Goal: Information Seeking & Learning: Learn about a topic

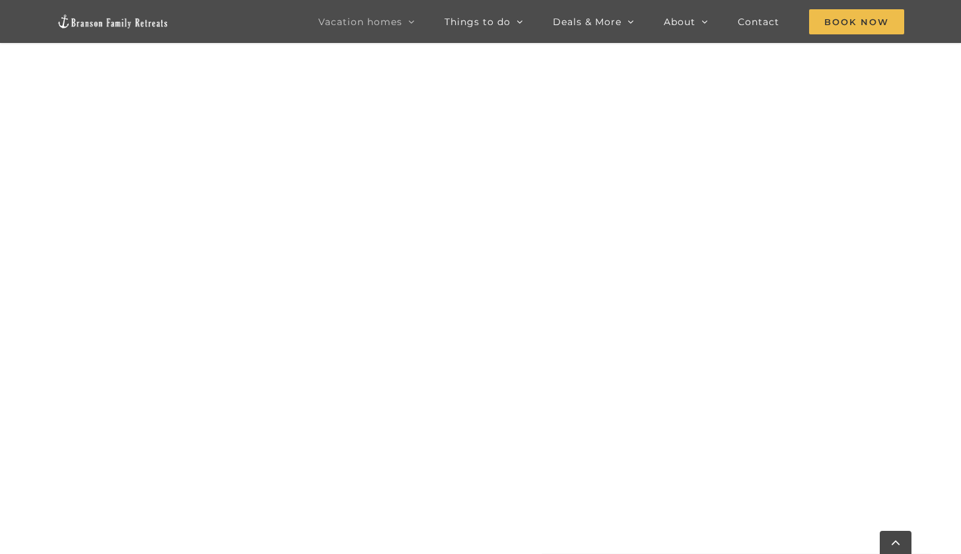
scroll to position [842, 0]
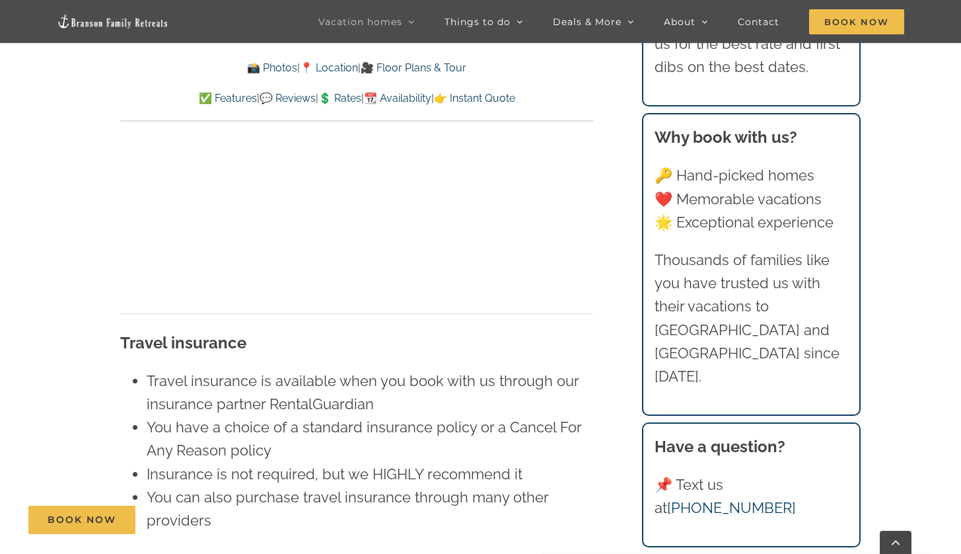
scroll to position [8619, 0]
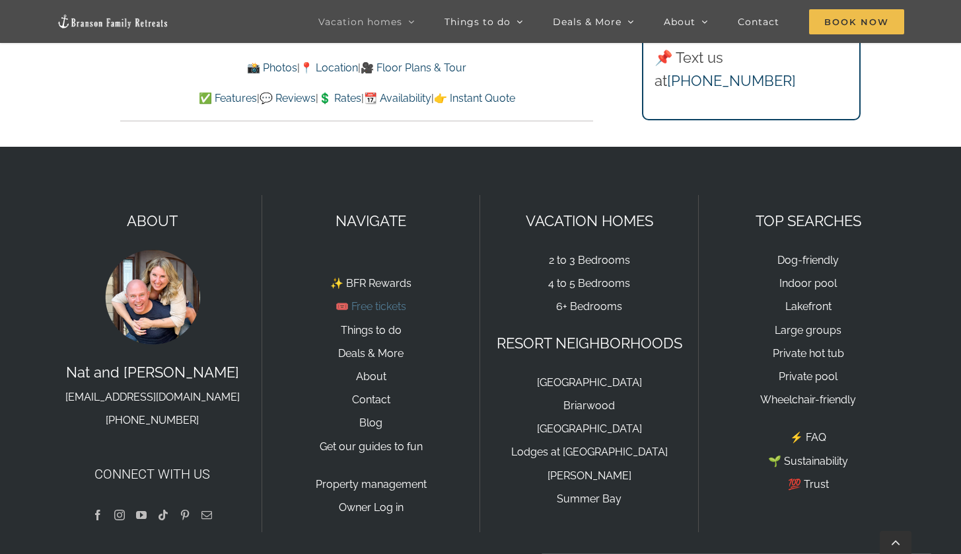
click at [363, 300] on link "🎟️ Free tickets" at bounding box center [371, 306] width 71 height 13
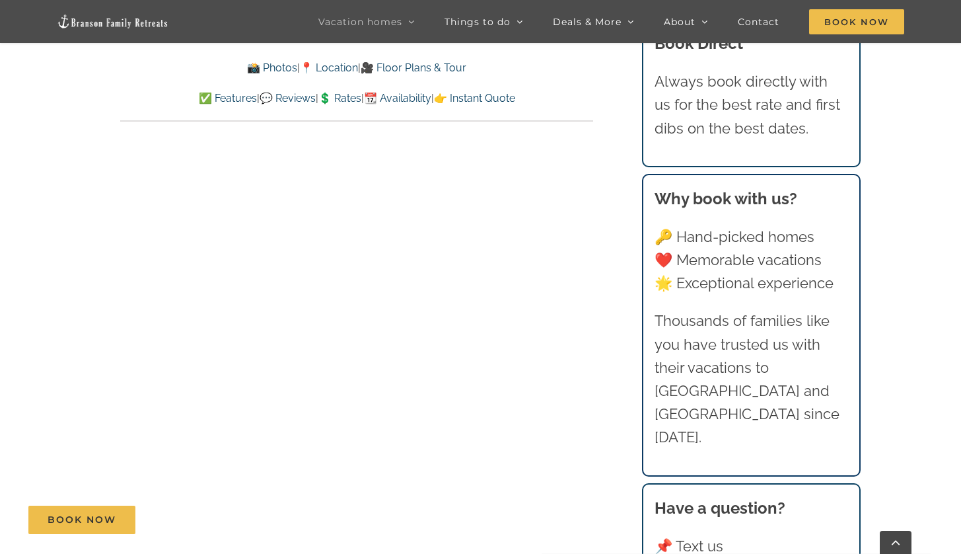
scroll to position [6595, 0]
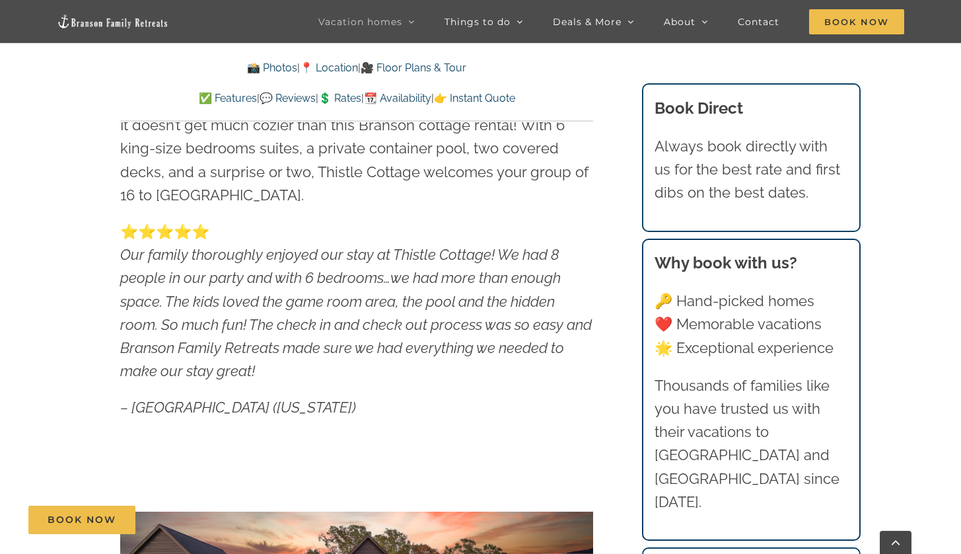
scroll to position [1304, 0]
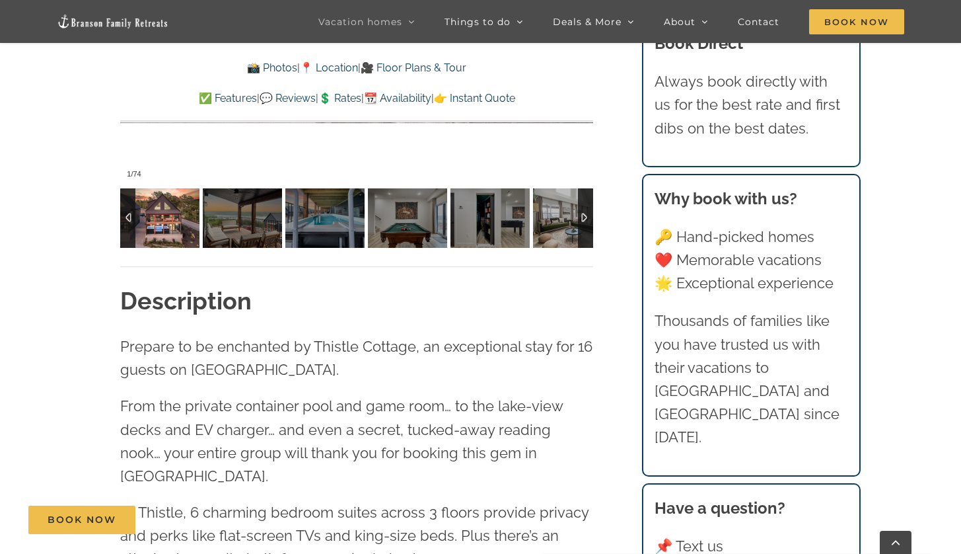
click at [591, 227] on div at bounding box center [585, 217] width 15 height 59
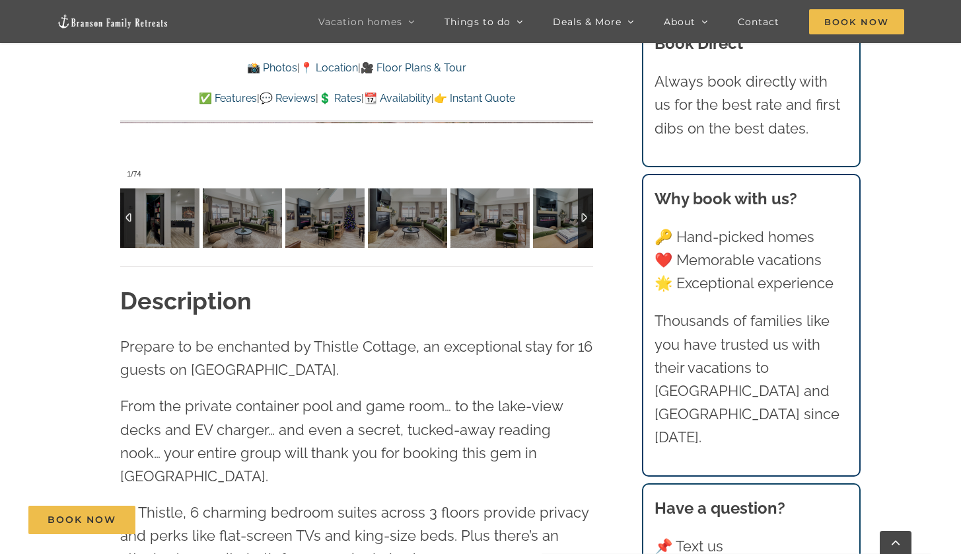
click at [591, 227] on div at bounding box center [585, 217] width 15 height 59
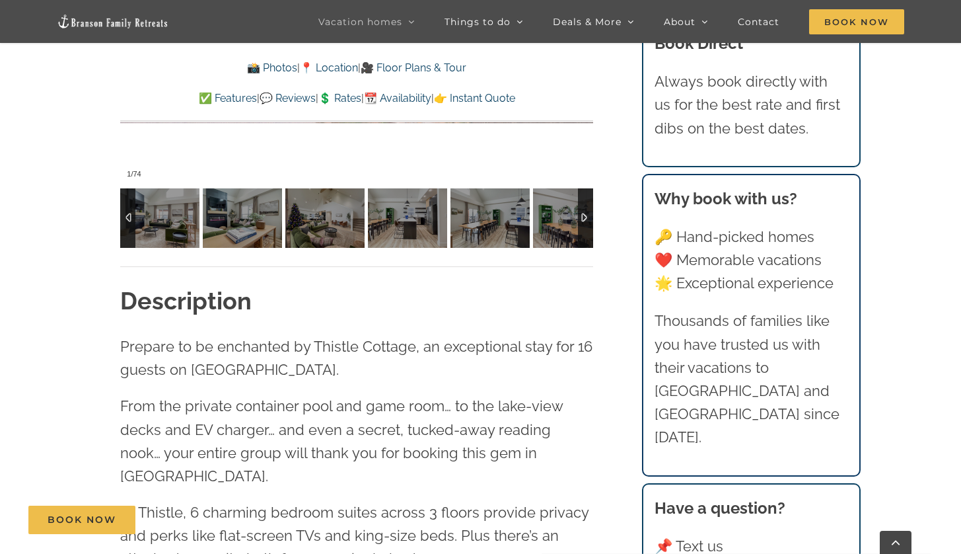
click at [591, 227] on div at bounding box center [585, 217] width 15 height 59
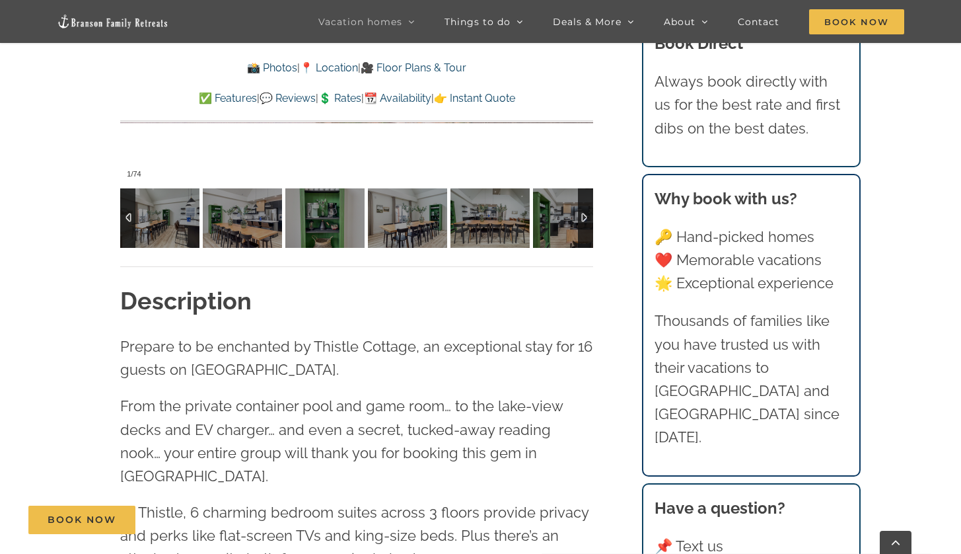
click at [591, 227] on div at bounding box center [585, 217] width 15 height 59
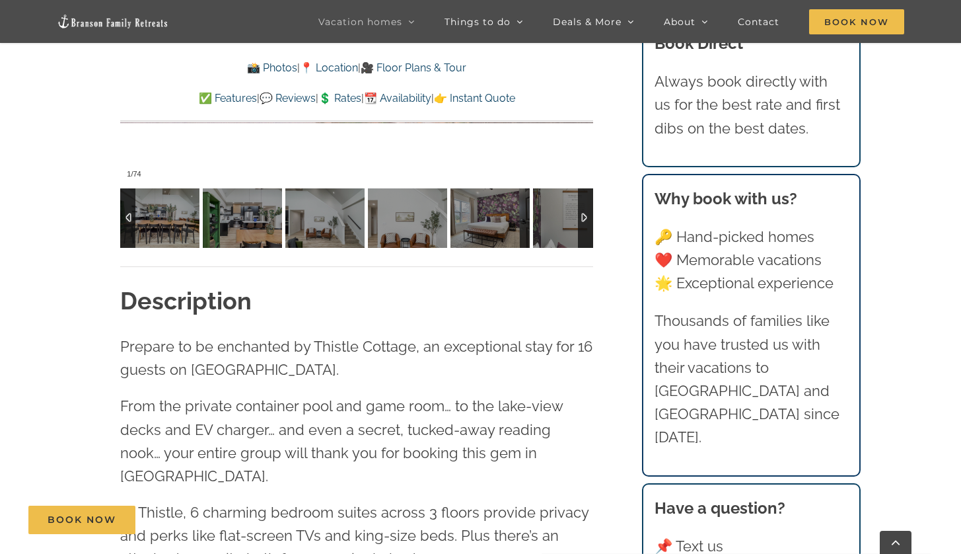
click at [591, 227] on div at bounding box center [585, 217] width 15 height 59
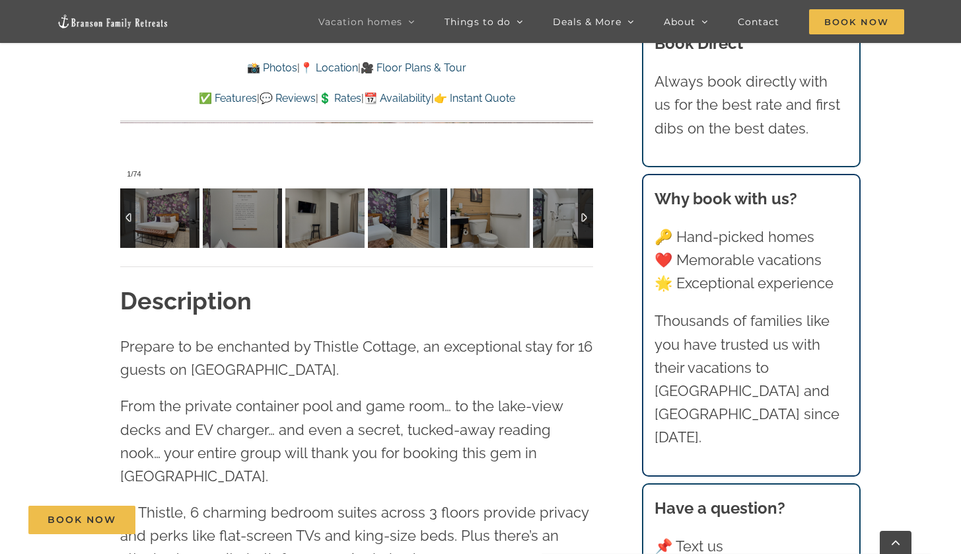
click at [591, 227] on div at bounding box center [585, 217] width 15 height 59
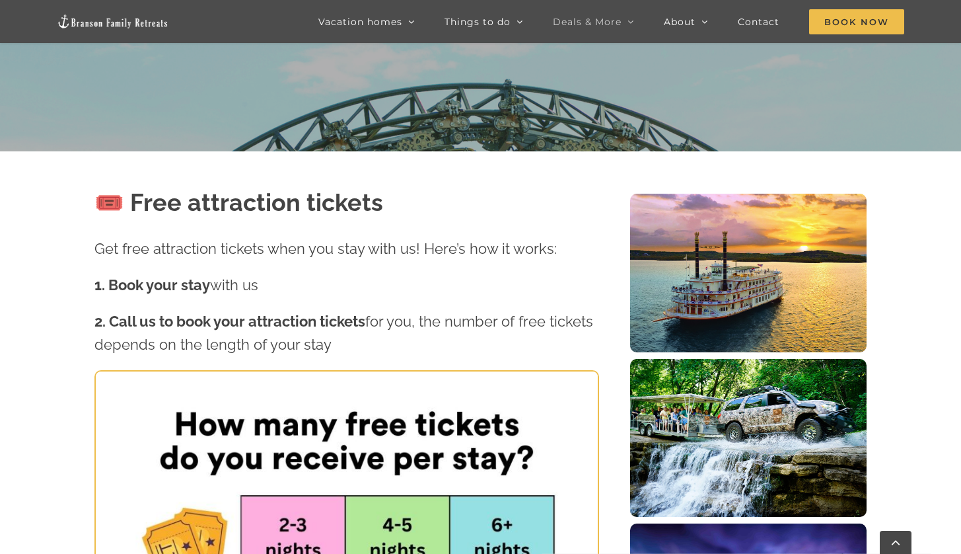
scroll to position [443, 0]
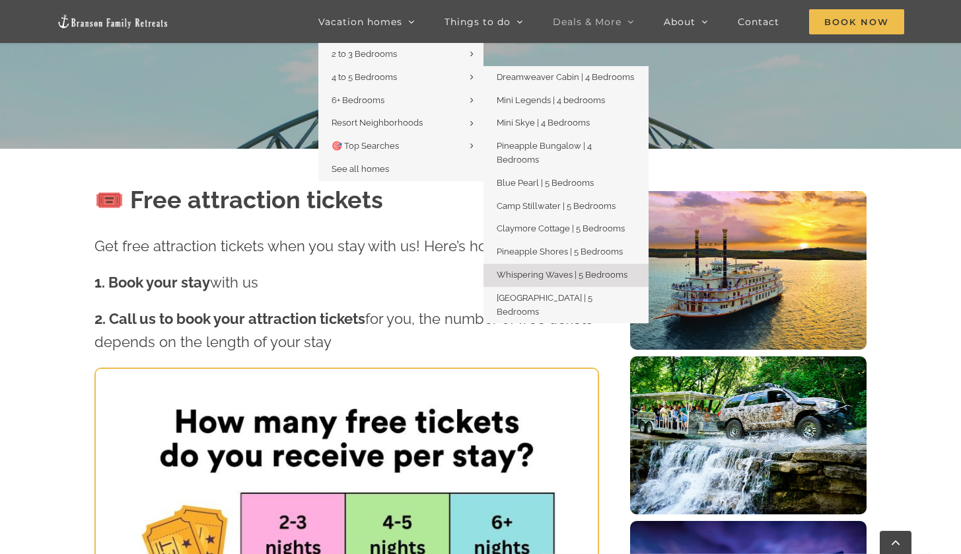
click at [560, 270] on span "Whispering Waves | 5 Bedrooms" at bounding box center [562, 275] width 131 height 10
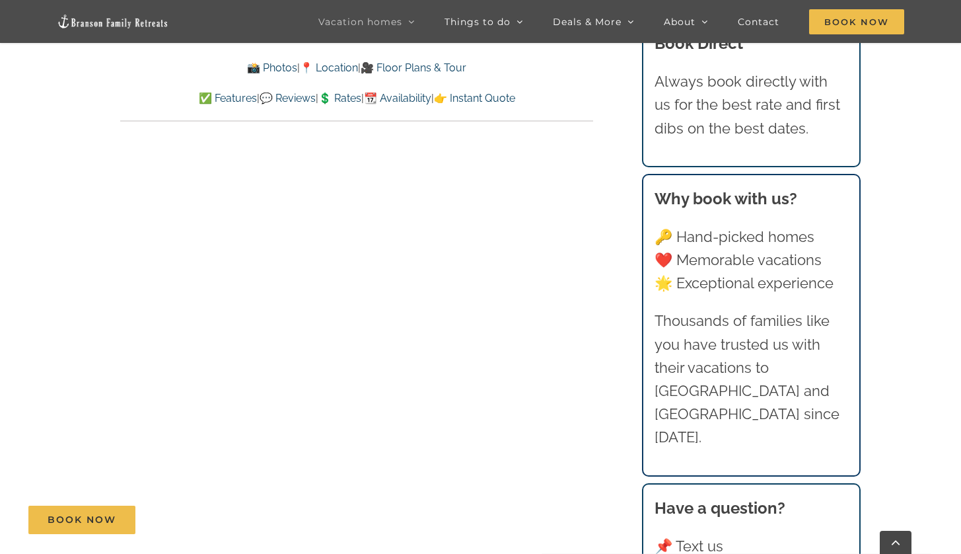
scroll to position [6802, 0]
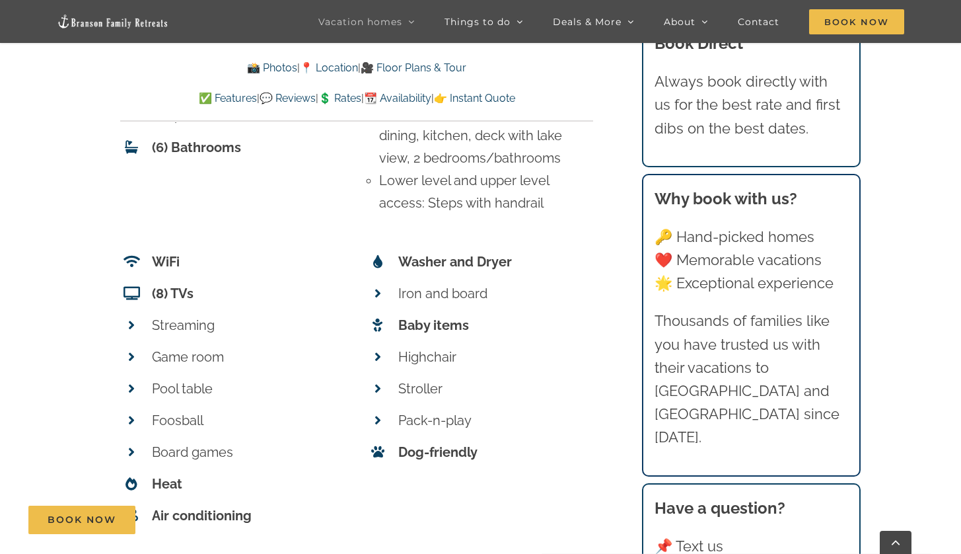
scroll to position [5774, 0]
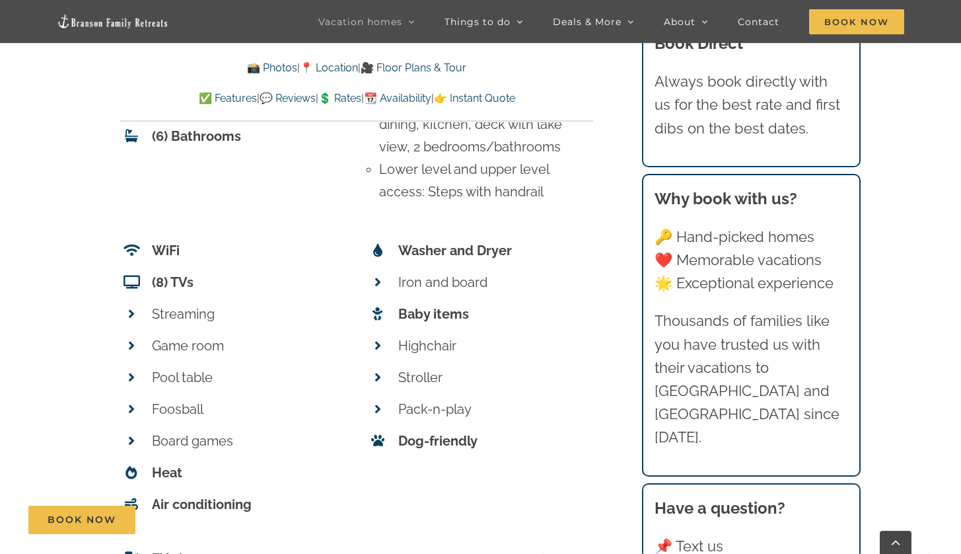
click at [141, 334] on span at bounding box center [131, 345] width 22 height 22
click at [131, 339] on icon at bounding box center [131, 345] width 7 height 13
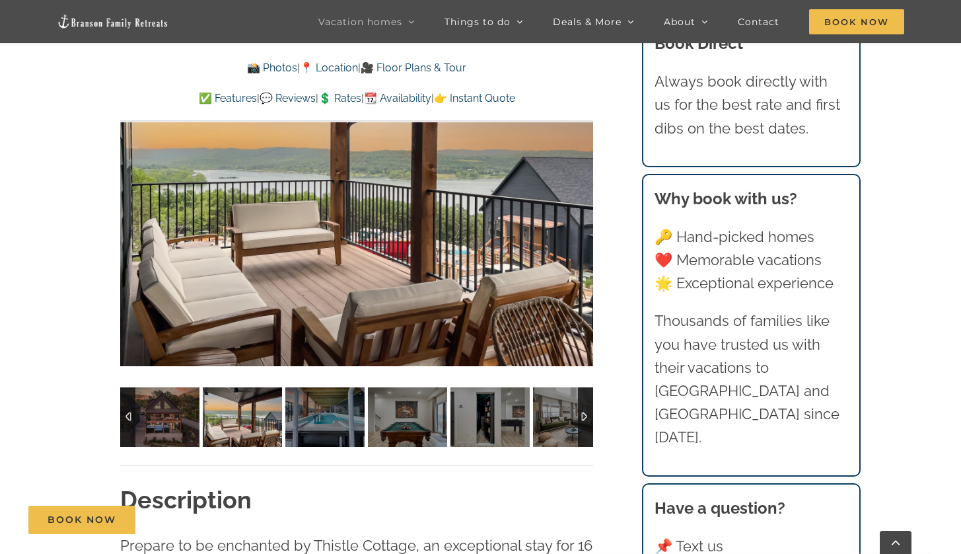
scroll to position [1117, 0]
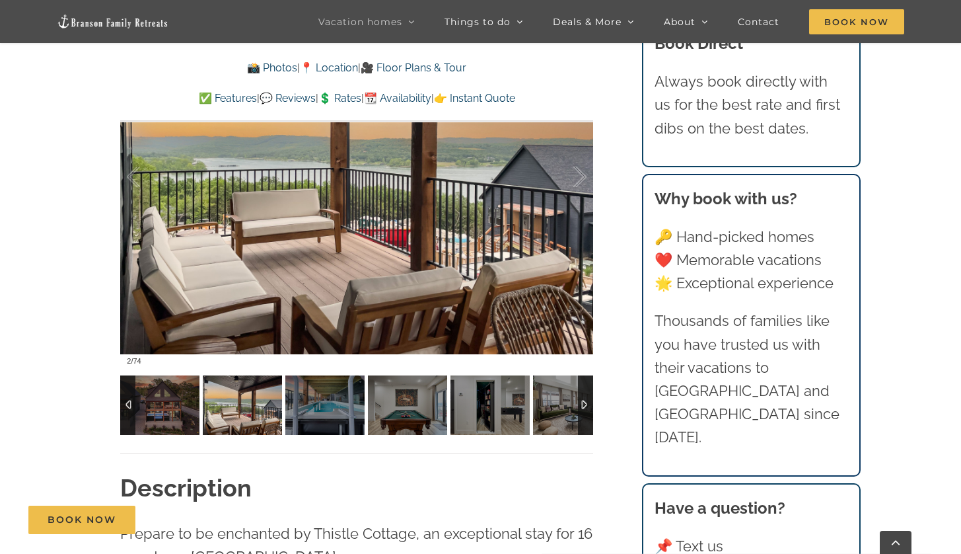
click at [592, 413] on div at bounding box center [585, 404] width 15 height 59
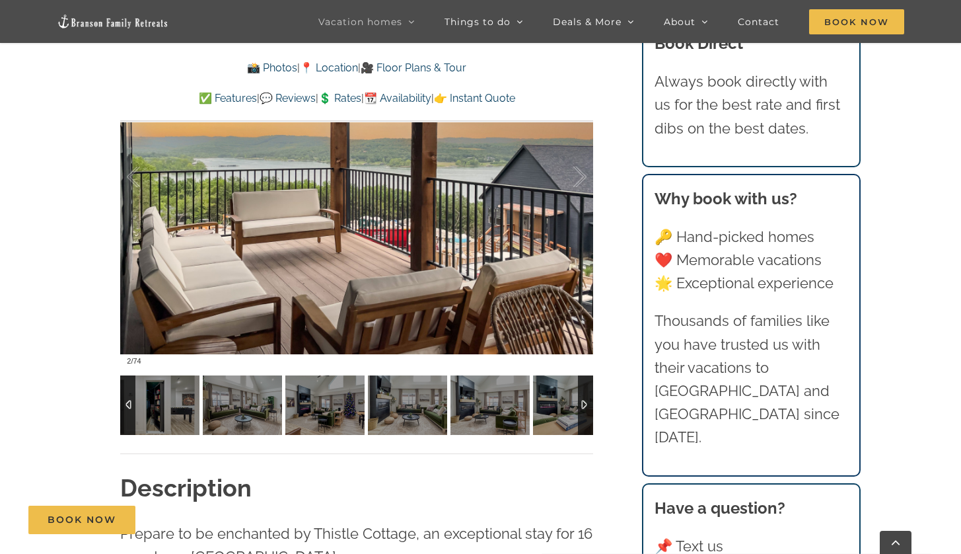
click at [592, 413] on div at bounding box center [585, 404] width 15 height 59
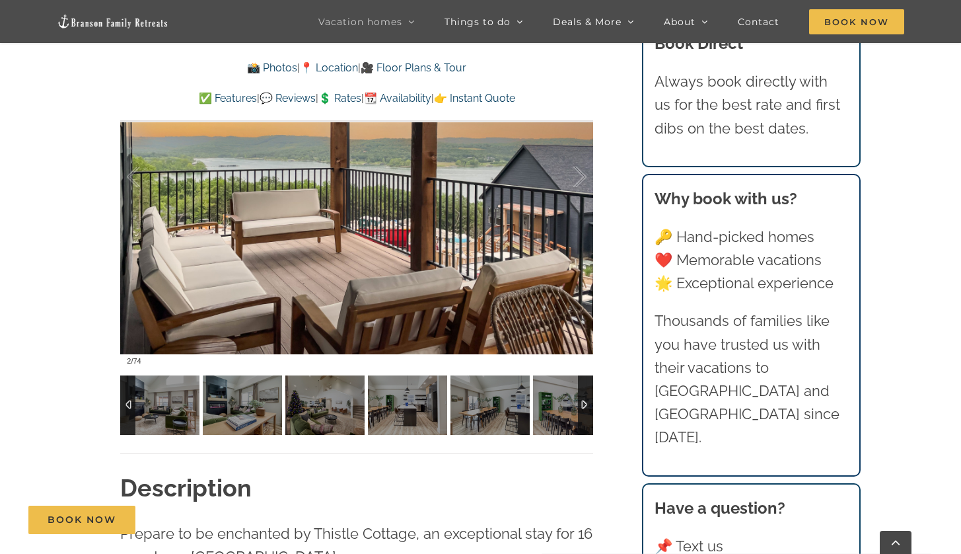
click at [592, 413] on div at bounding box center [585, 404] width 15 height 59
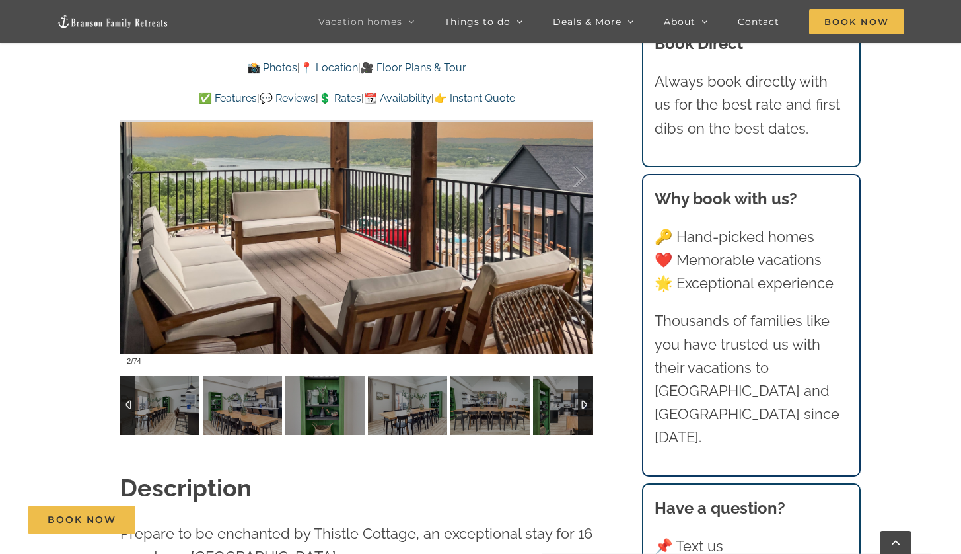
click at [592, 413] on div at bounding box center [585, 404] width 15 height 59
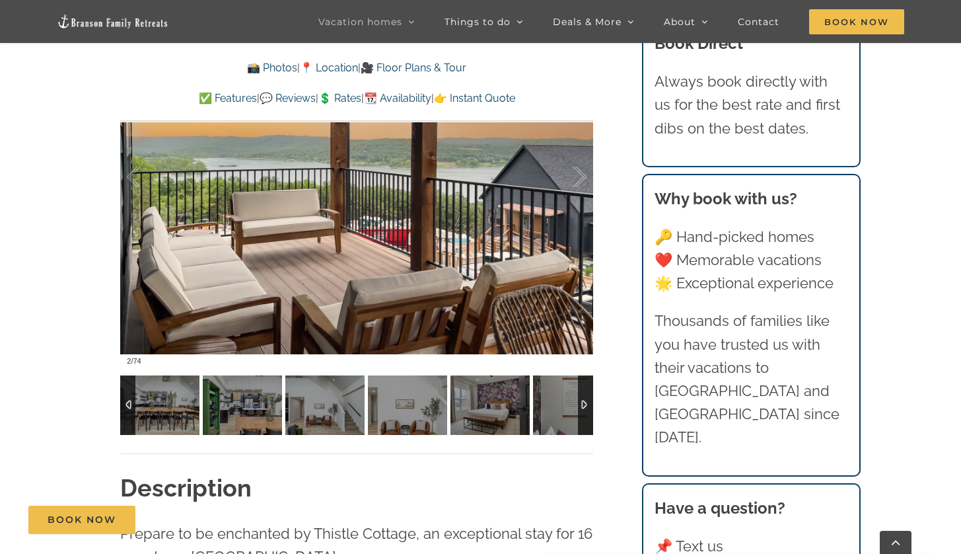
click at [592, 413] on div at bounding box center [585, 404] width 15 height 59
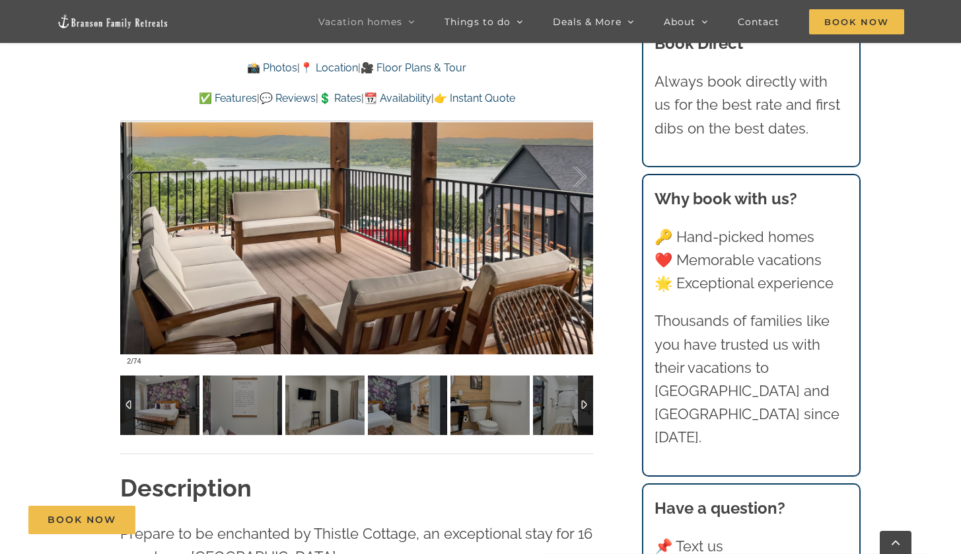
click at [592, 413] on div at bounding box center [585, 404] width 15 height 59
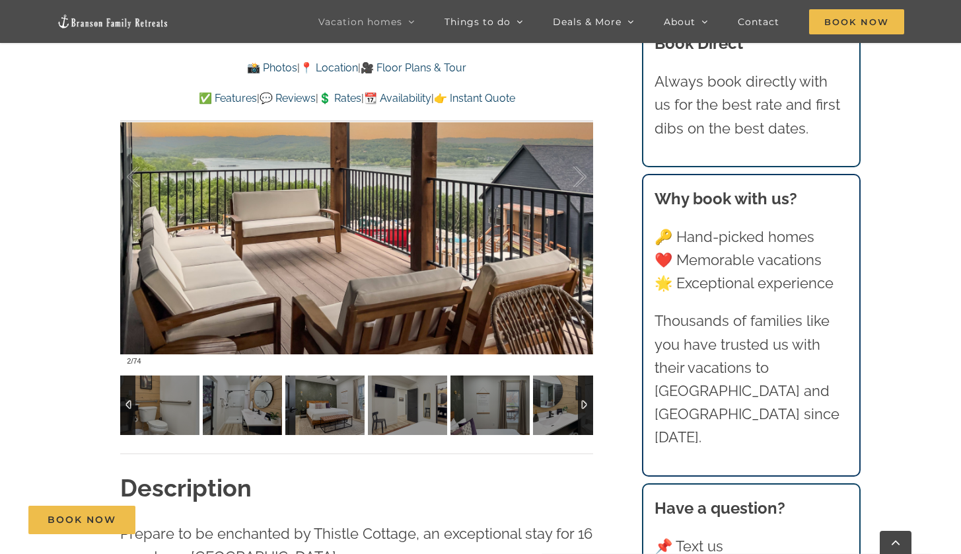
click at [592, 413] on div at bounding box center [585, 404] width 15 height 59
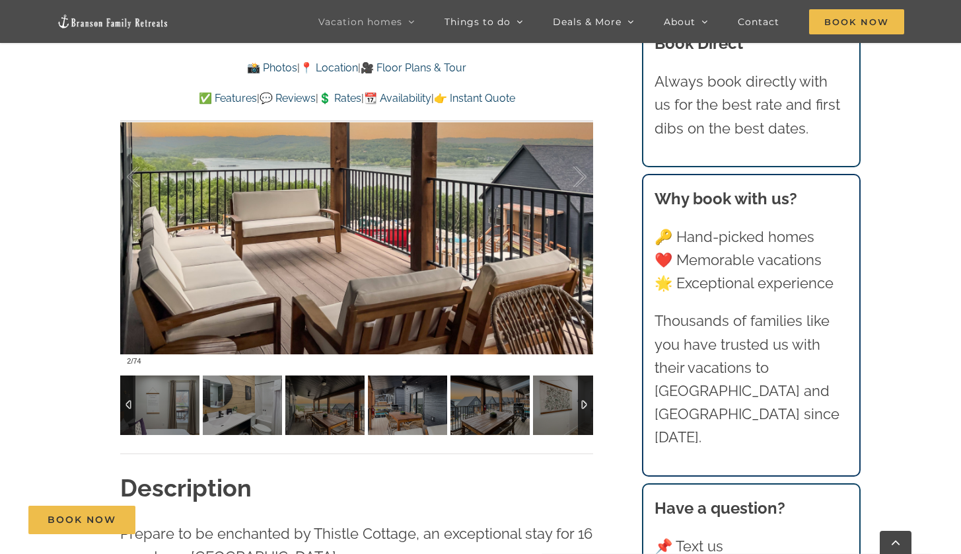
click at [592, 413] on div at bounding box center [585, 404] width 15 height 59
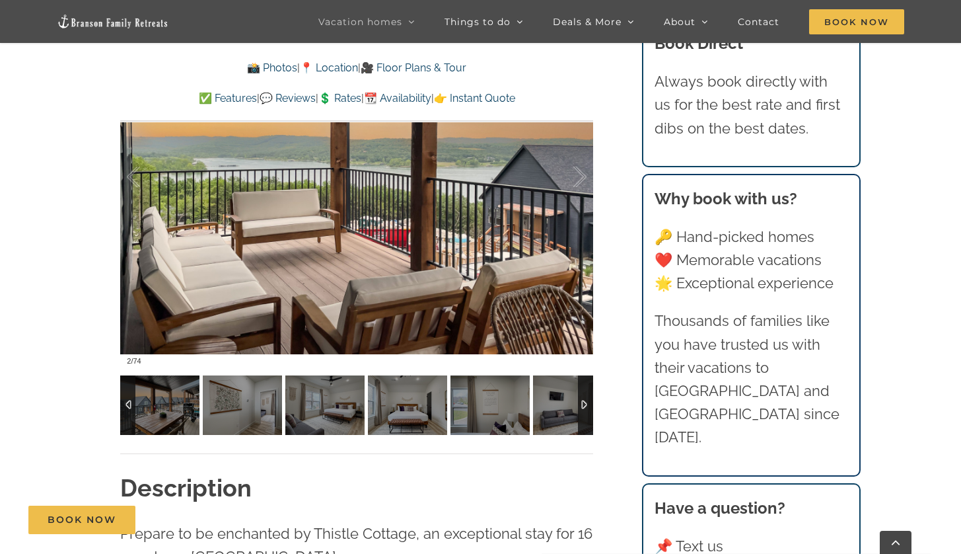
click at [592, 413] on div at bounding box center [585, 404] width 15 height 59
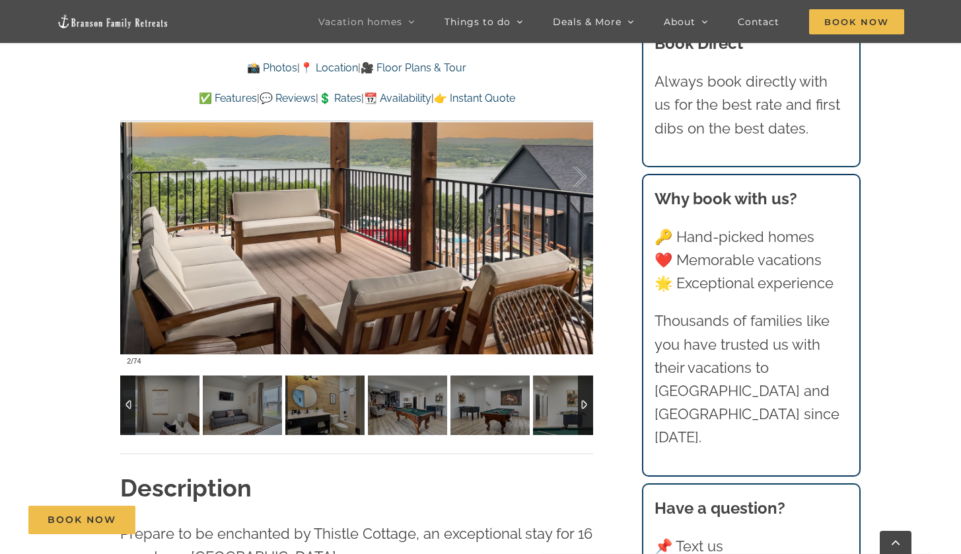
click at [592, 413] on div at bounding box center [585, 404] width 15 height 59
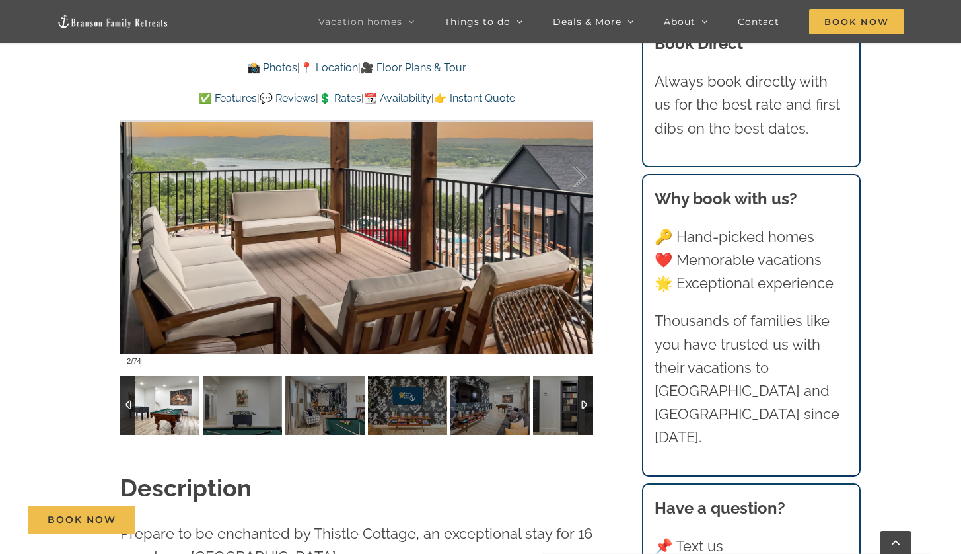
click at [188, 412] on img at bounding box center [159, 404] width 79 height 59
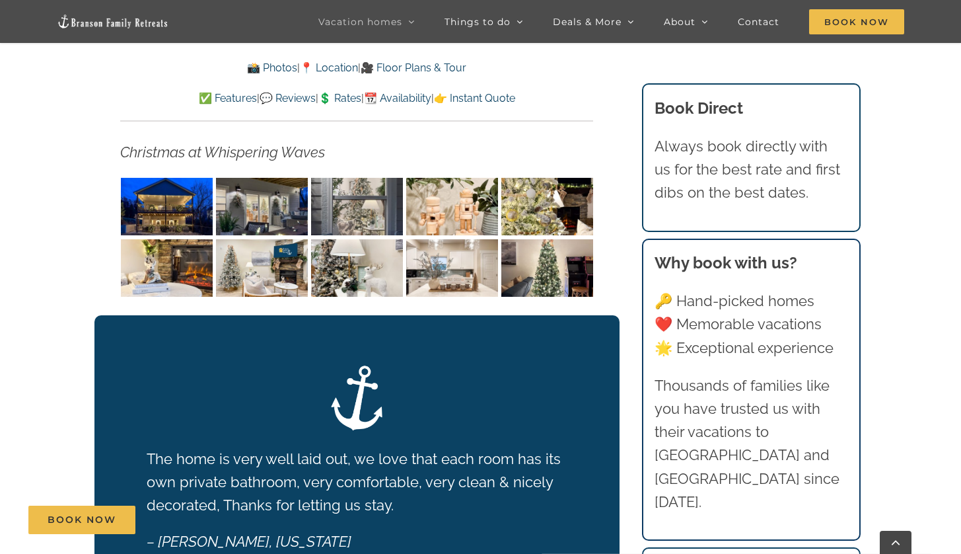
scroll to position [2103, 0]
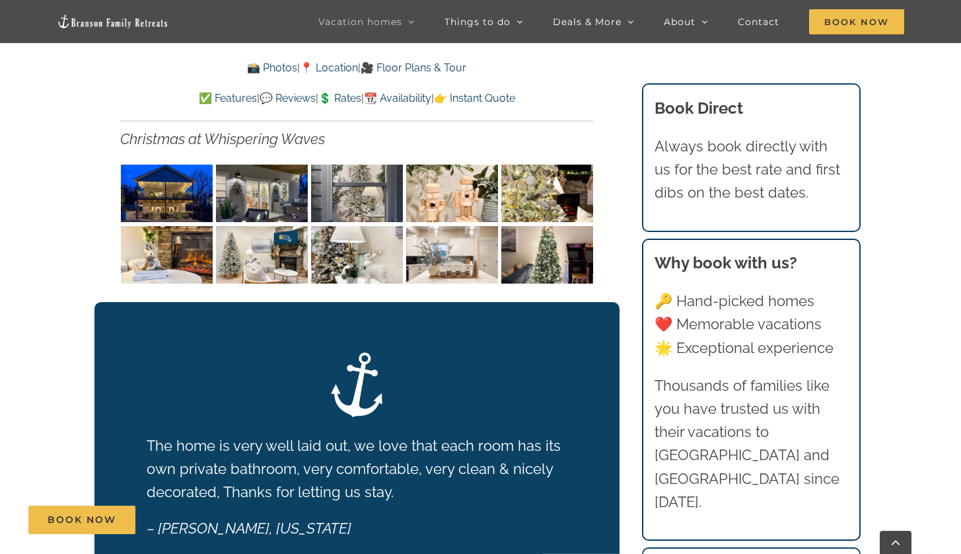
scroll to position [2046, 0]
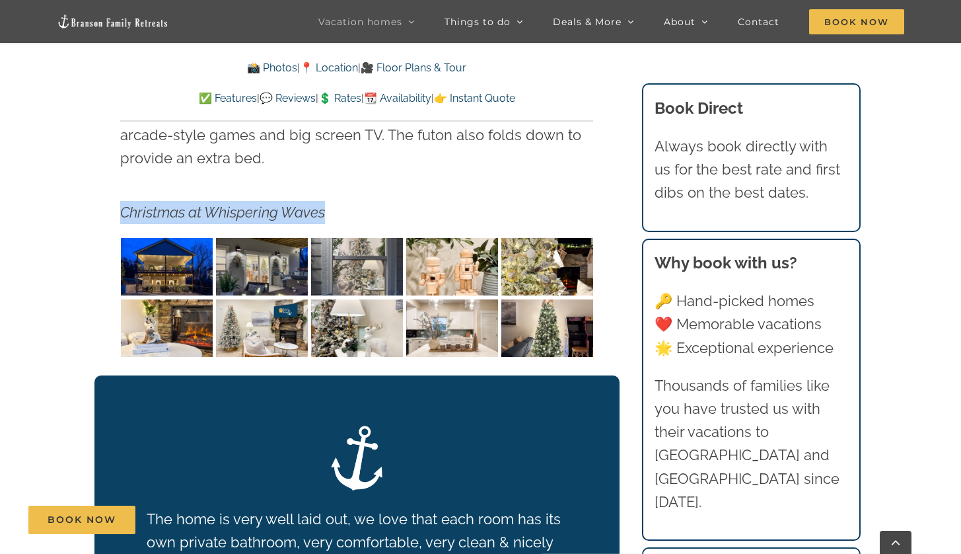
drag, startPoint x: 123, startPoint y: 188, endPoint x: 347, endPoint y: 185, distance: 224.0
click at [347, 201] on p "Christmas at Whispering Waves" at bounding box center [356, 212] width 473 height 23
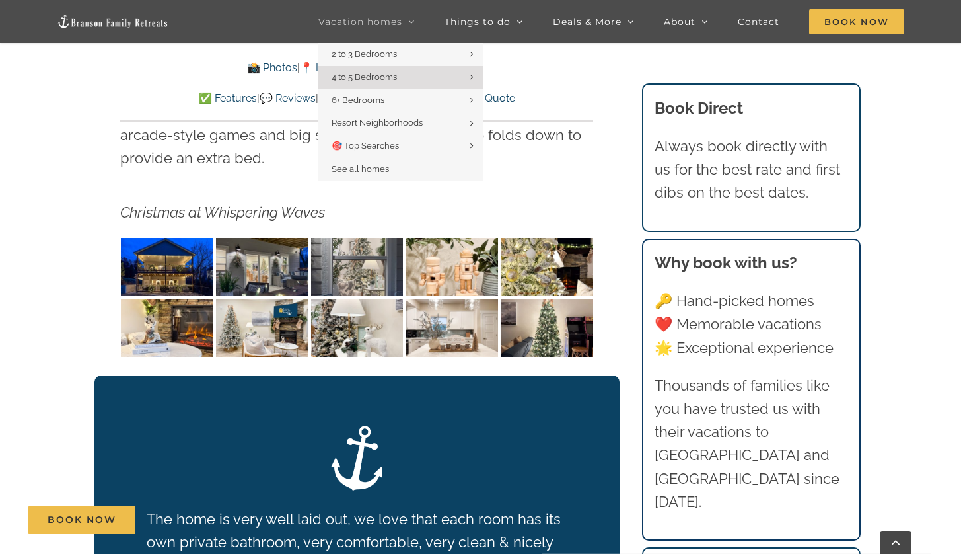
click at [348, 22] on span "Vacation homes" at bounding box center [360, 21] width 84 height 9
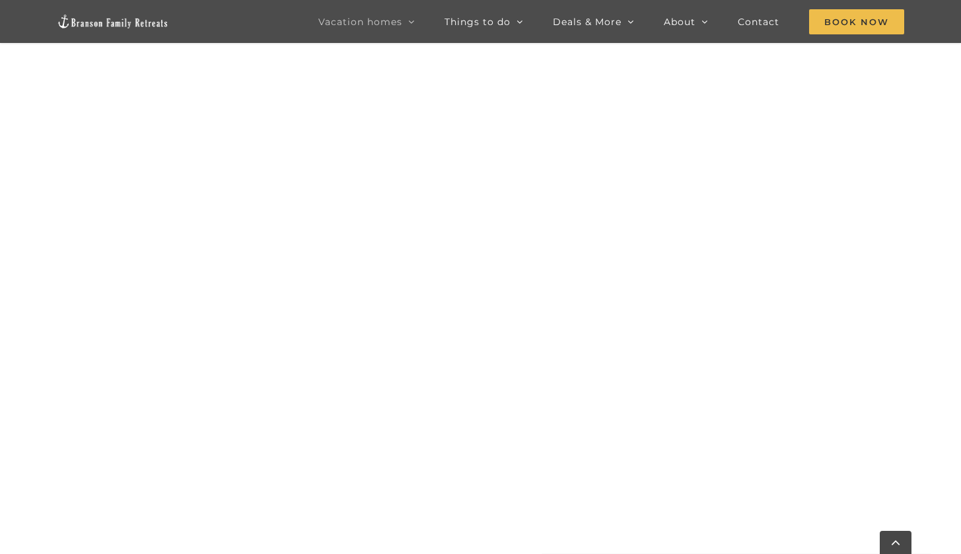
scroll to position [1327, 0]
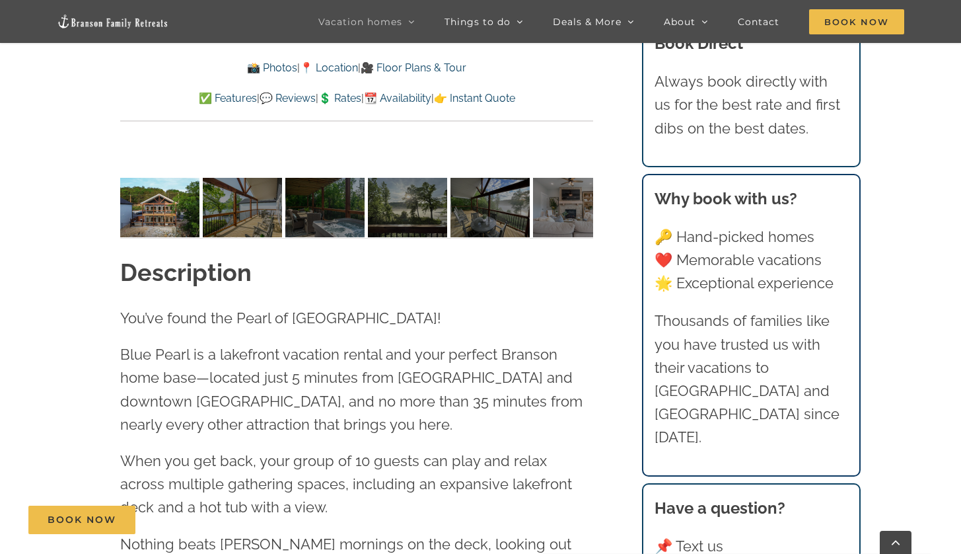
scroll to position [1213, 0]
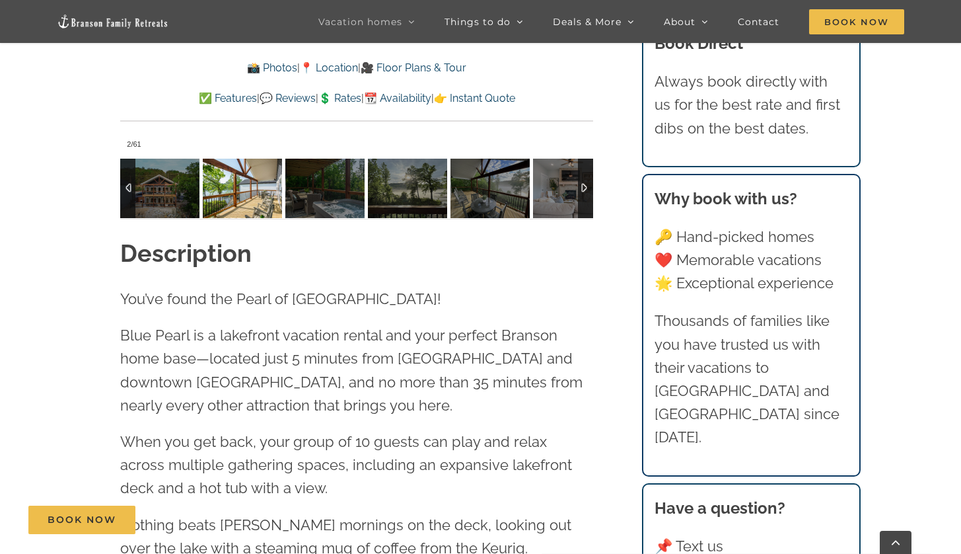
click at [587, 182] on div at bounding box center [585, 188] width 15 height 59
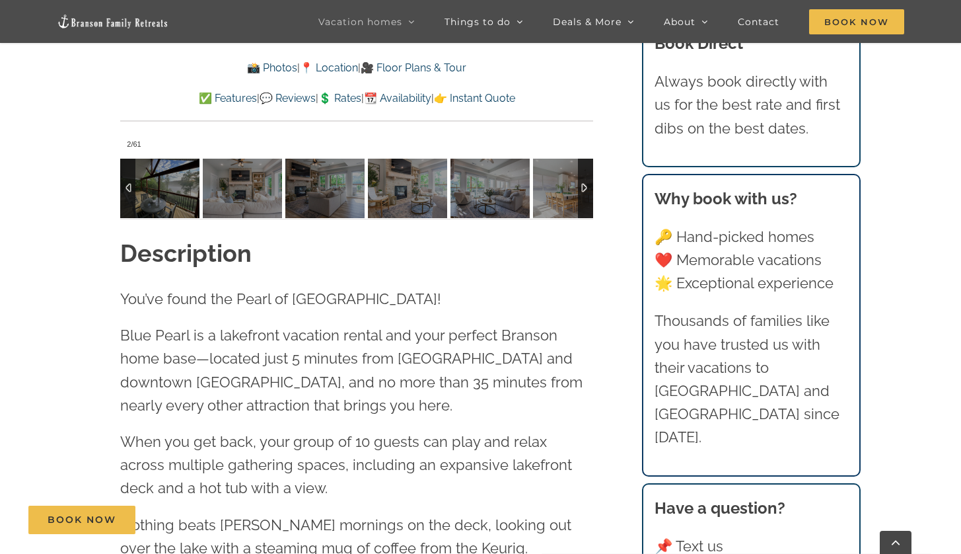
click at [587, 182] on div at bounding box center [585, 188] width 15 height 59
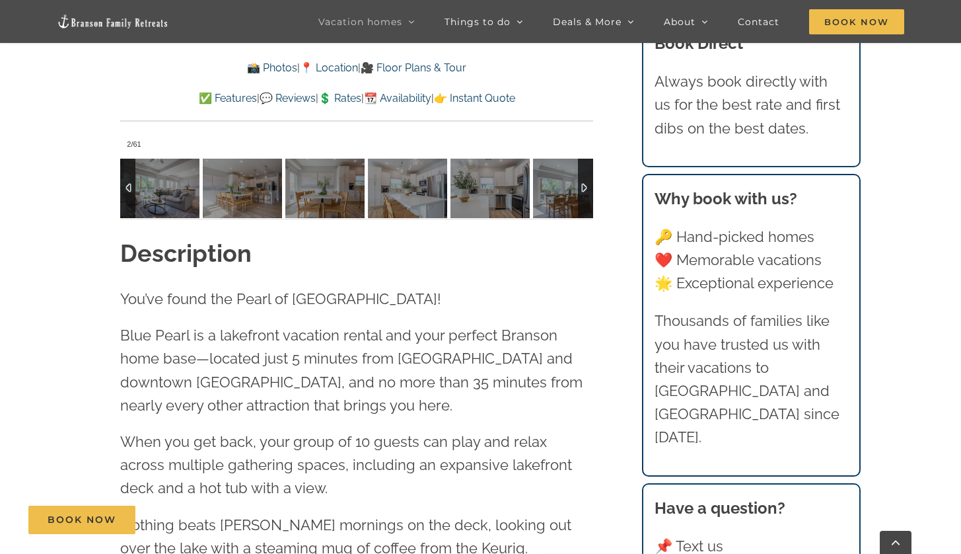
click at [587, 182] on div at bounding box center [585, 188] width 15 height 59
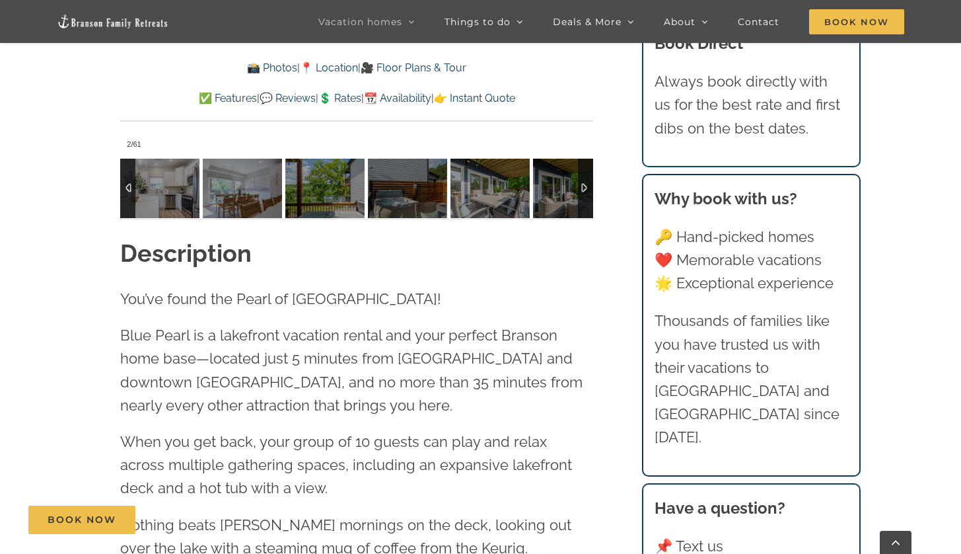
click at [587, 182] on div at bounding box center [585, 188] width 15 height 59
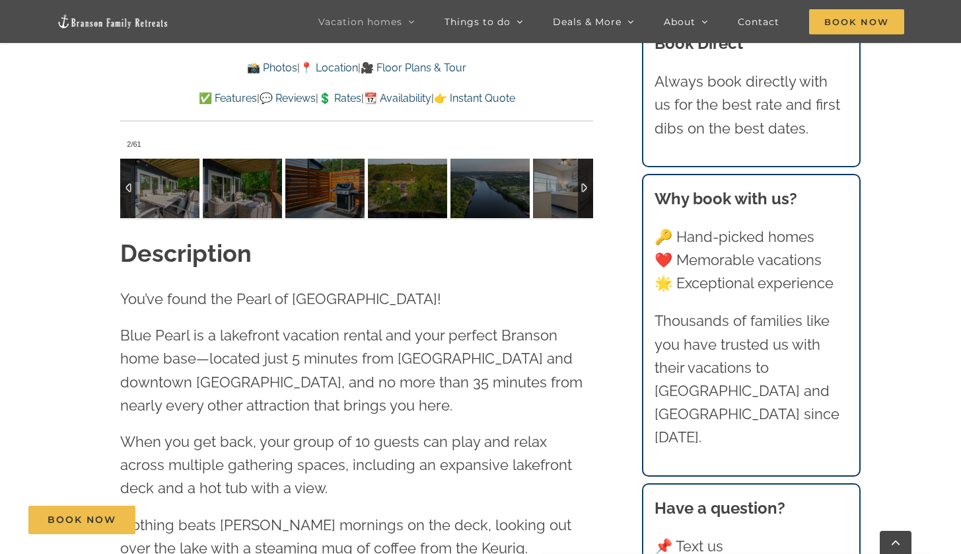
click at [587, 182] on div at bounding box center [585, 188] width 15 height 59
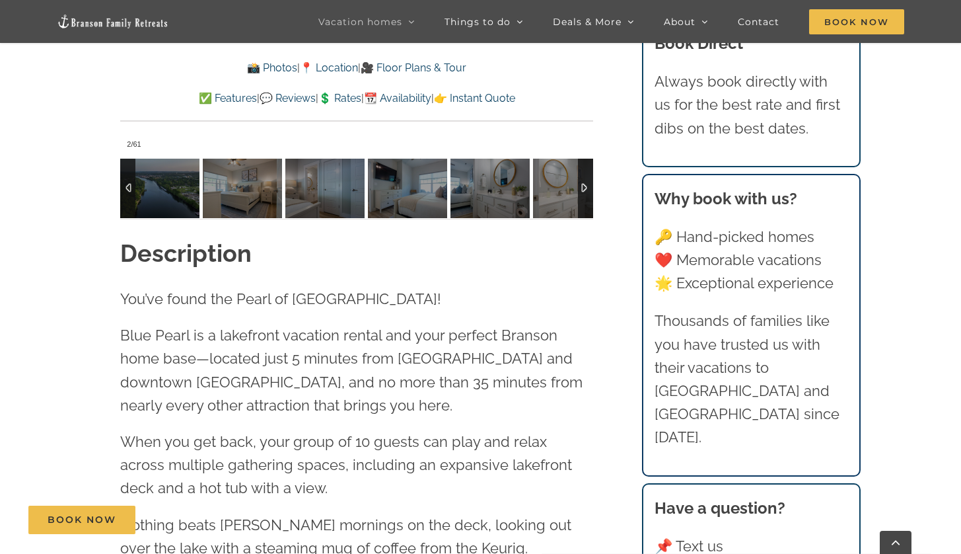
click at [587, 182] on div at bounding box center [585, 188] width 15 height 59
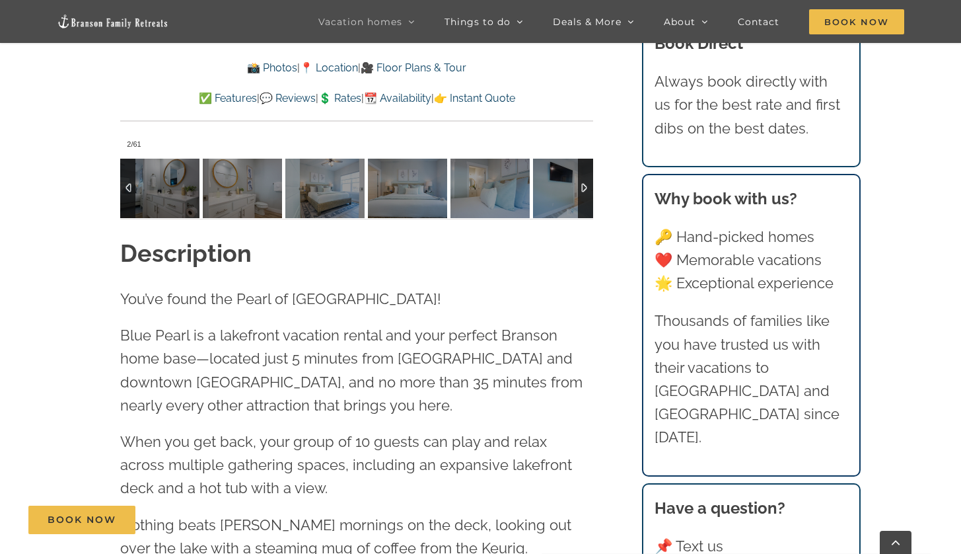
click at [587, 182] on div at bounding box center [585, 188] width 15 height 59
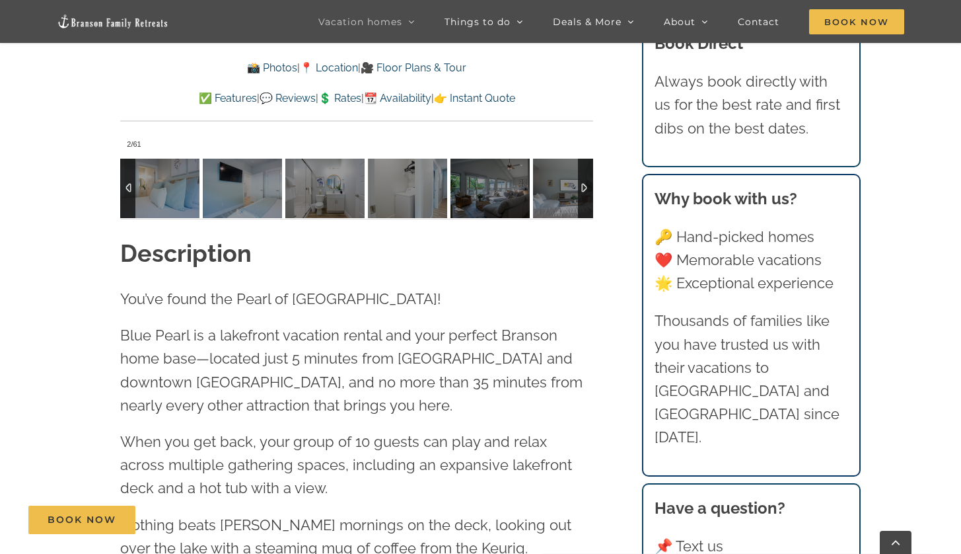
click at [587, 182] on div at bounding box center [585, 188] width 15 height 59
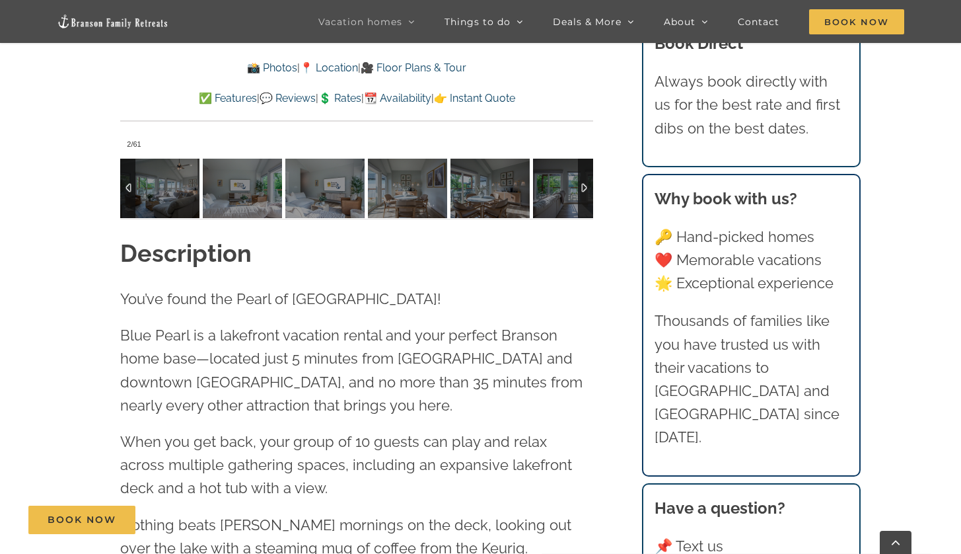
click at [583, 188] on div at bounding box center [585, 188] width 15 height 59
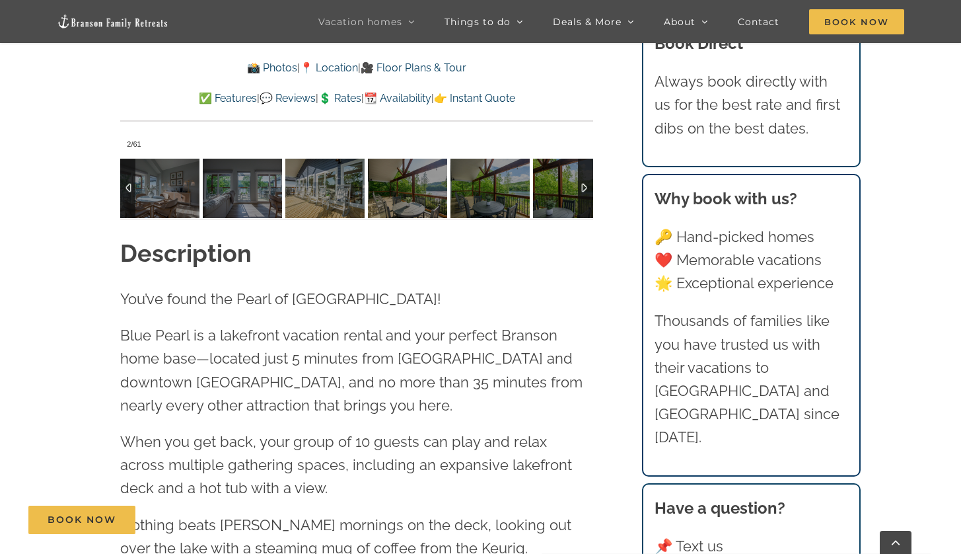
click at [580, 193] on div at bounding box center [585, 188] width 15 height 59
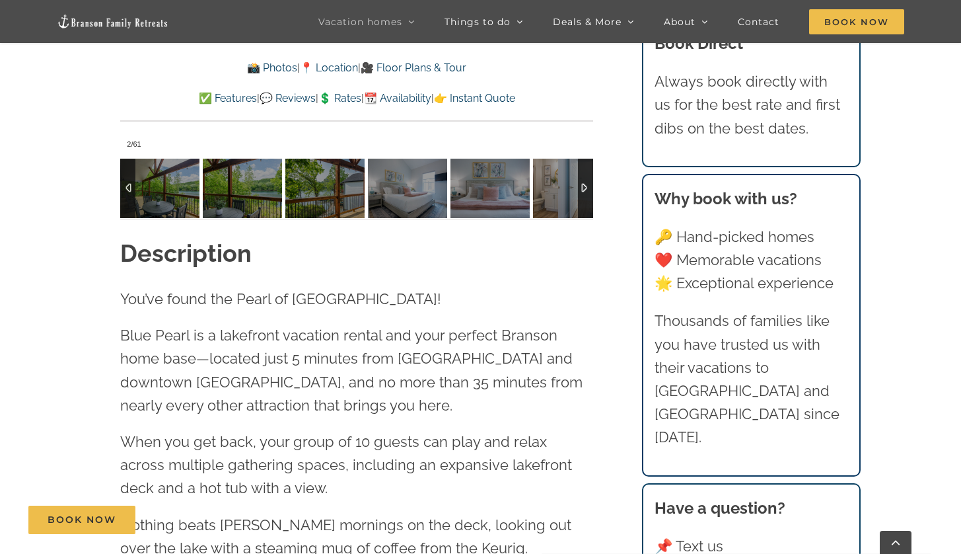
click at [580, 193] on div at bounding box center [585, 188] width 15 height 59
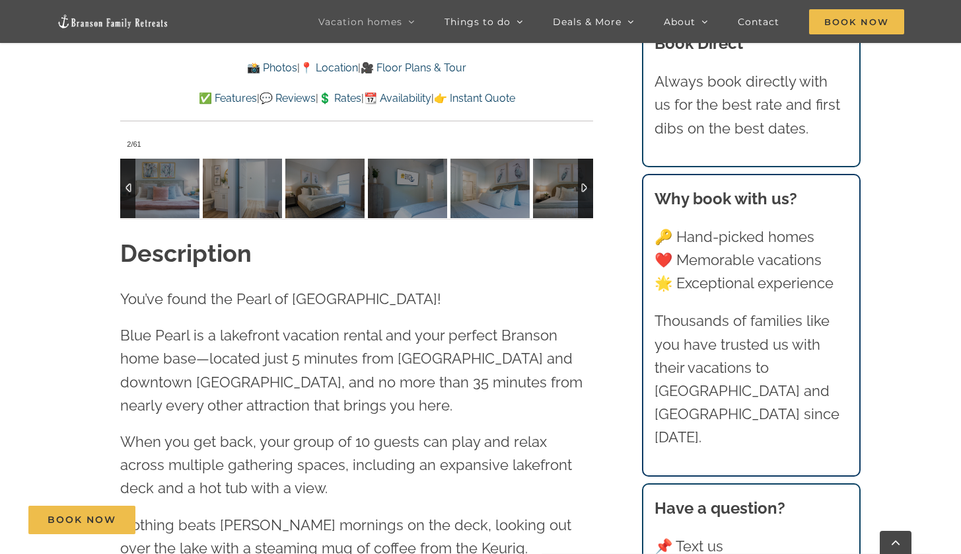
click at [580, 193] on div at bounding box center [585, 188] width 15 height 59
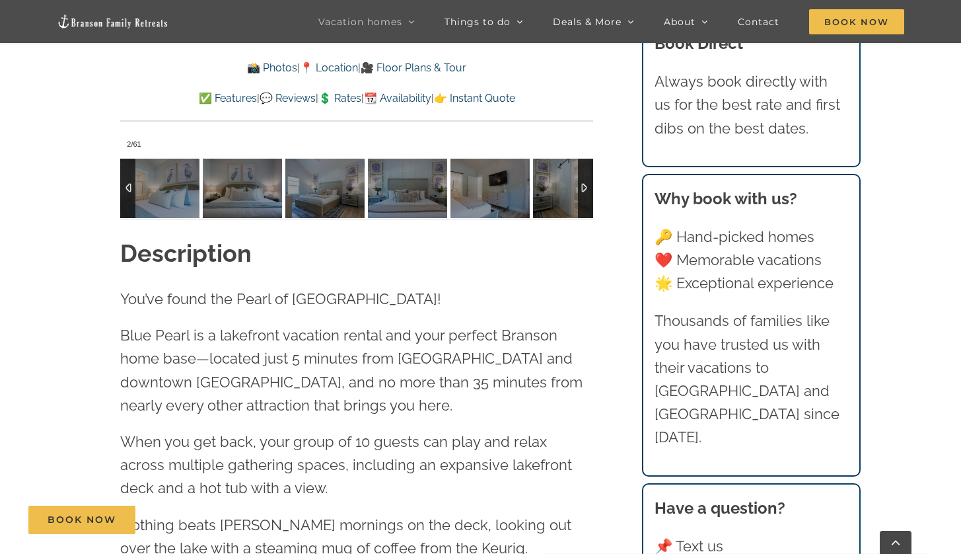
click at [580, 193] on div at bounding box center [585, 188] width 15 height 59
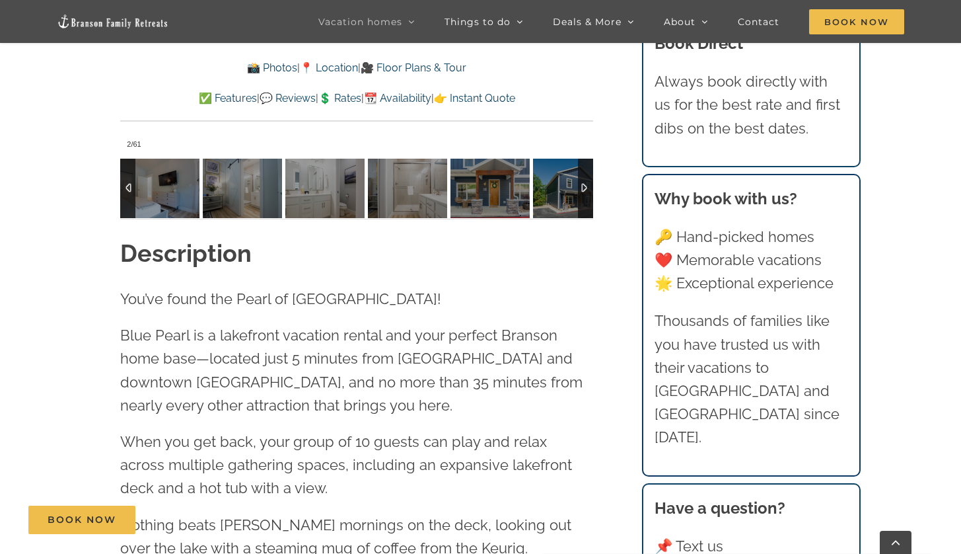
click at [580, 193] on div at bounding box center [585, 188] width 15 height 59
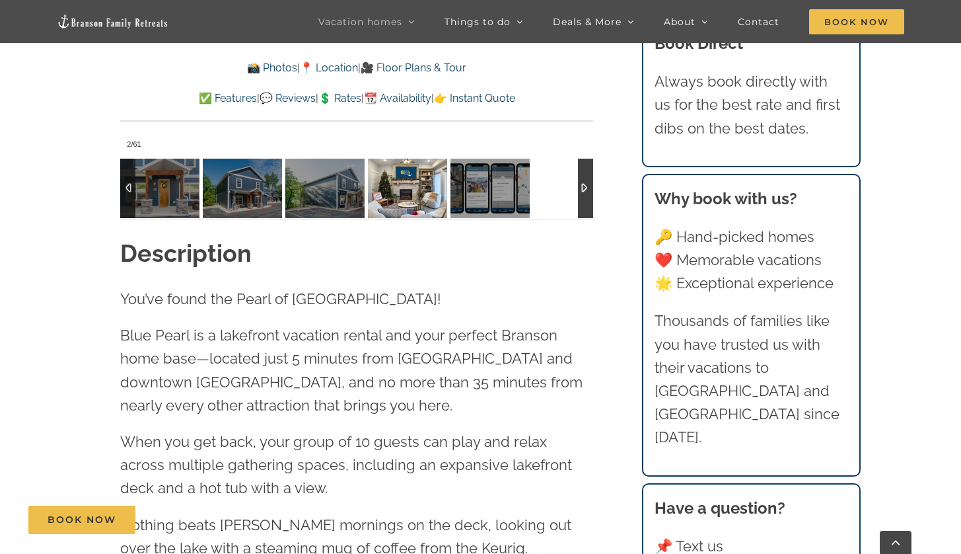
click at [423, 211] on img at bounding box center [407, 188] width 79 height 59
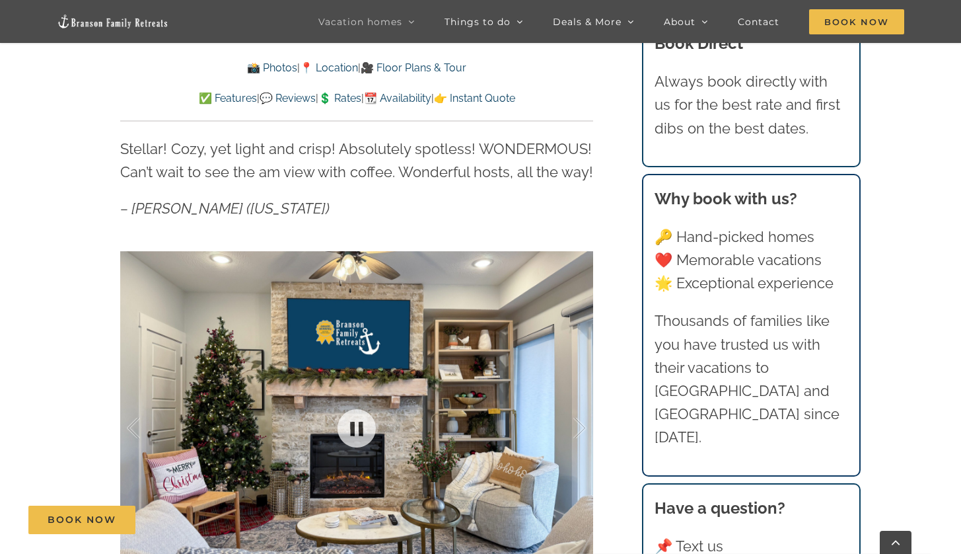
scroll to position [767, 0]
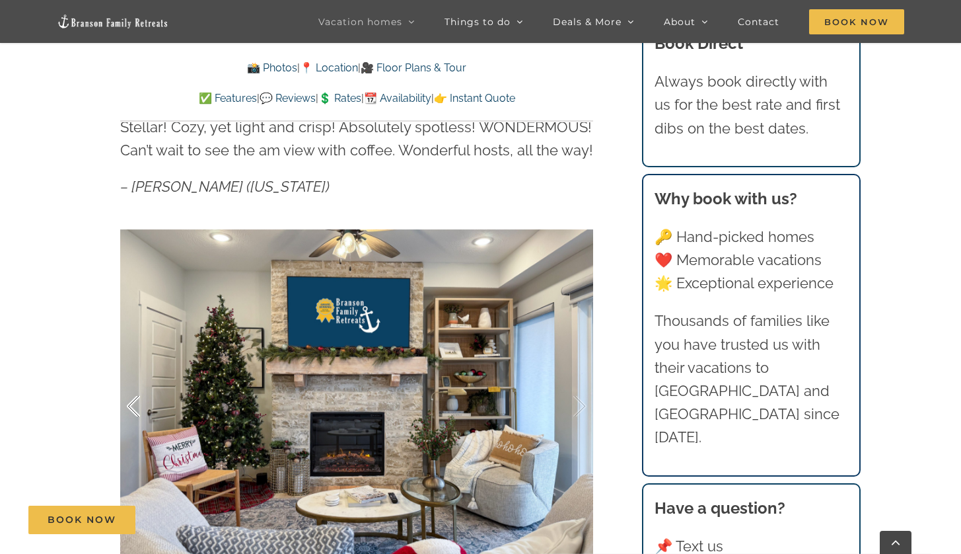
click at [138, 406] on div at bounding box center [147, 406] width 41 height 82
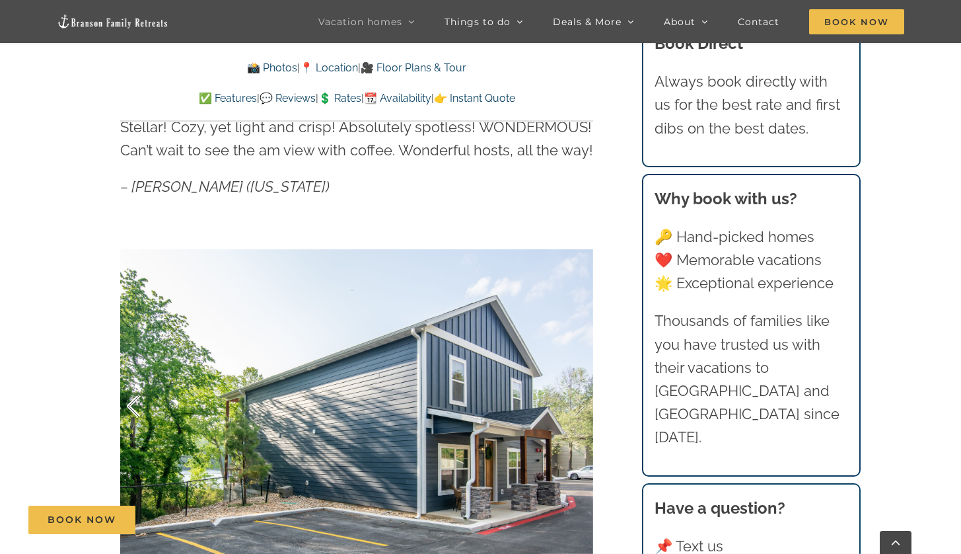
click at [137, 406] on div at bounding box center [147, 406] width 41 height 82
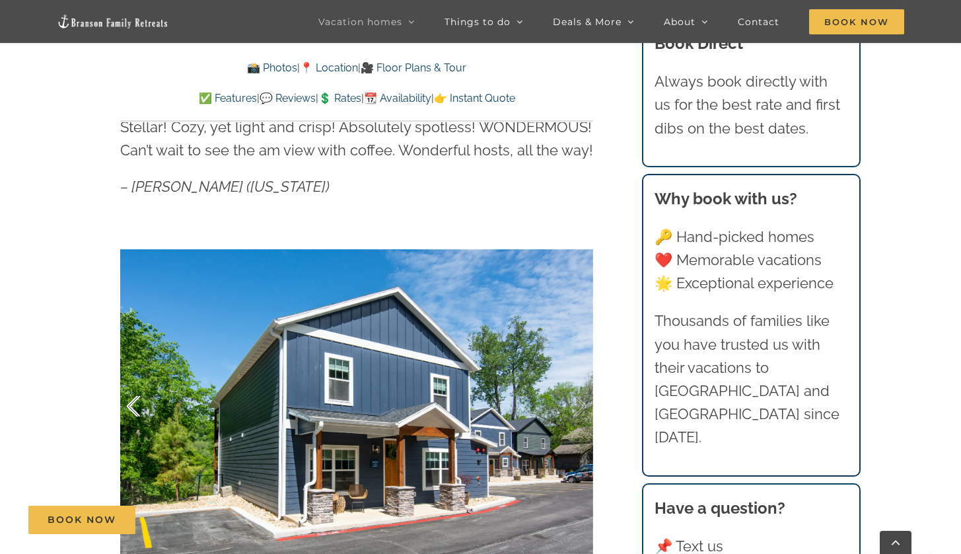
click at [137, 406] on div at bounding box center [147, 406] width 41 height 82
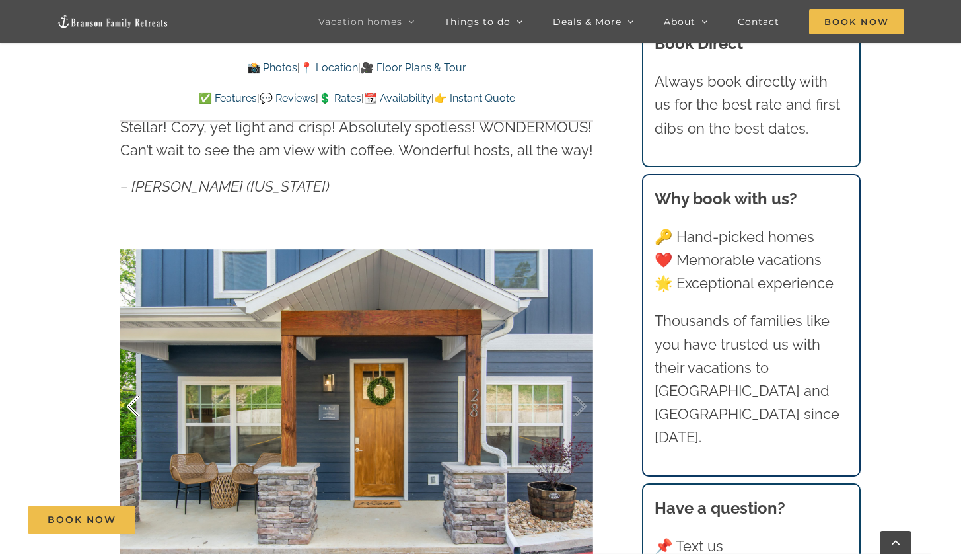
click at [137, 406] on div at bounding box center [147, 406] width 41 height 82
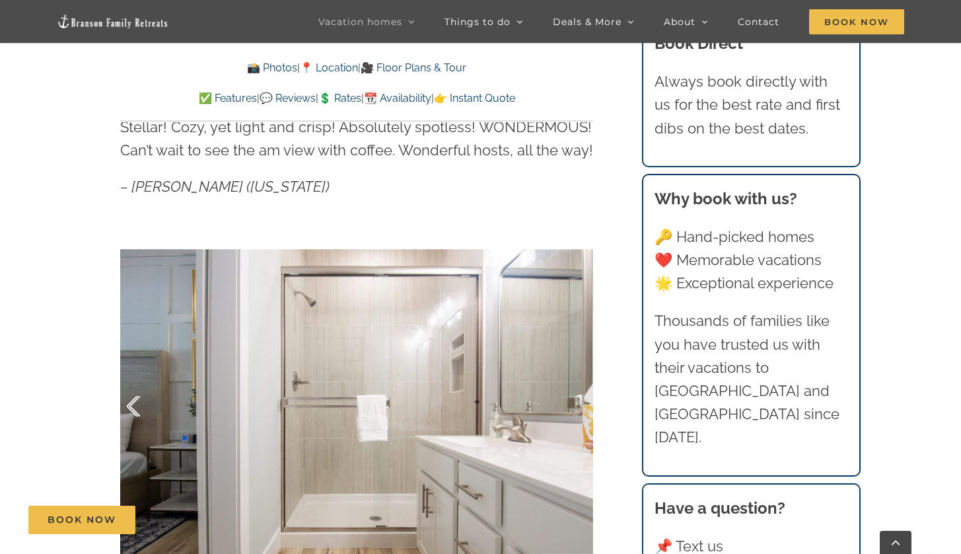
click at [137, 406] on div at bounding box center [147, 406] width 41 height 82
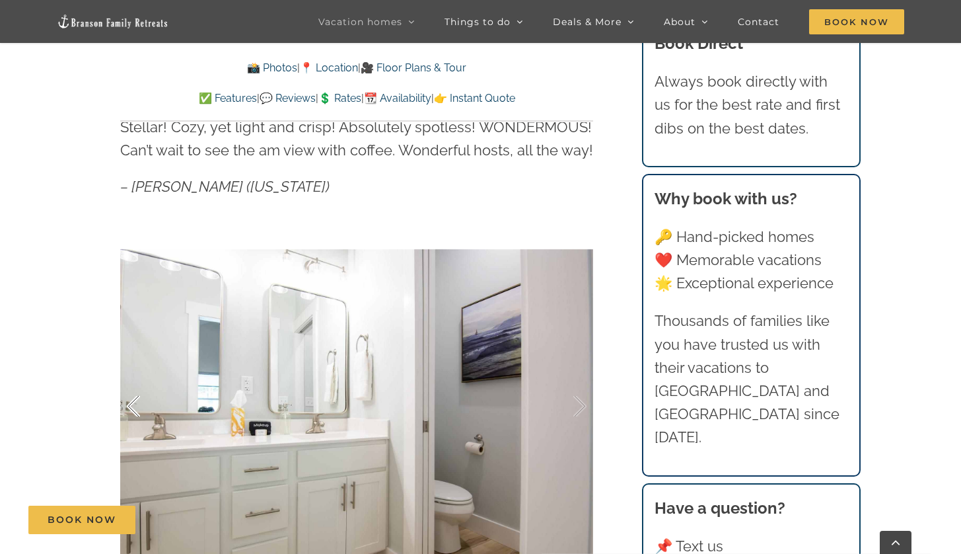
click at [136, 404] on div at bounding box center [147, 406] width 41 height 82
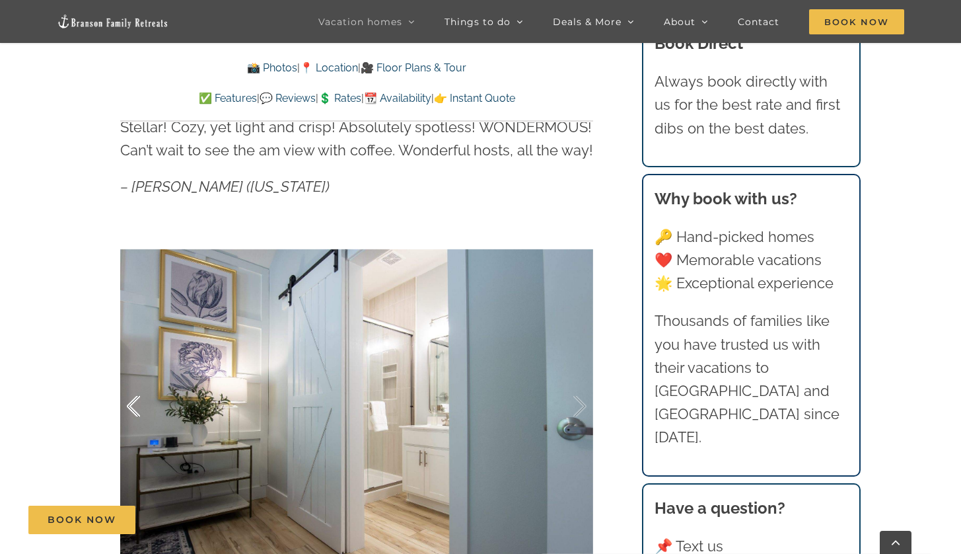
click at [136, 404] on div at bounding box center [147, 406] width 41 height 82
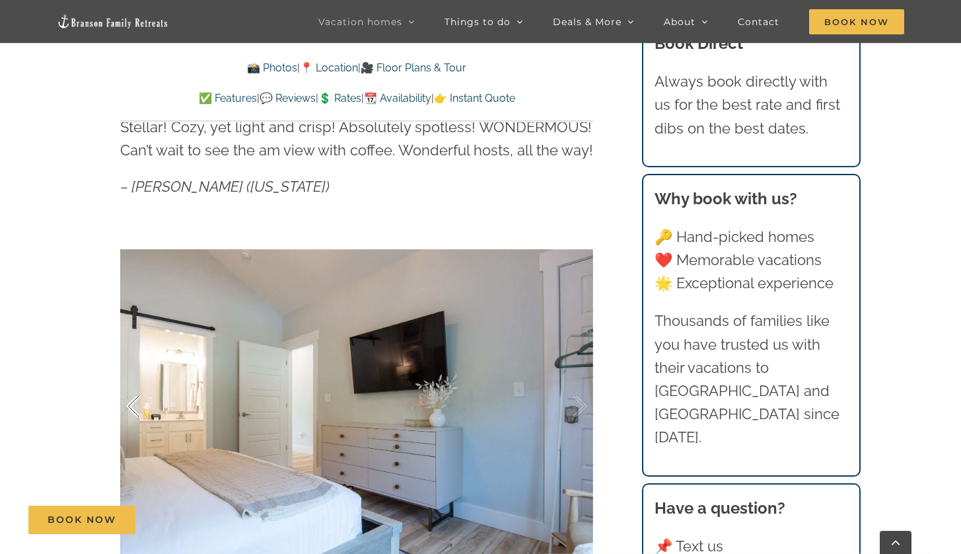
click at [136, 404] on div at bounding box center [147, 406] width 41 height 82
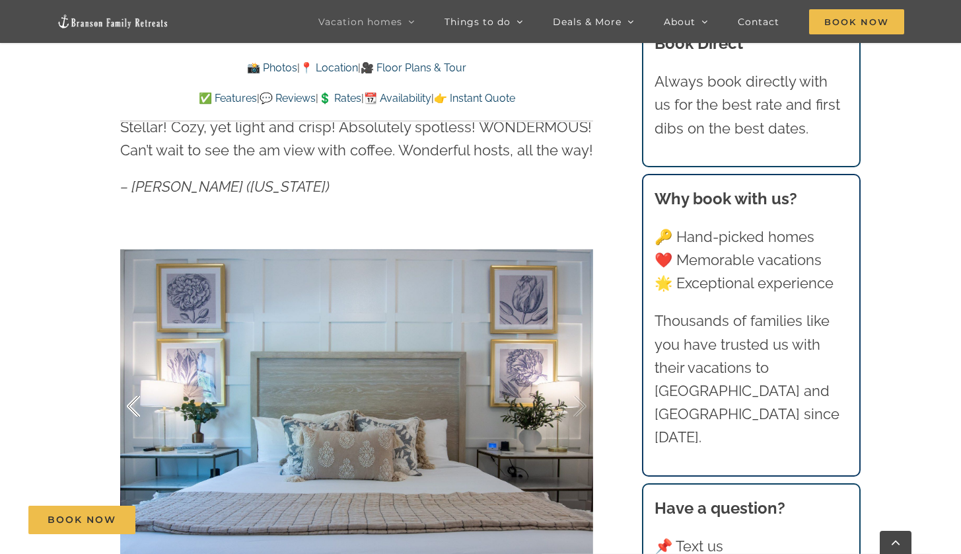
click at [135, 404] on div at bounding box center [147, 406] width 41 height 82
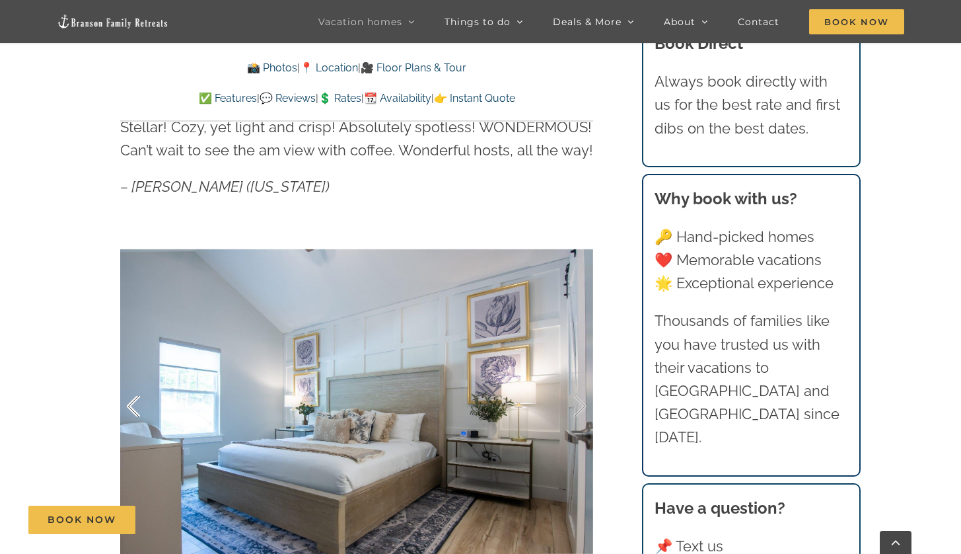
click at [135, 404] on div at bounding box center [147, 406] width 41 height 82
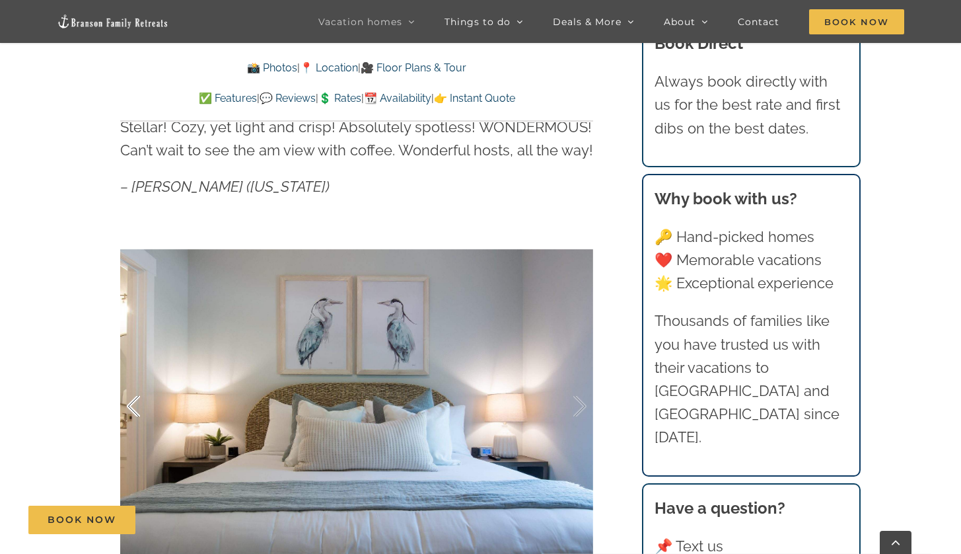
click at [135, 404] on div at bounding box center [147, 406] width 41 height 82
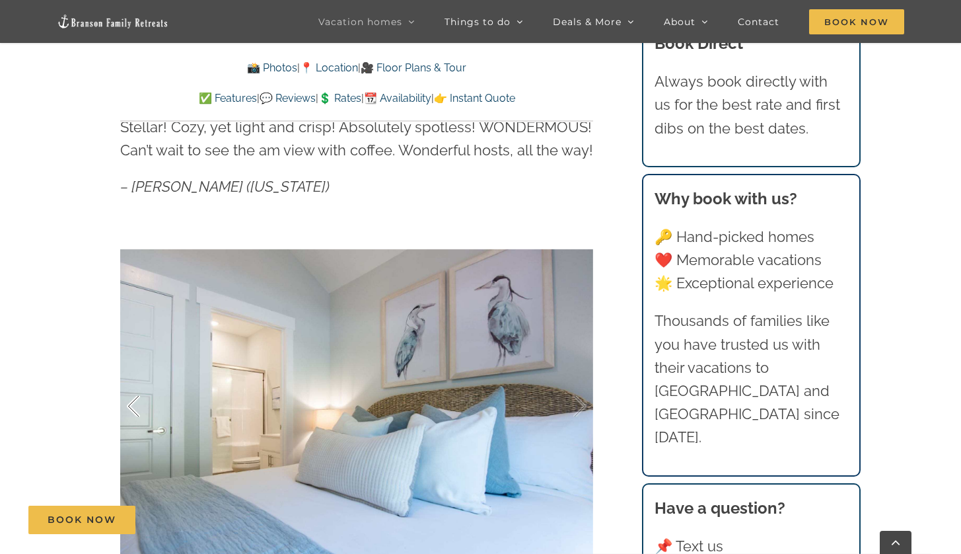
click at [135, 403] on div at bounding box center [147, 406] width 41 height 82
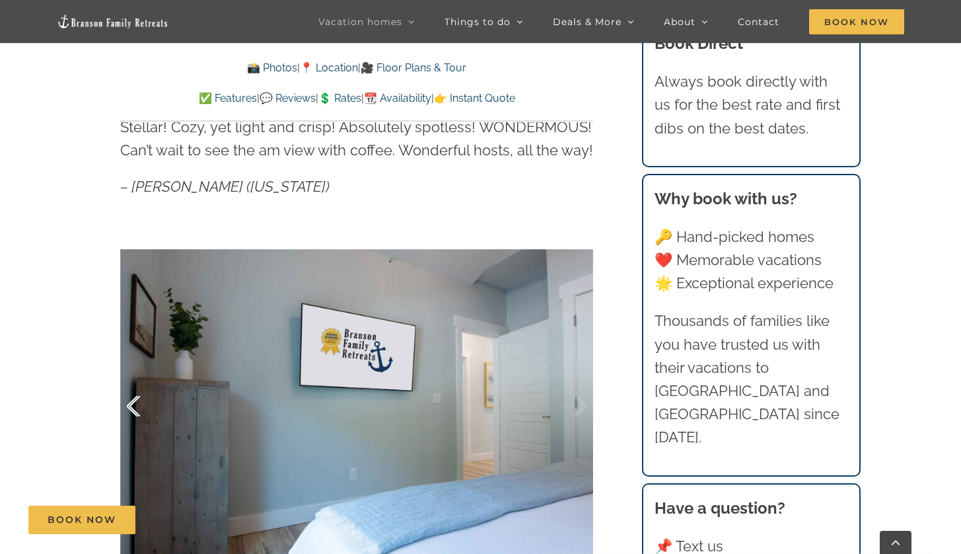
click at [135, 403] on div at bounding box center [147, 406] width 41 height 82
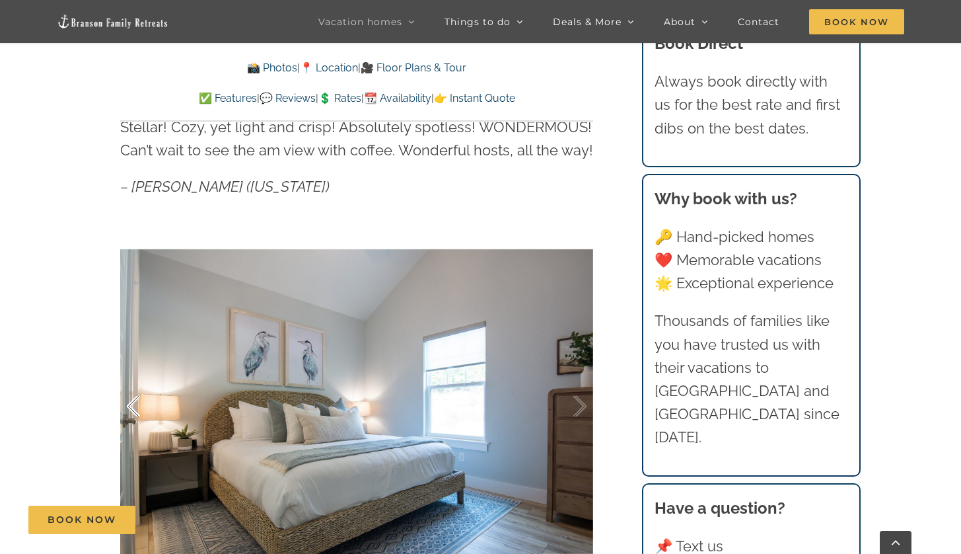
click at [135, 403] on div at bounding box center [147, 406] width 41 height 82
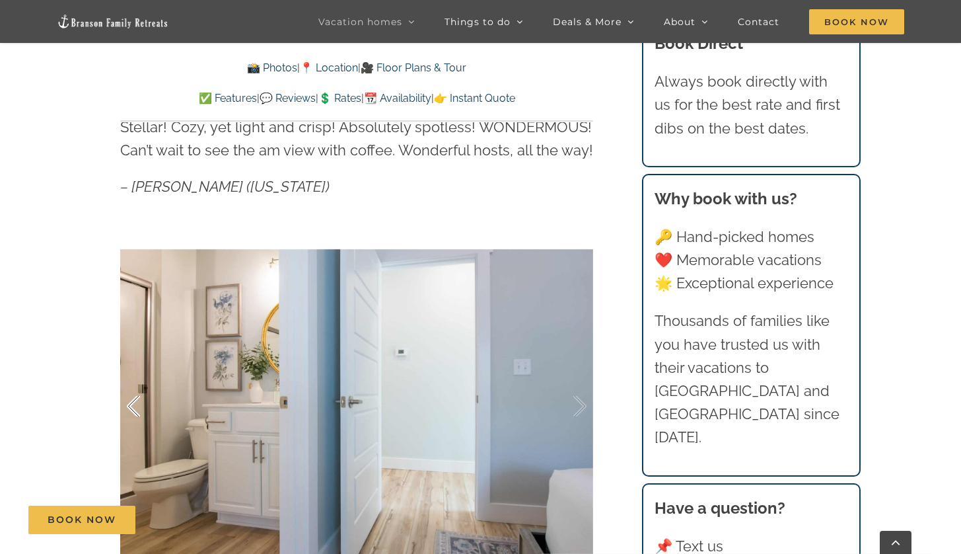
click at [135, 403] on div at bounding box center [147, 406] width 41 height 82
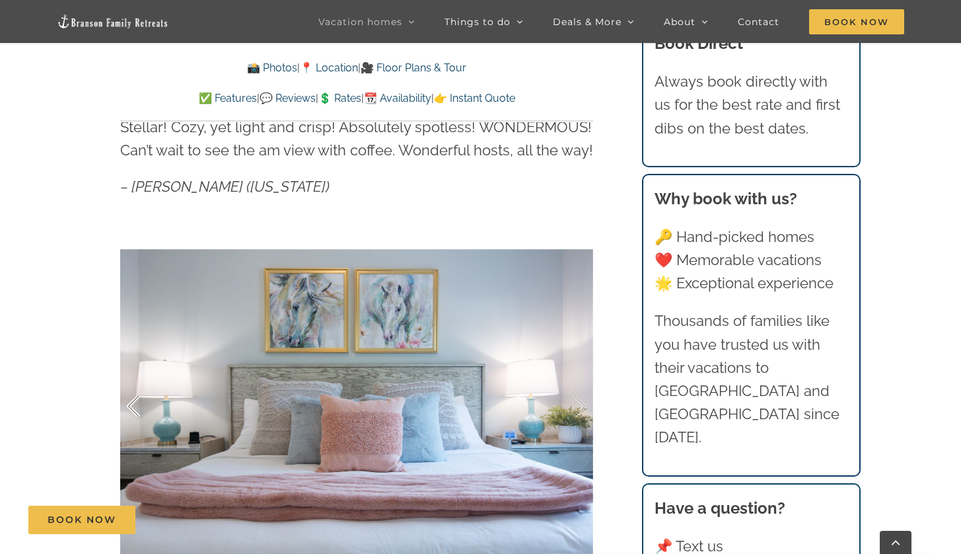
click at [135, 403] on div at bounding box center [147, 406] width 41 height 82
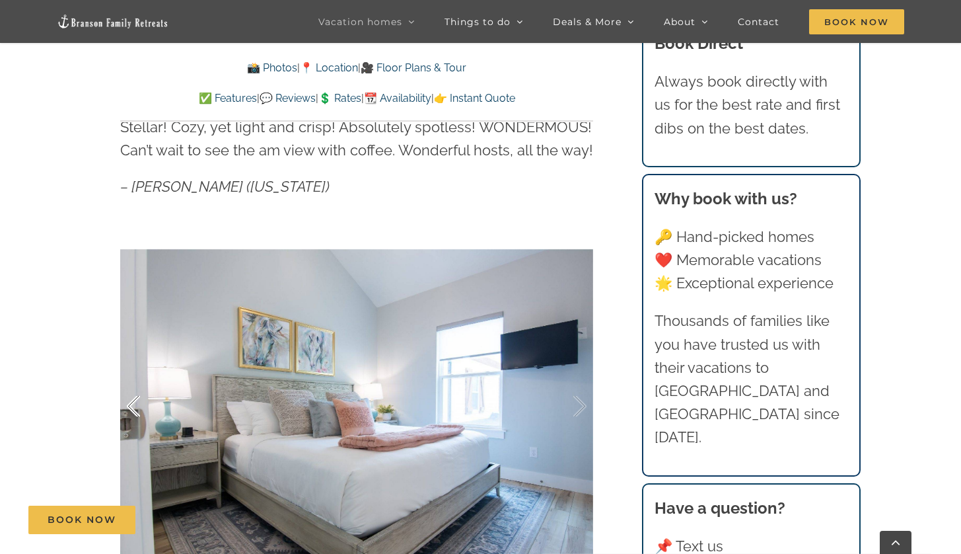
click at [135, 403] on div at bounding box center [147, 406] width 41 height 82
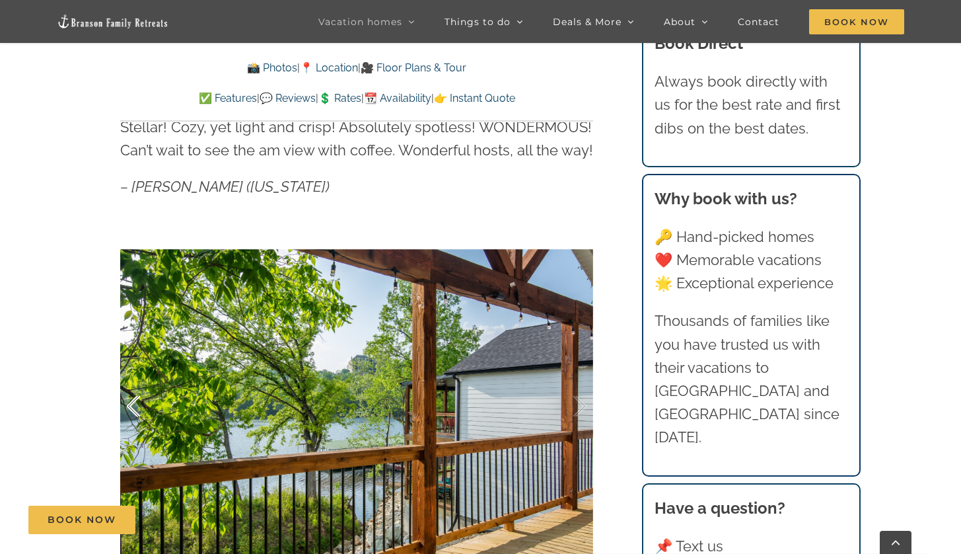
click at [135, 403] on div at bounding box center [147, 406] width 41 height 82
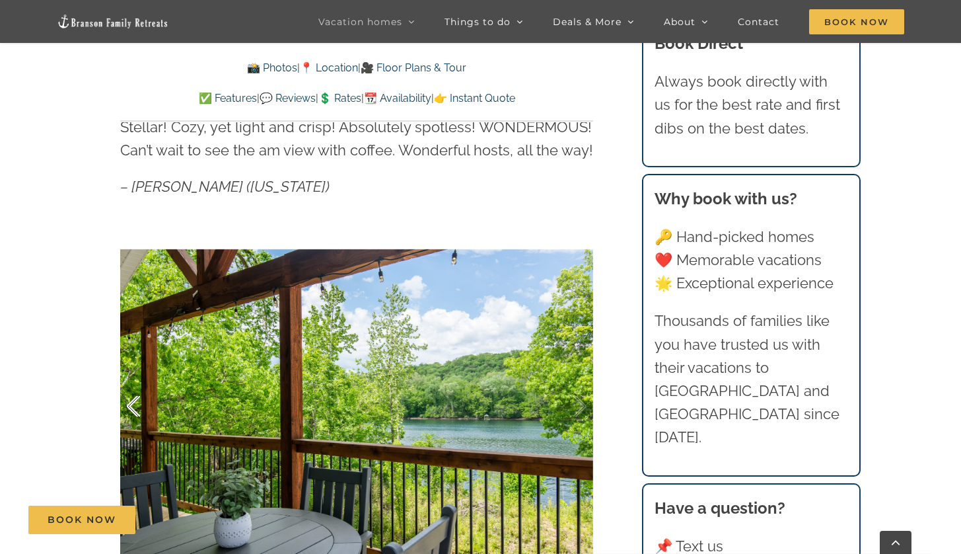
click at [135, 403] on div at bounding box center [147, 406] width 41 height 82
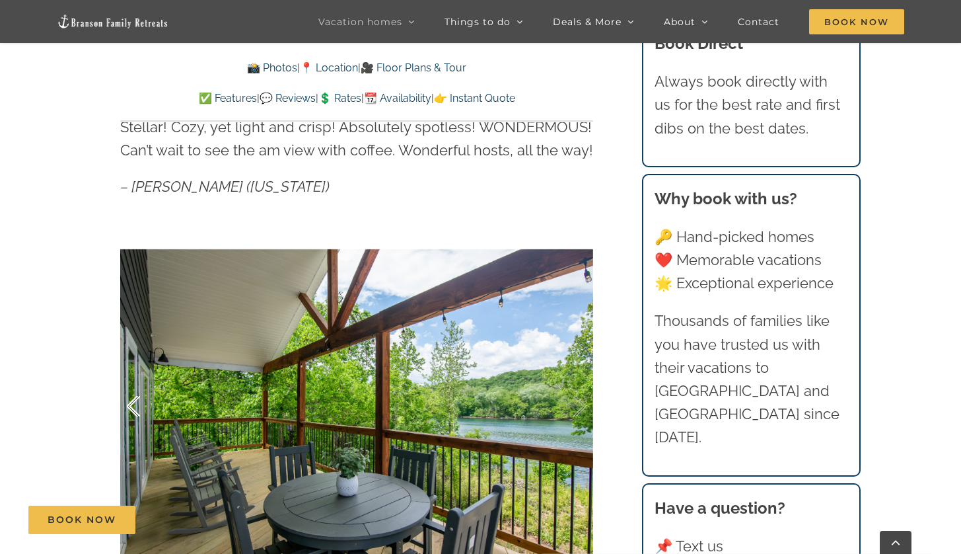
click at [135, 403] on div at bounding box center [147, 406] width 41 height 82
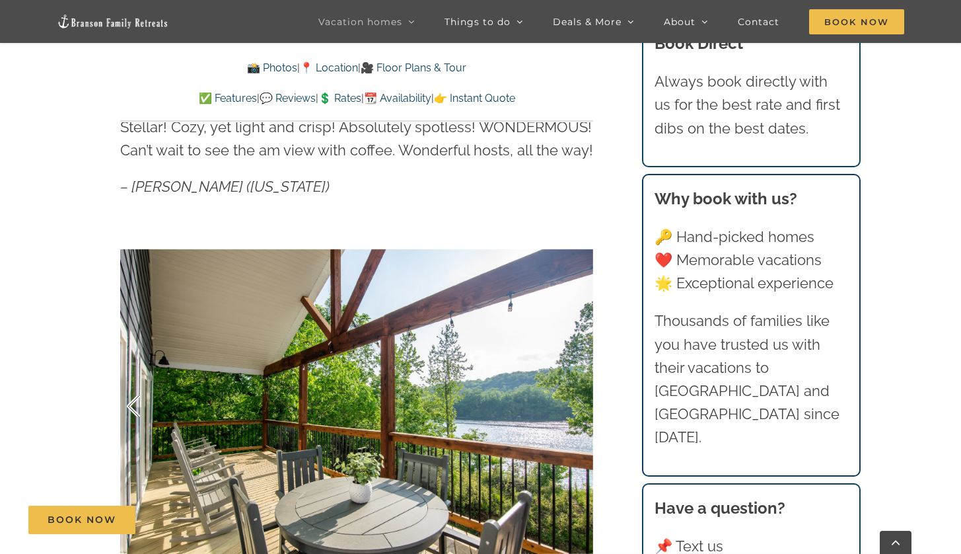
click at [135, 403] on div at bounding box center [147, 406] width 41 height 82
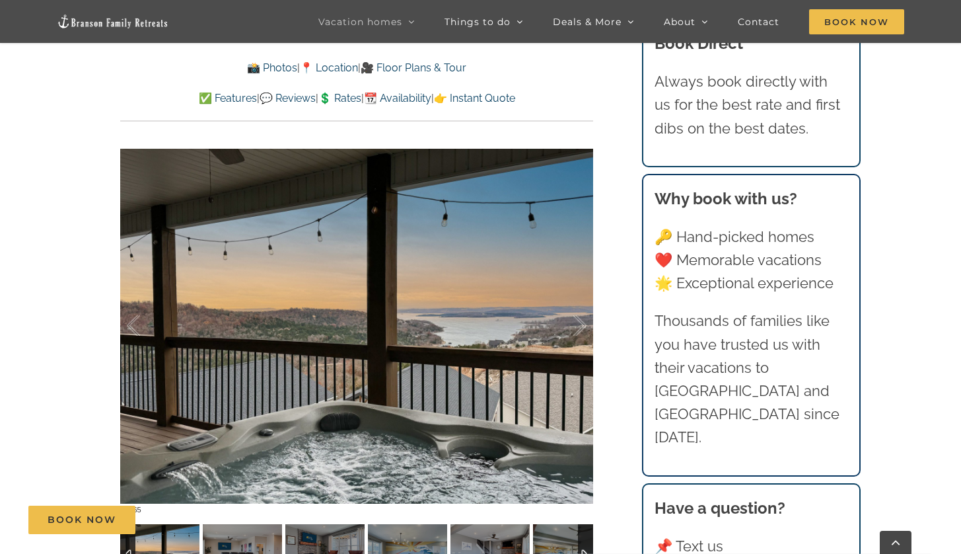
scroll to position [1039, 0]
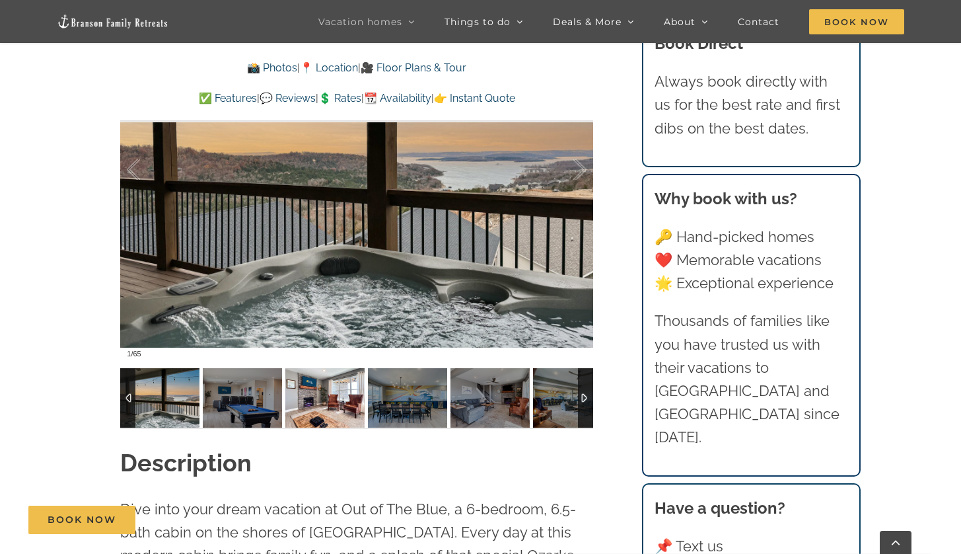
click at [326, 398] on img at bounding box center [324, 397] width 79 height 59
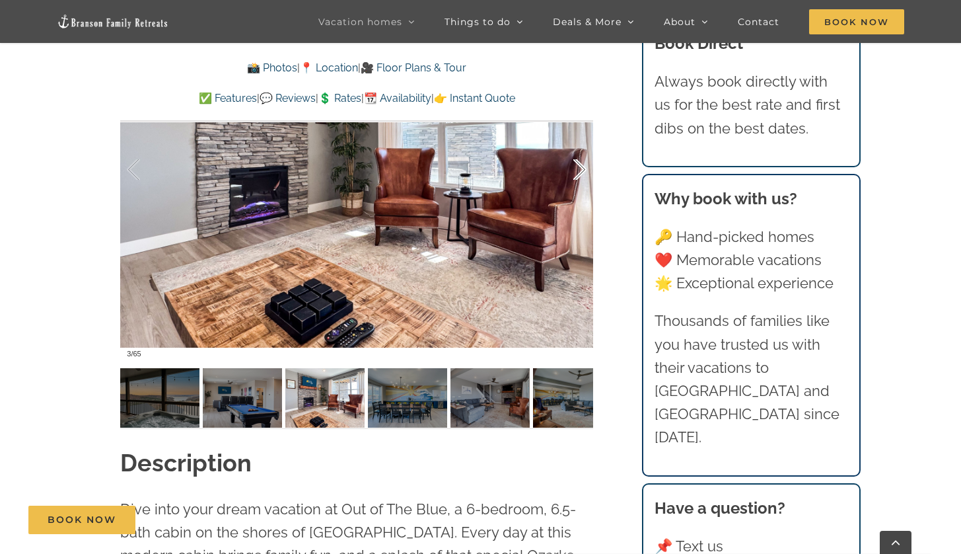
click at [580, 172] on div at bounding box center [566, 170] width 41 height 82
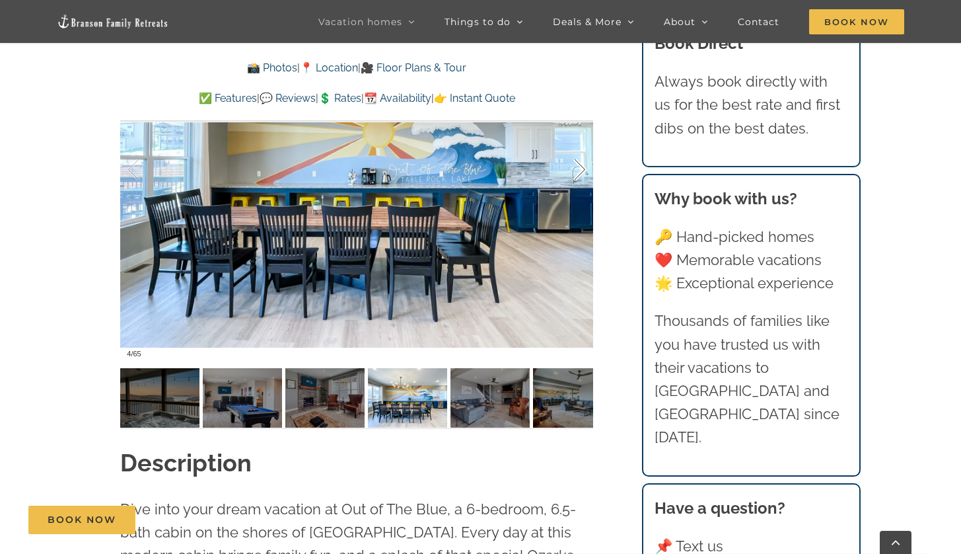
click at [579, 171] on div at bounding box center [566, 170] width 41 height 82
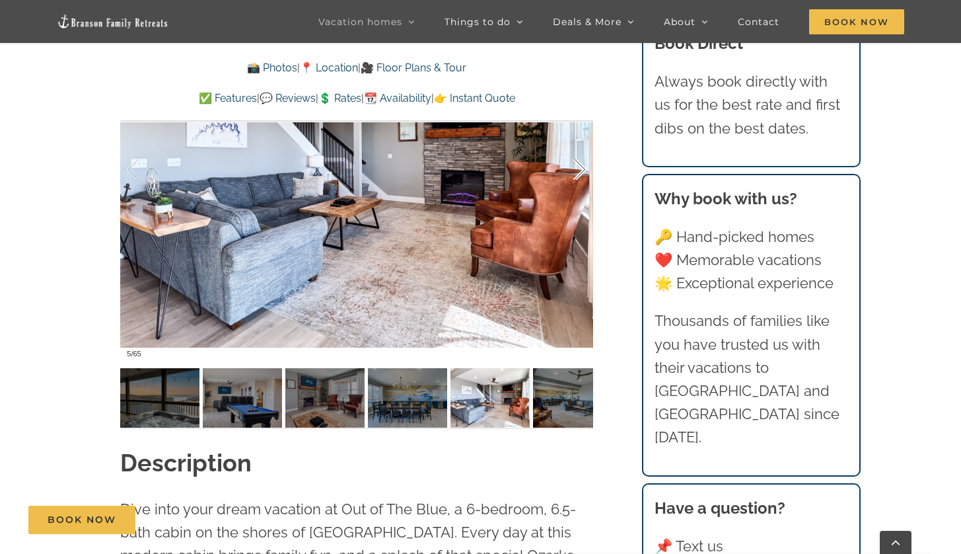
click at [579, 171] on div at bounding box center [566, 170] width 41 height 82
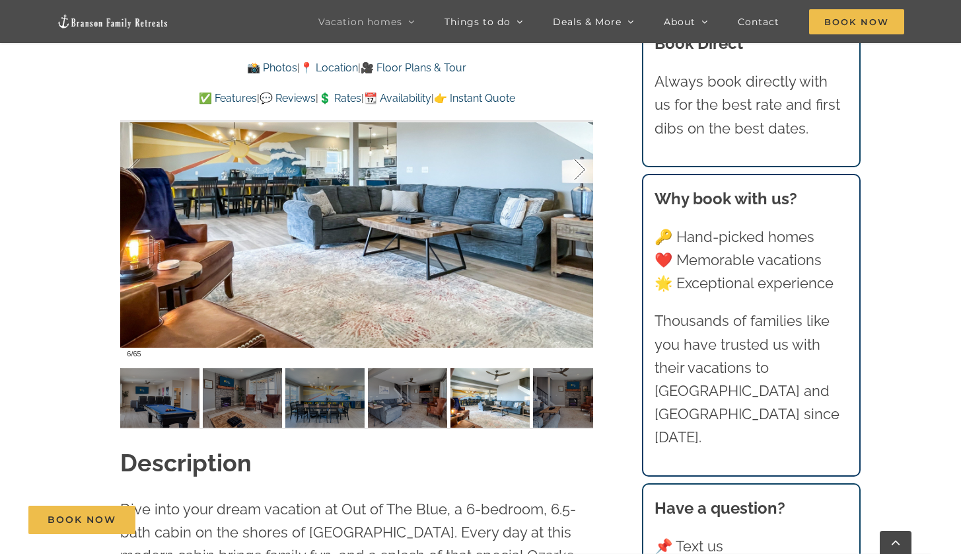
click at [579, 171] on div at bounding box center [566, 170] width 41 height 82
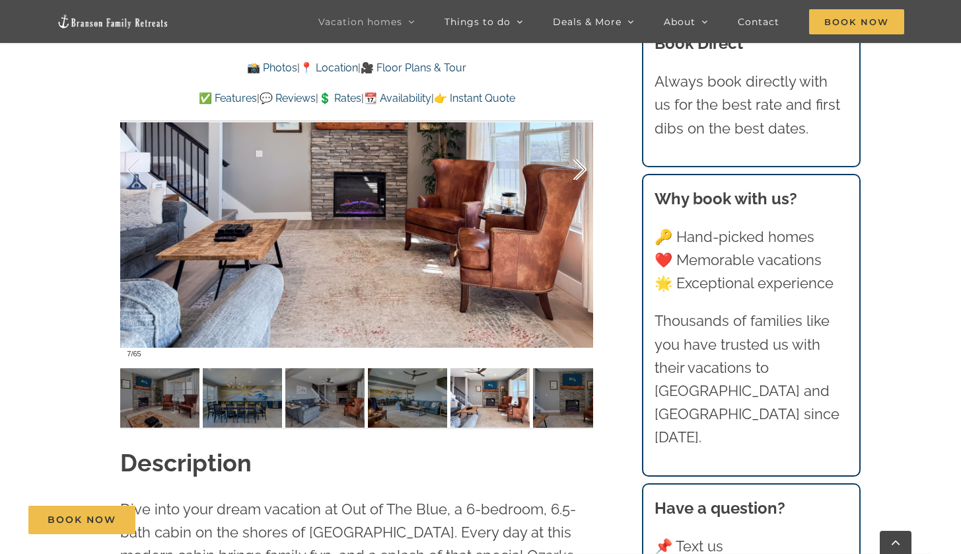
click at [579, 171] on div at bounding box center [566, 170] width 41 height 82
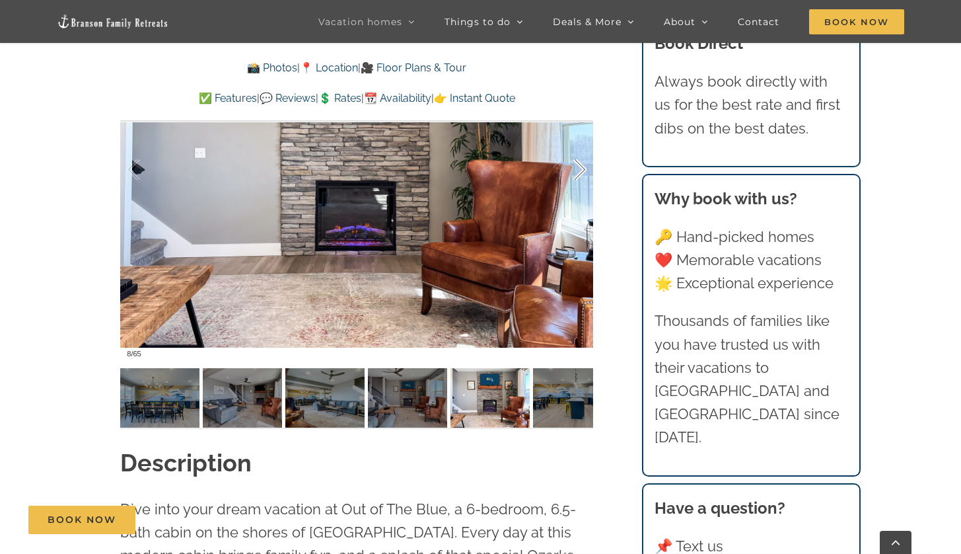
click at [579, 171] on div at bounding box center [566, 170] width 41 height 82
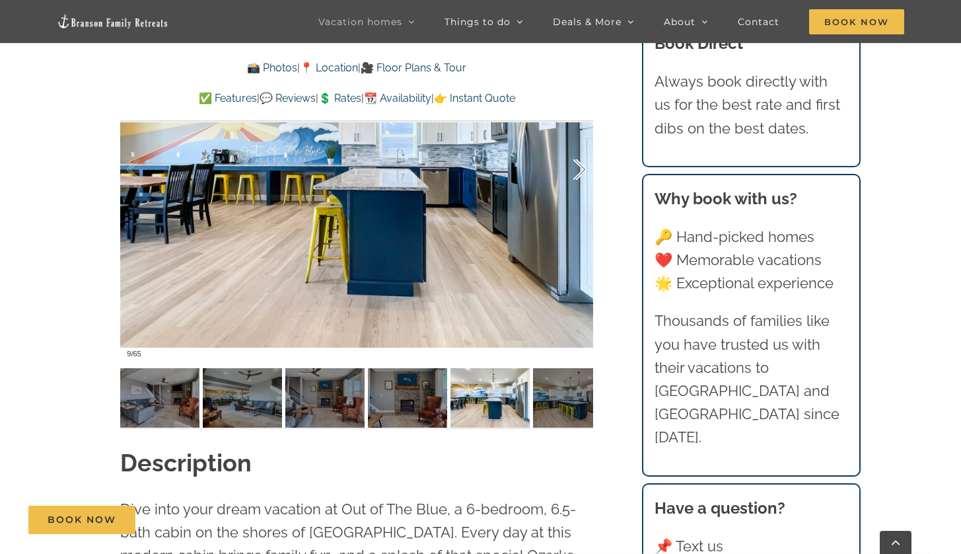
click at [579, 171] on div at bounding box center [566, 170] width 41 height 82
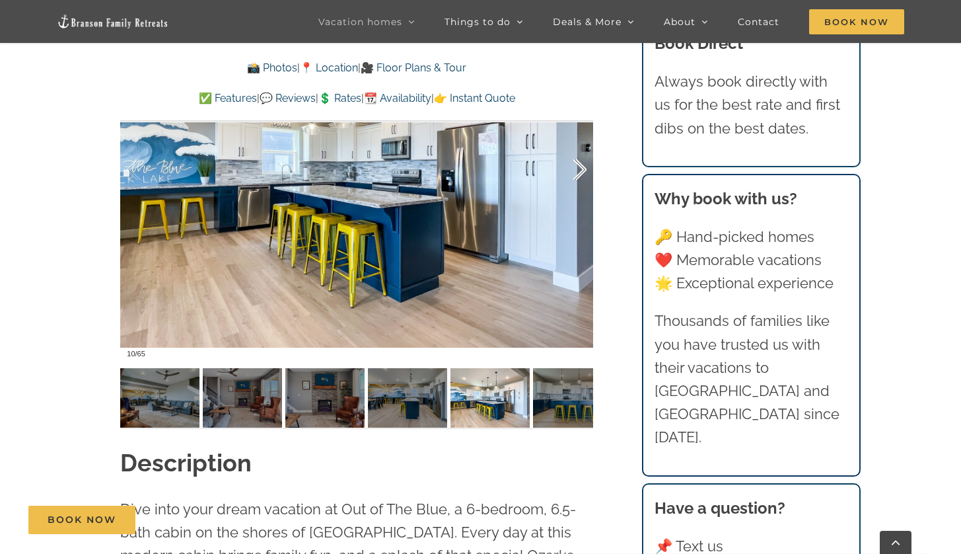
click at [579, 171] on div at bounding box center [566, 170] width 41 height 82
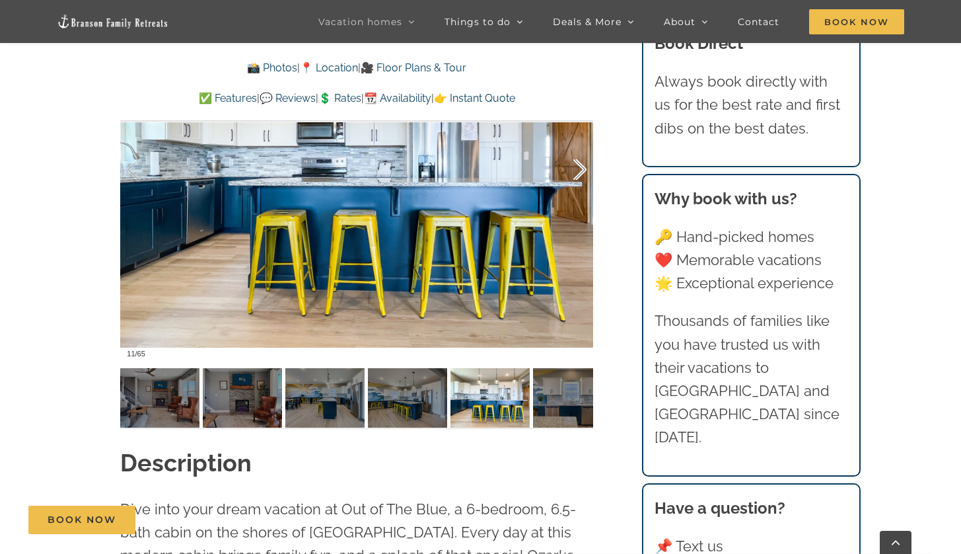
click at [579, 171] on div at bounding box center [566, 170] width 41 height 82
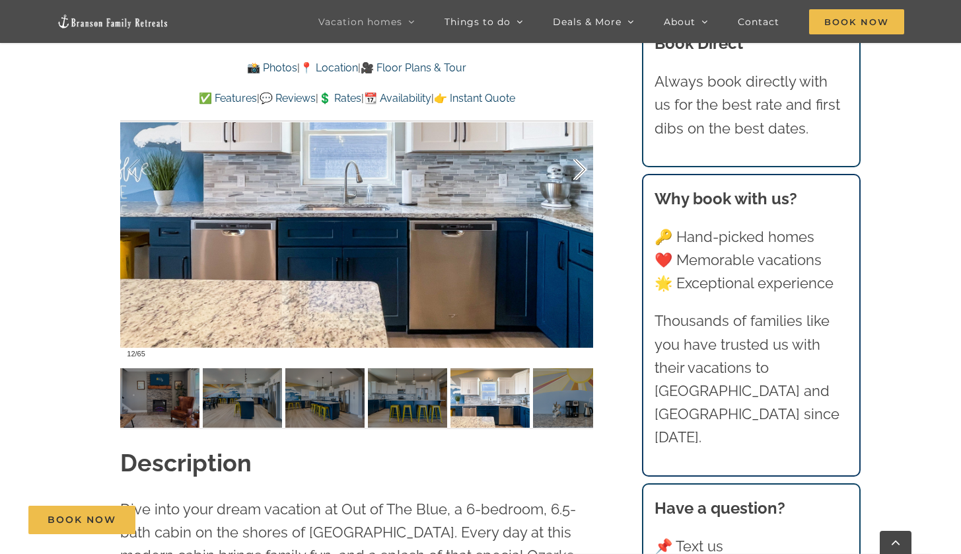
click at [579, 171] on div at bounding box center [566, 170] width 41 height 82
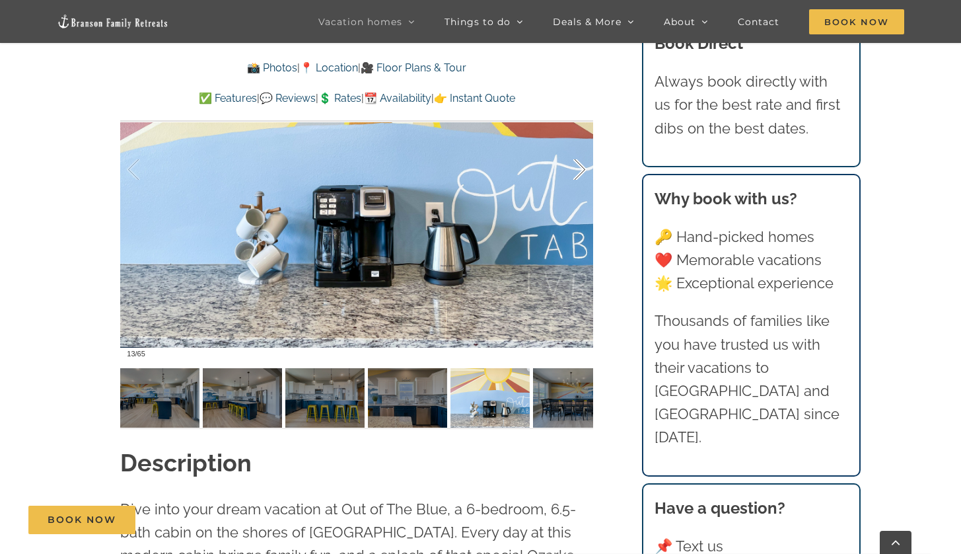
click at [579, 171] on div at bounding box center [566, 170] width 41 height 82
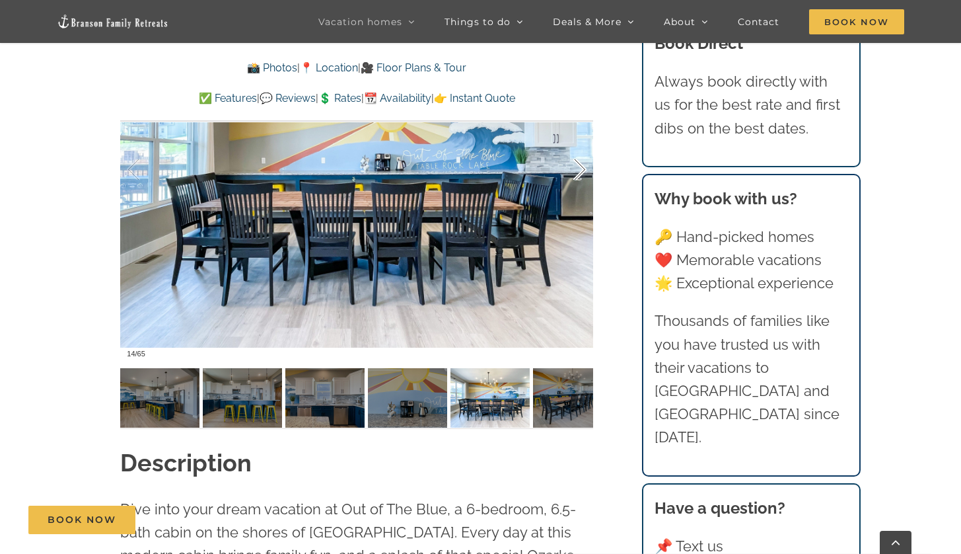
click at [579, 171] on div at bounding box center [566, 170] width 41 height 82
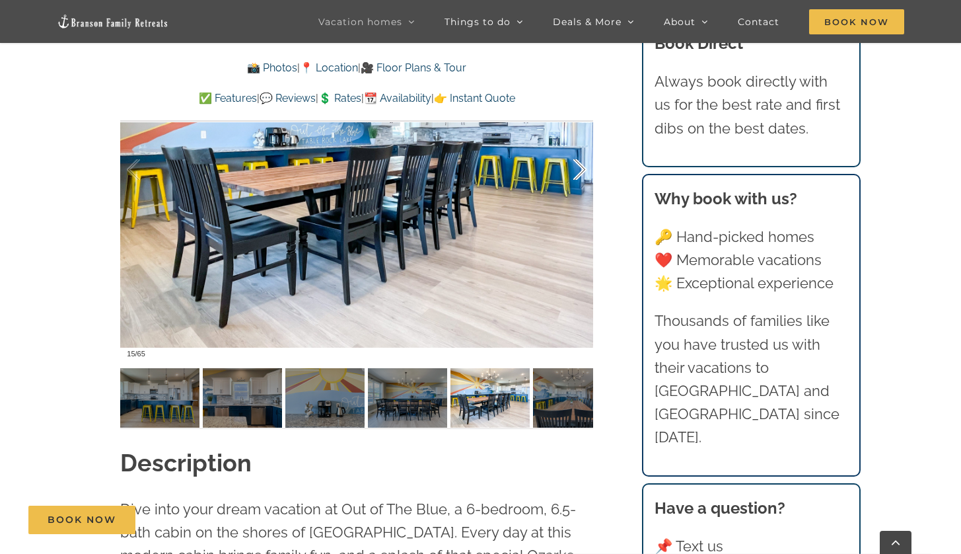
click at [579, 171] on div at bounding box center [566, 170] width 41 height 82
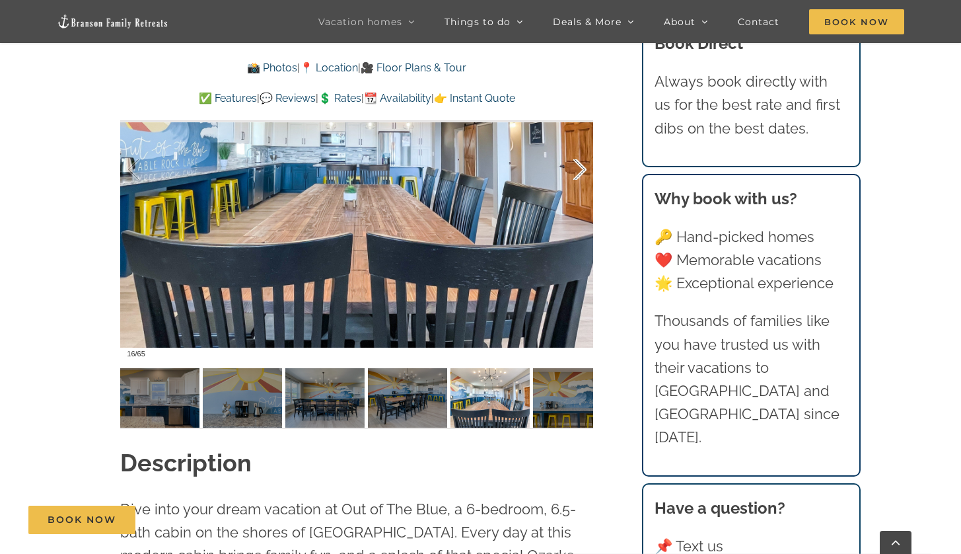
click at [579, 171] on div at bounding box center [566, 170] width 41 height 82
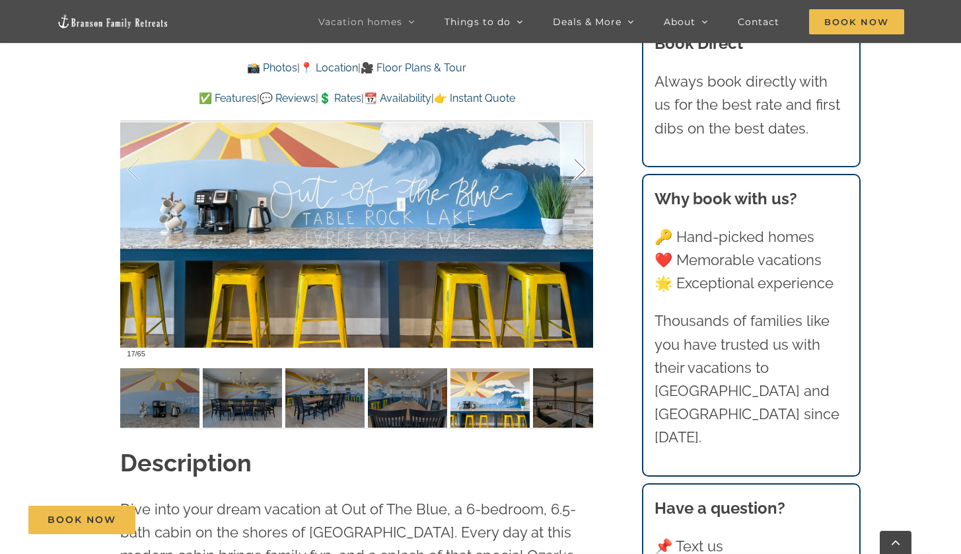
click at [579, 171] on div at bounding box center [566, 170] width 41 height 82
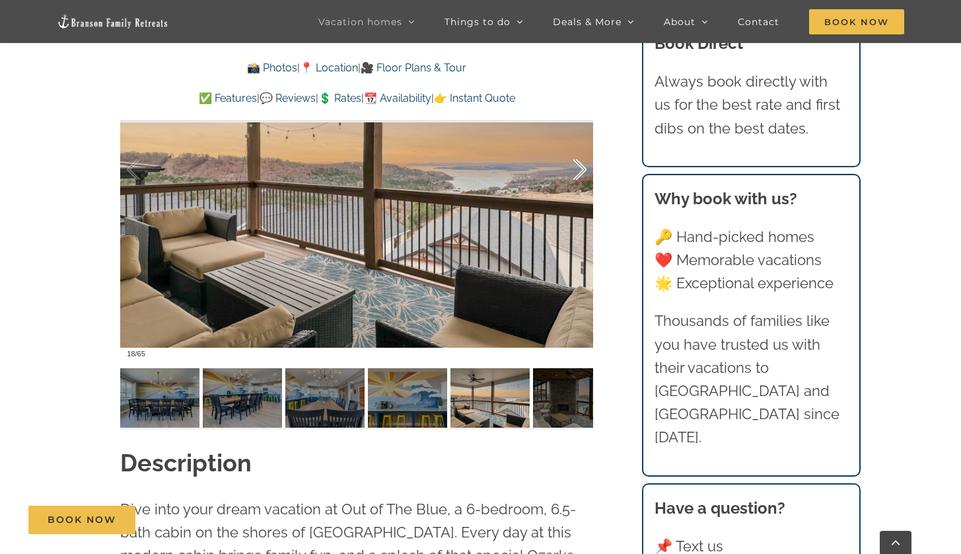
click at [579, 171] on div at bounding box center [566, 170] width 41 height 82
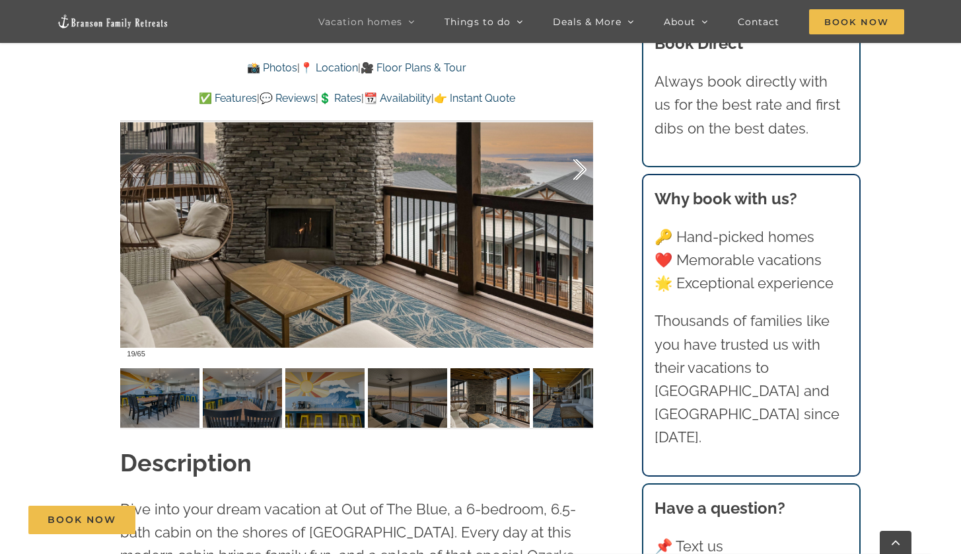
click at [579, 171] on div at bounding box center [566, 170] width 41 height 82
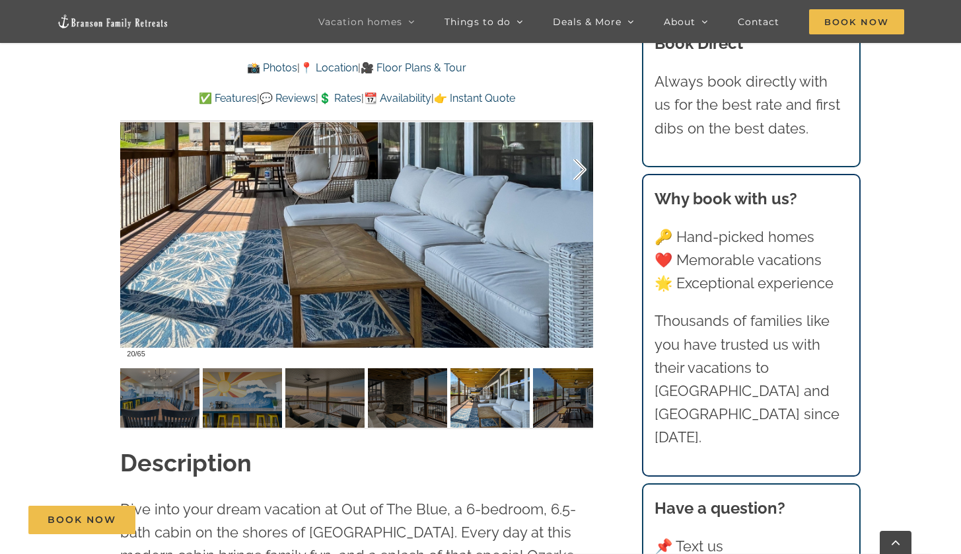
click at [579, 171] on div at bounding box center [566, 170] width 41 height 82
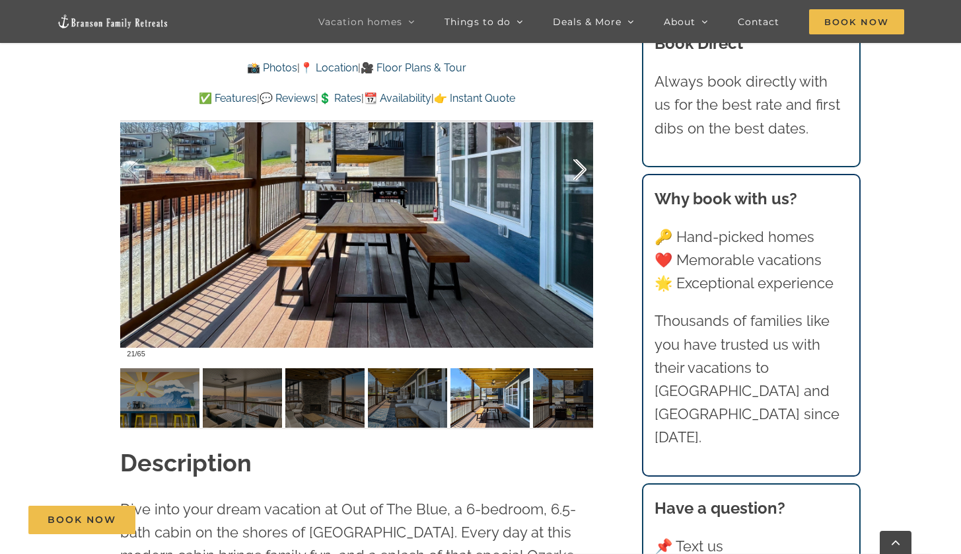
click at [579, 171] on div at bounding box center [566, 170] width 41 height 82
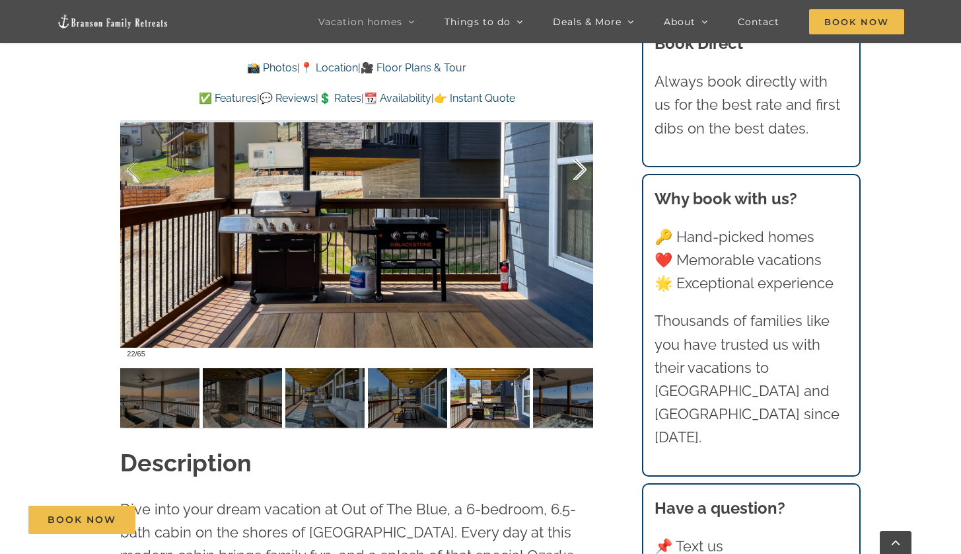
click at [579, 171] on div at bounding box center [566, 170] width 41 height 82
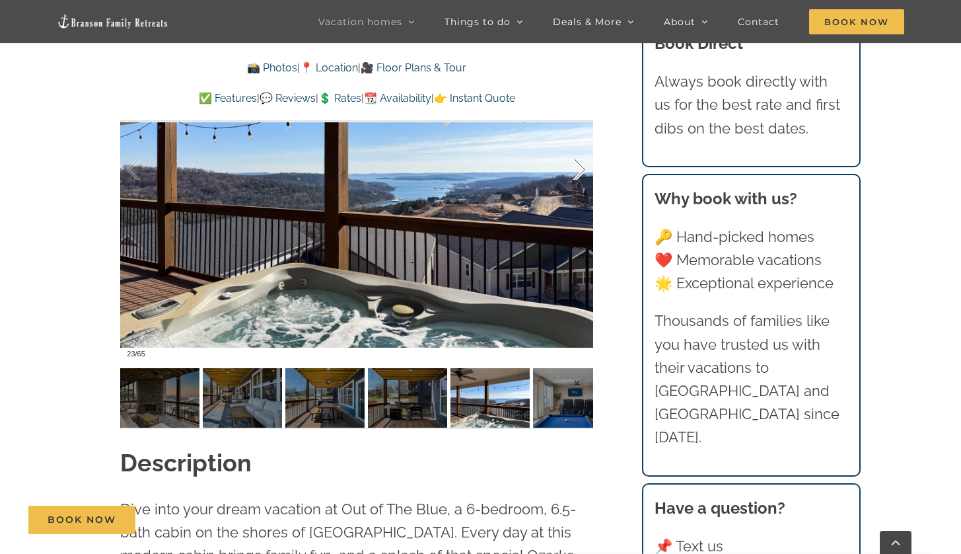
click at [581, 177] on div at bounding box center [566, 170] width 41 height 82
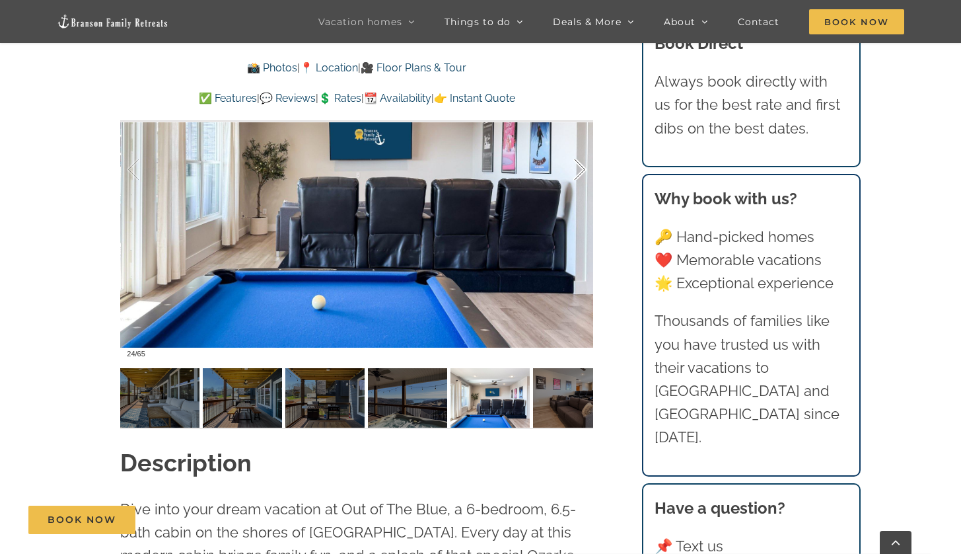
click at [581, 177] on div at bounding box center [566, 170] width 41 height 82
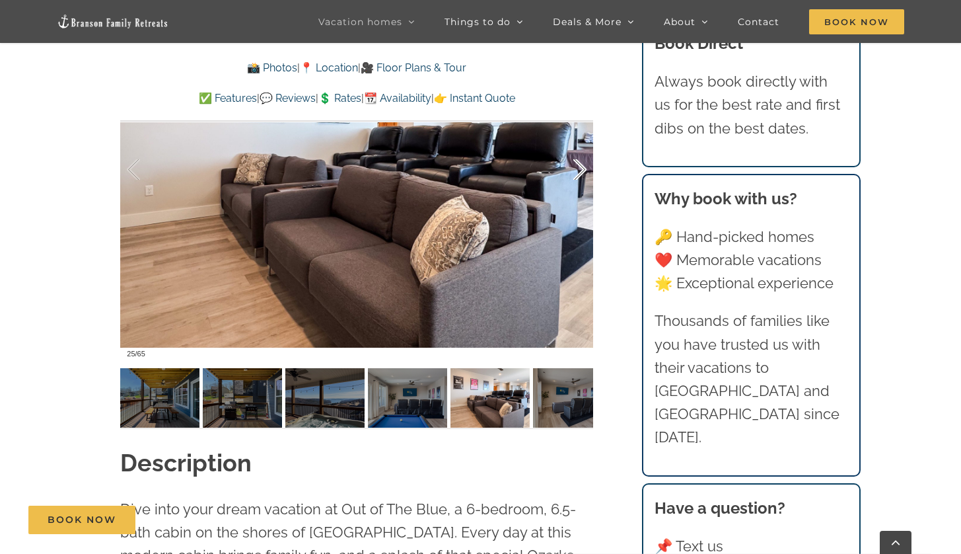
click at [581, 177] on div at bounding box center [566, 170] width 41 height 82
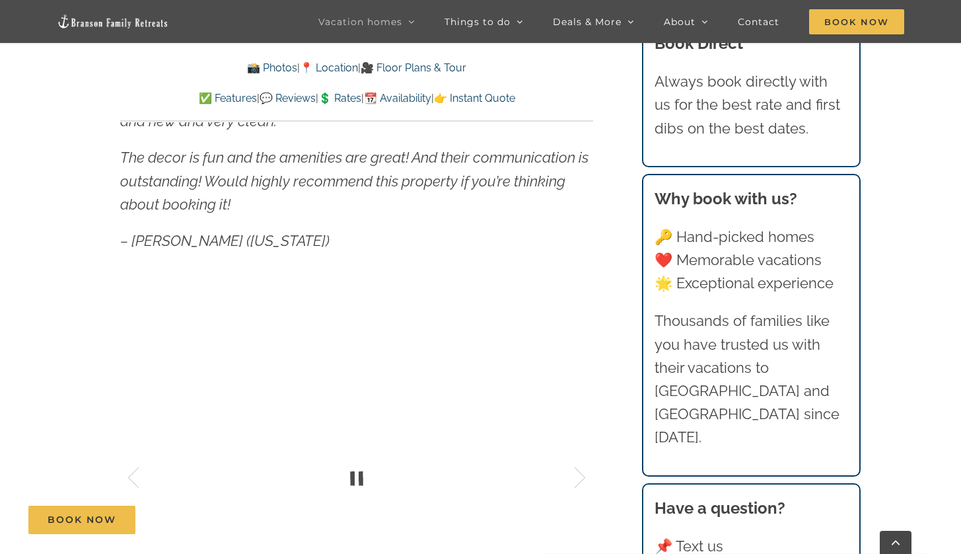
scroll to position [1230, 0]
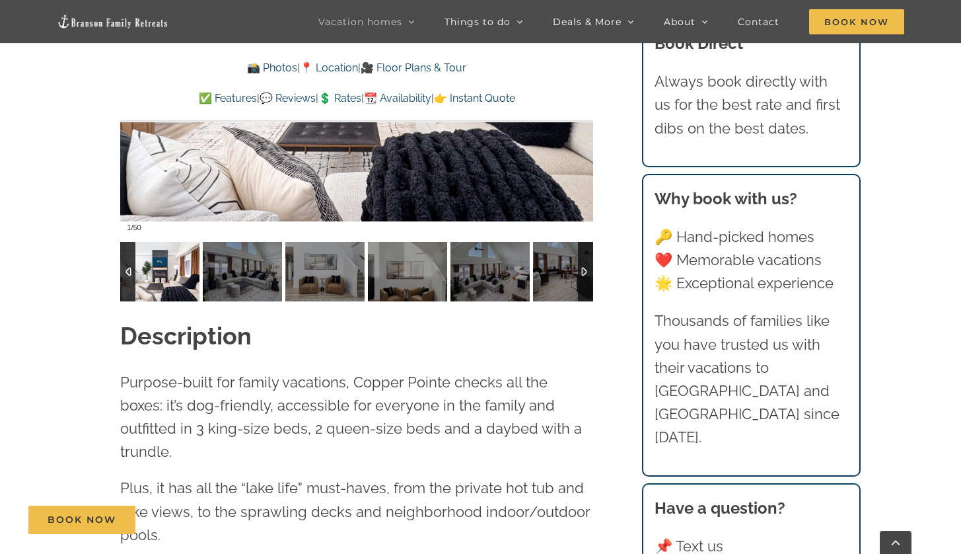
click at [590, 265] on div at bounding box center [585, 271] width 15 height 59
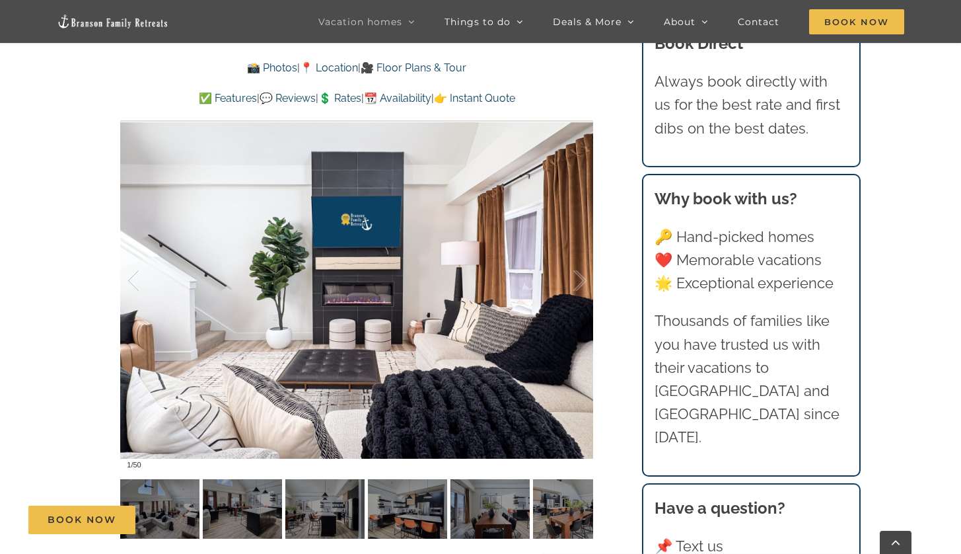
scroll to position [1108, 0]
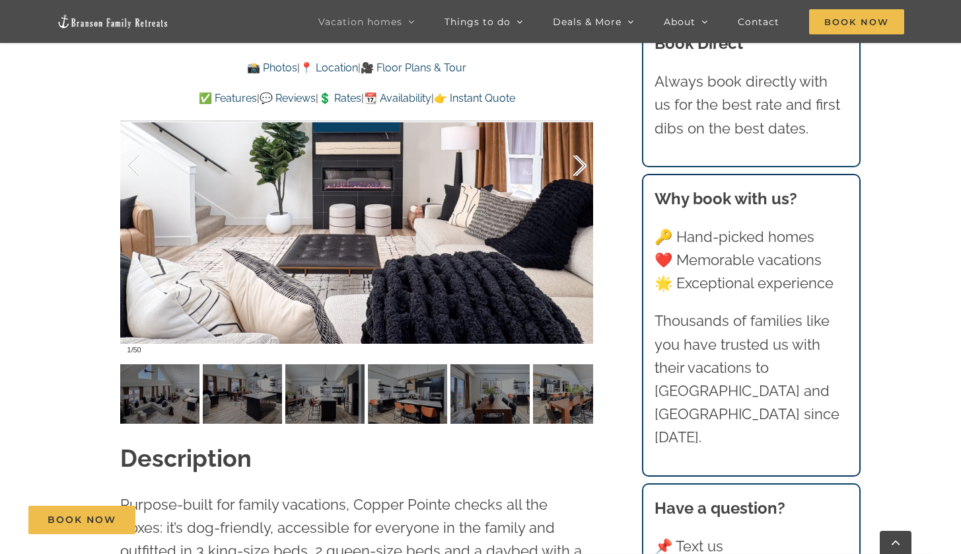
click at [586, 168] on div at bounding box center [566, 166] width 41 height 82
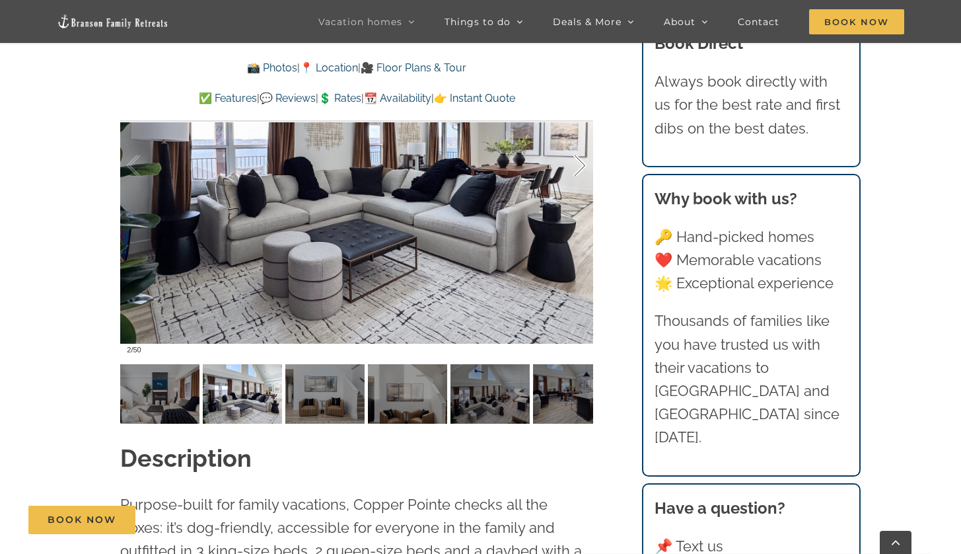
click at [583, 168] on div at bounding box center [566, 166] width 41 height 82
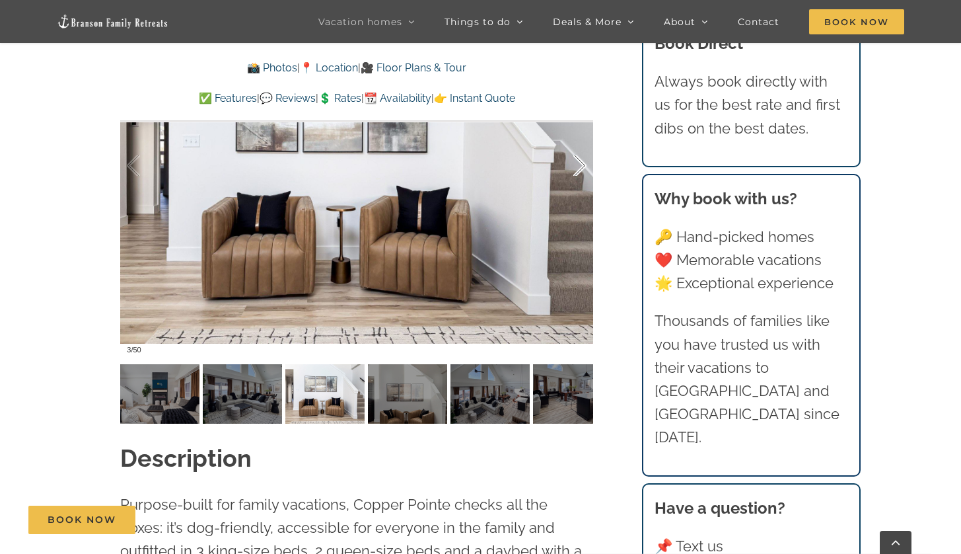
click at [583, 168] on div at bounding box center [566, 166] width 41 height 82
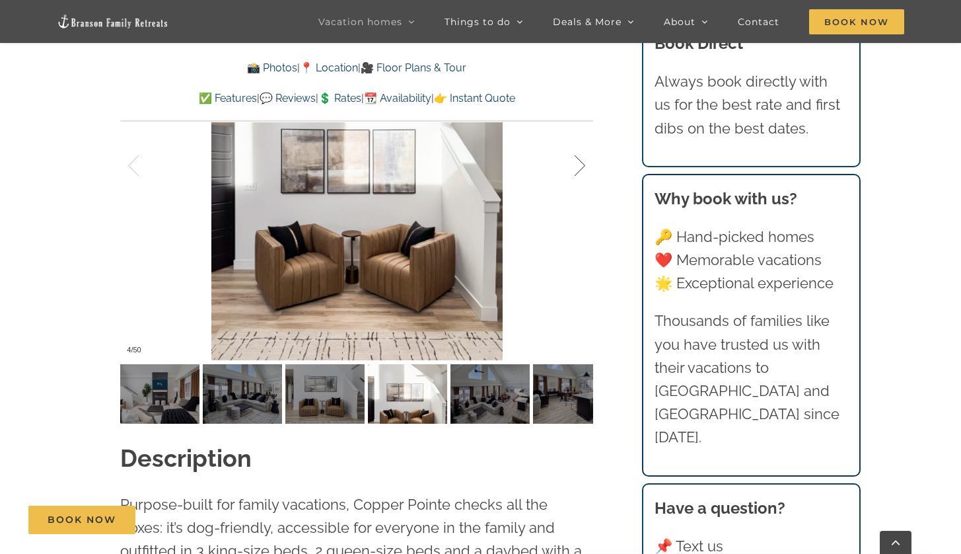
click at [582, 167] on div at bounding box center [566, 166] width 41 height 82
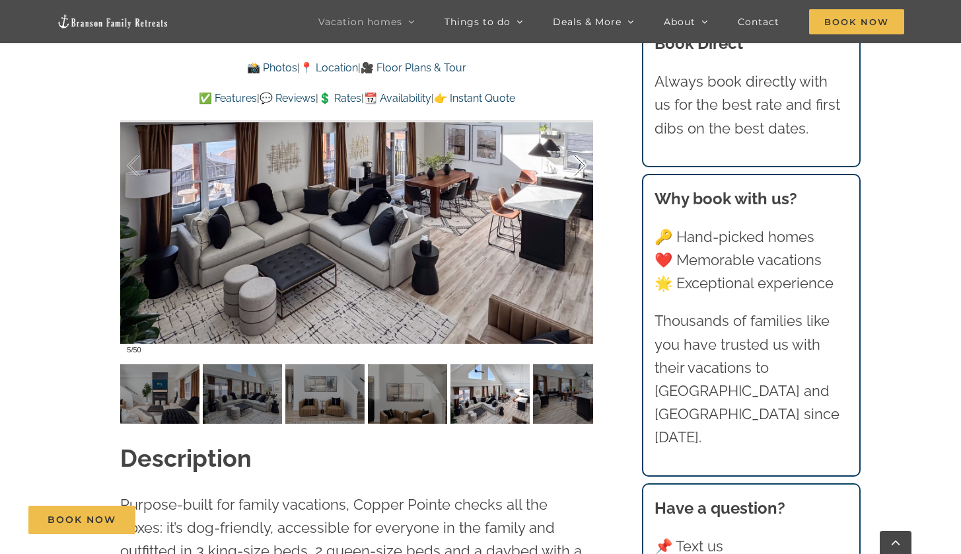
click at [581, 167] on div at bounding box center [566, 166] width 41 height 82
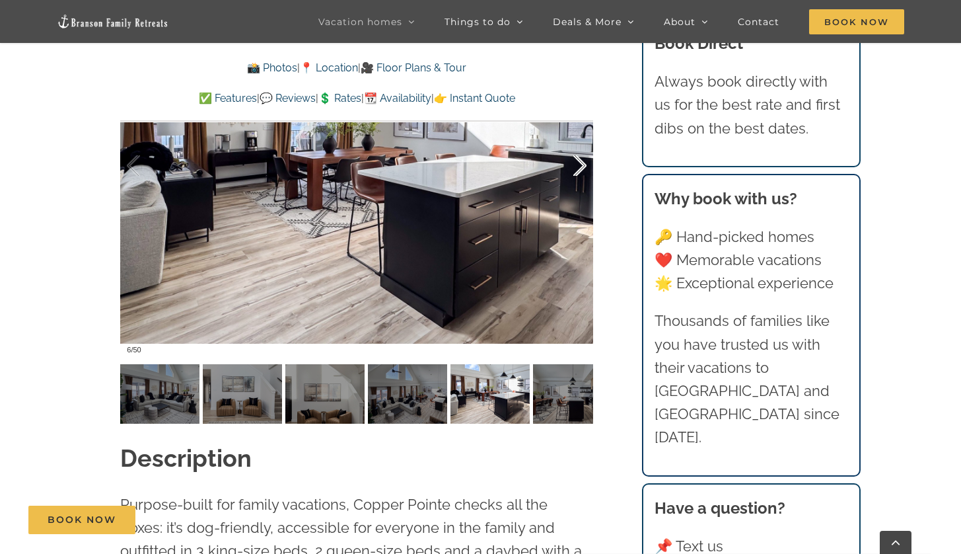
click at [581, 167] on div at bounding box center [566, 166] width 41 height 82
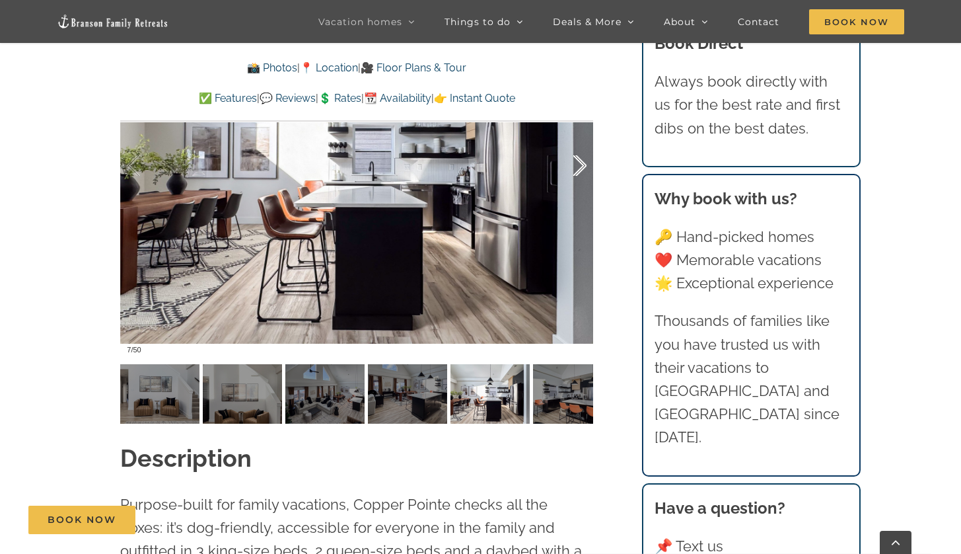
click at [581, 167] on div at bounding box center [566, 166] width 41 height 82
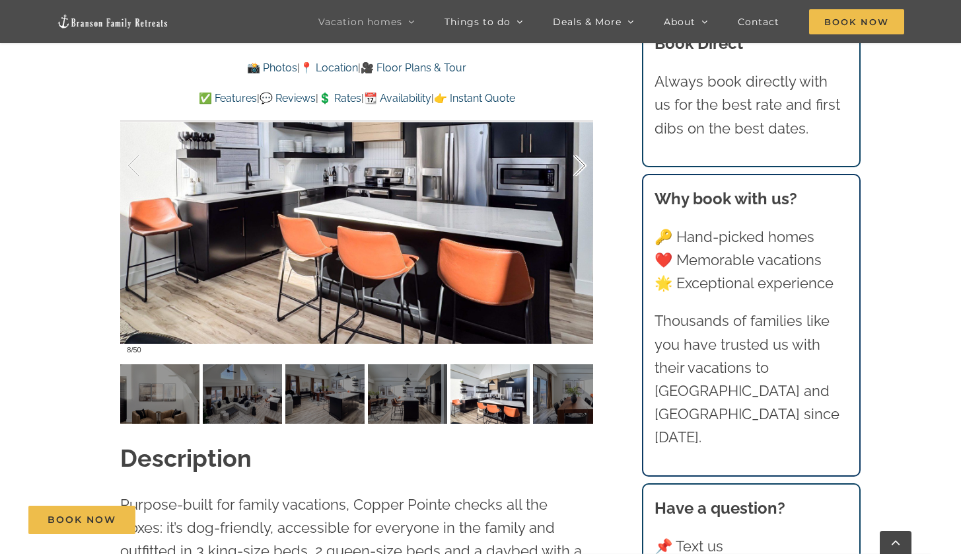
click at [581, 167] on div at bounding box center [566, 166] width 41 height 82
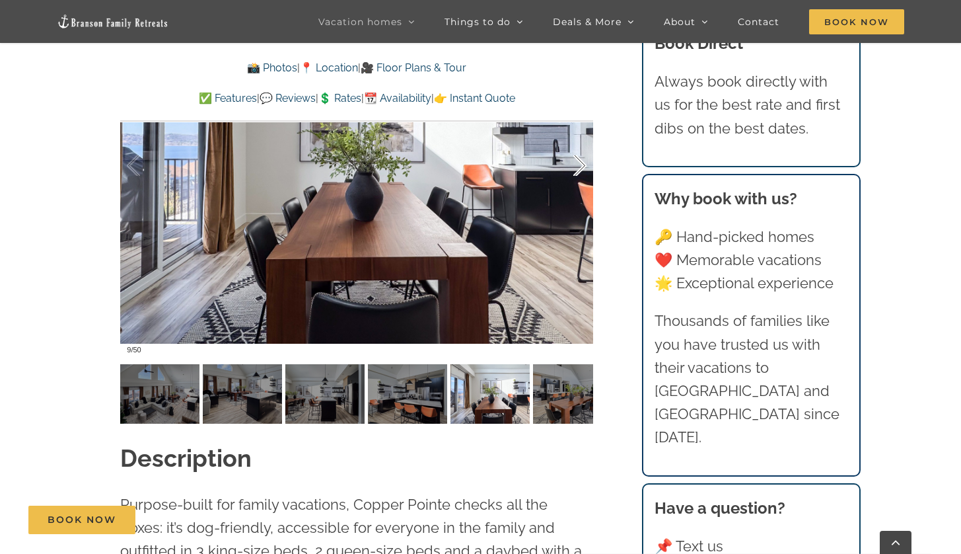
click at [581, 167] on div at bounding box center [566, 166] width 41 height 82
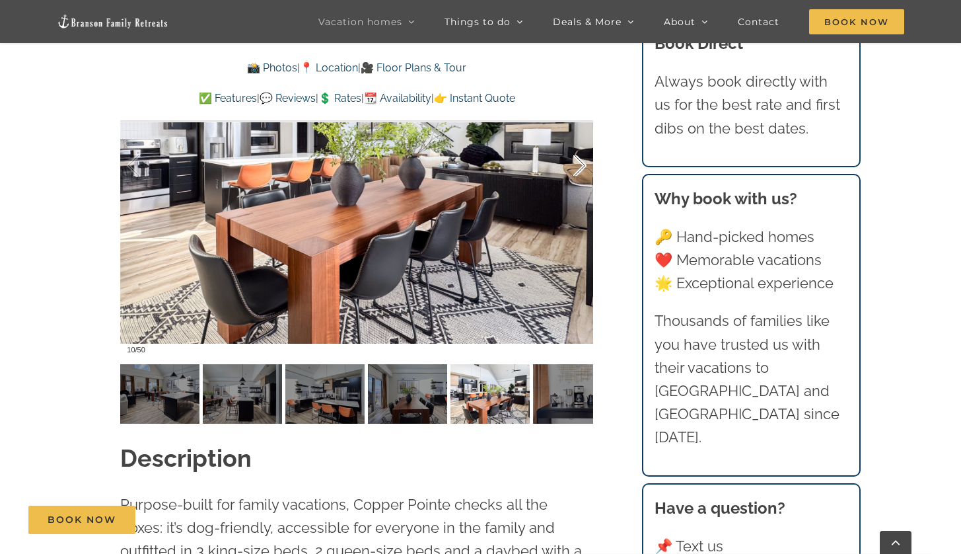
click at [581, 167] on div at bounding box center [566, 166] width 41 height 82
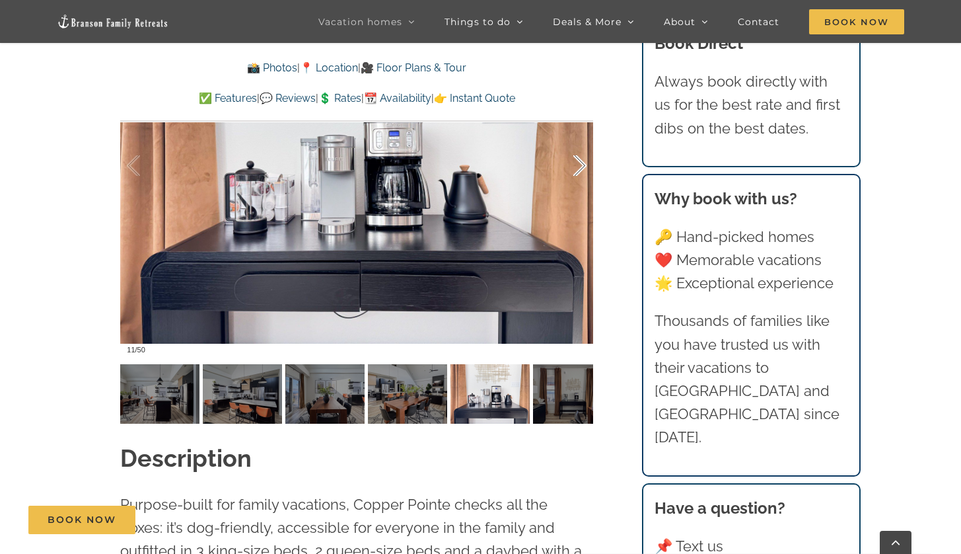
click at [581, 167] on div at bounding box center [566, 166] width 41 height 82
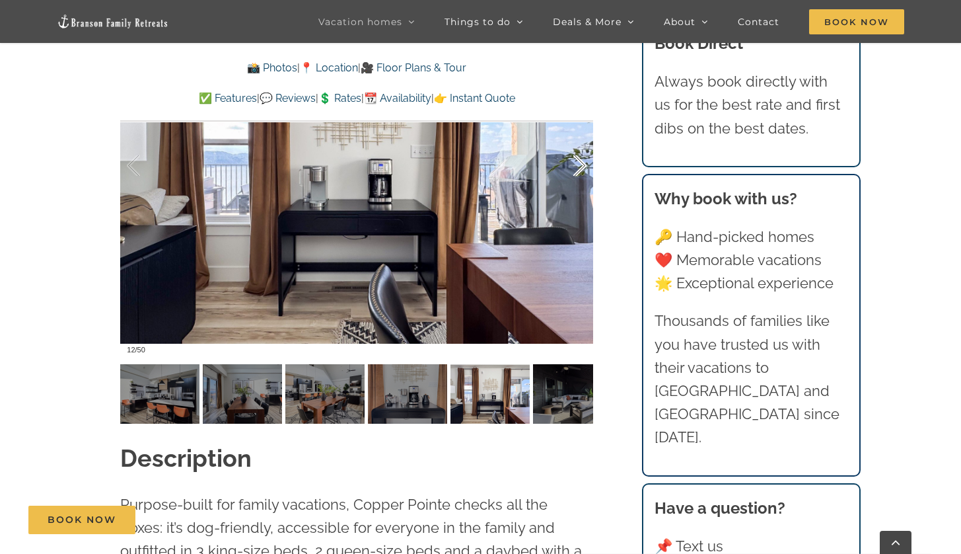
click at [581, 167] on div at bounding box center [566, 166] width 41 height 82
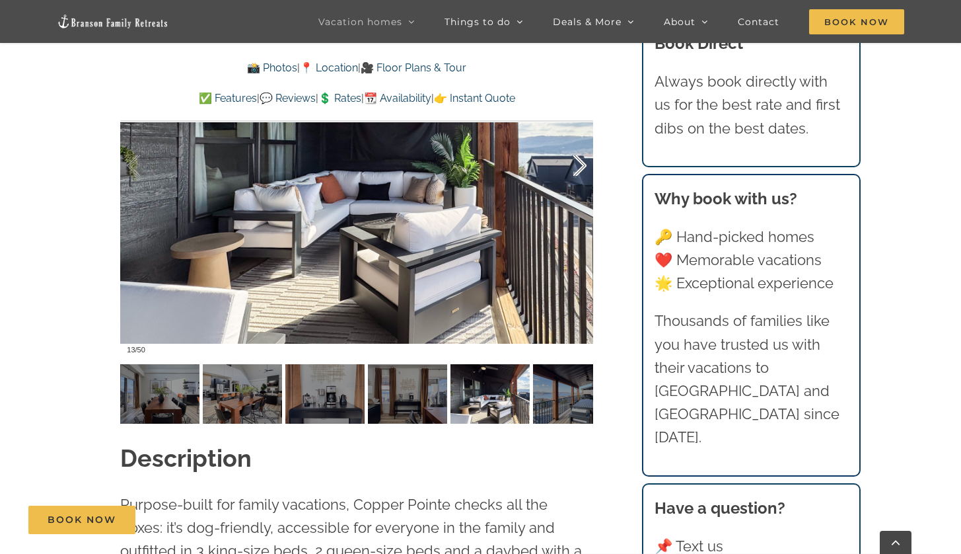
click at [581, 167] on div at bounding box center [566, 166] width 41 height 82
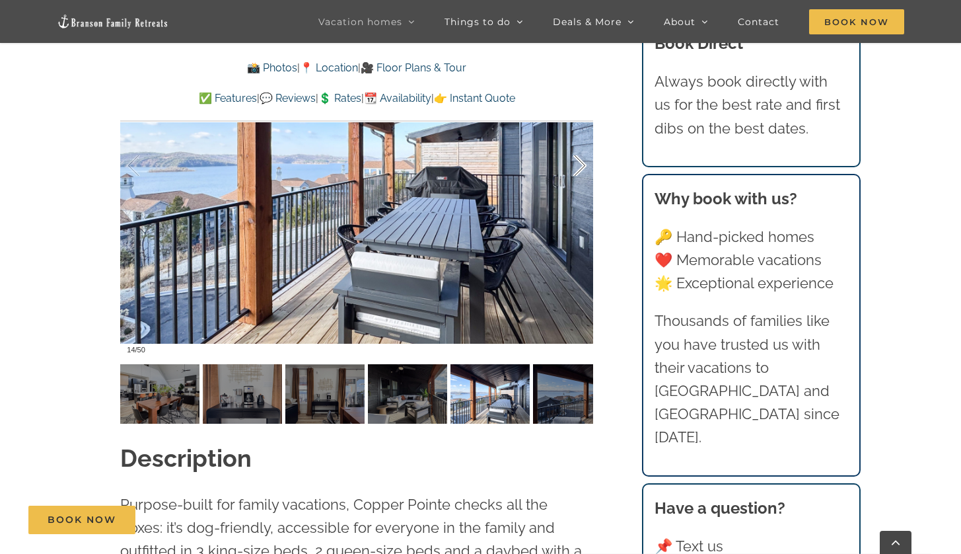
click at [581, 167] on div at bounding box center [566, 166] width 41 height 82
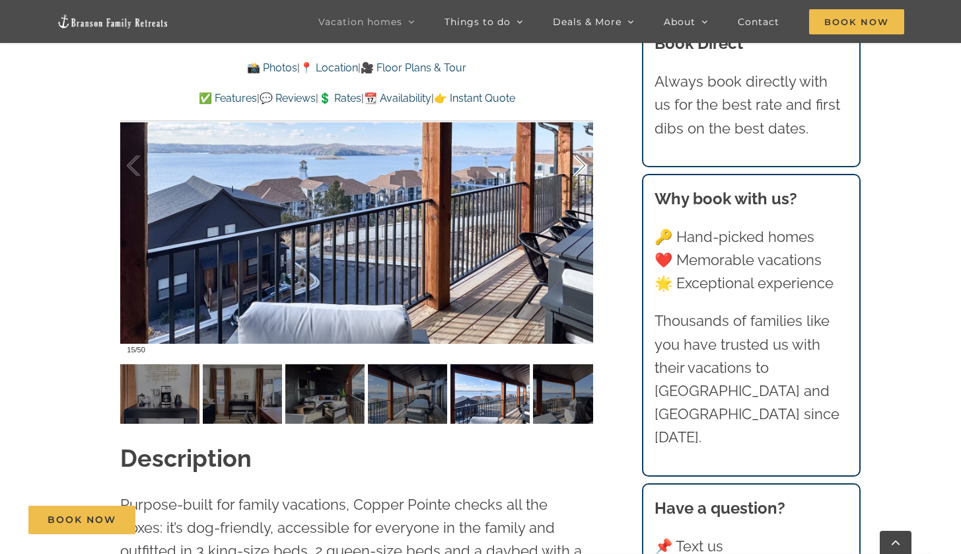
click at [581, 167] on div at bounding box center [566, 166] width 41 height 82
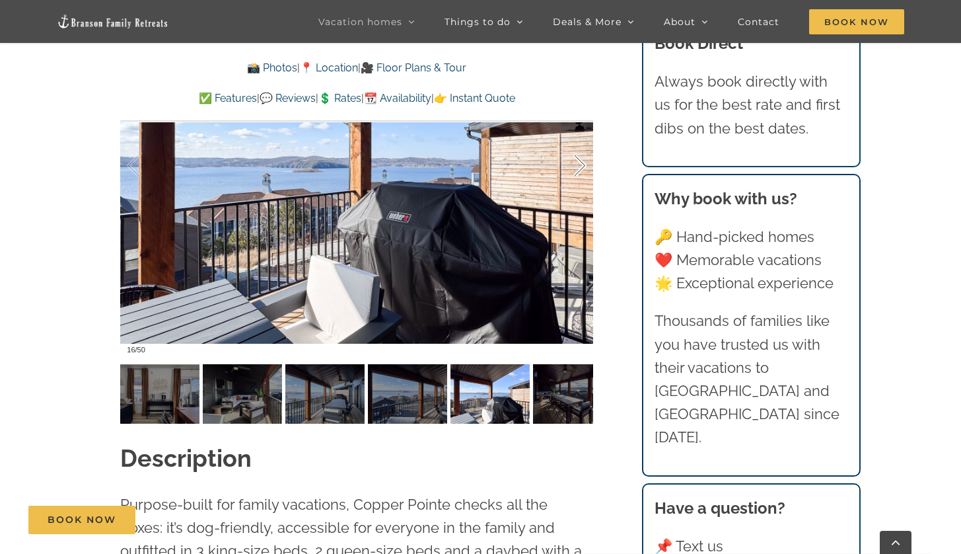
click at [581, 167] on div at bounding box center [566, 166] width 41 height 82
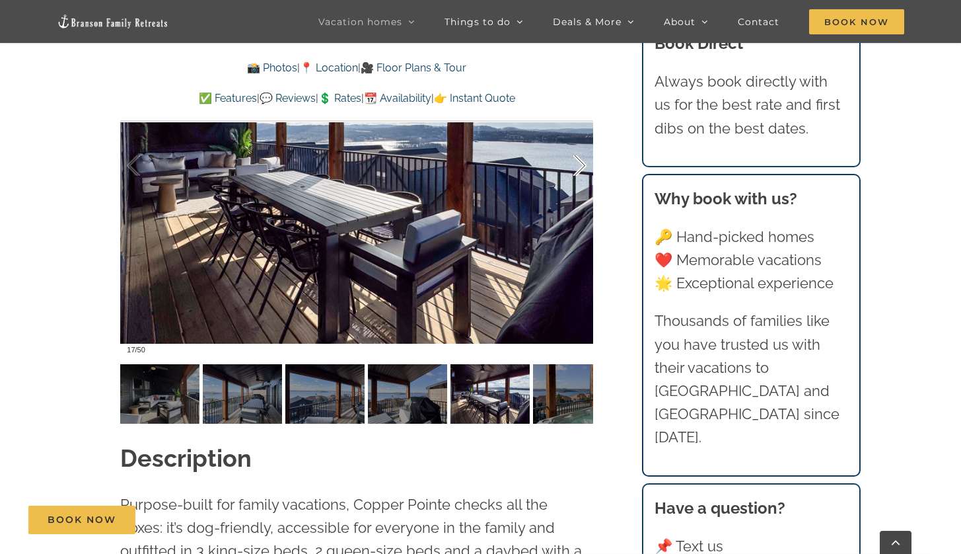
click at [581, 167] on div at bounding box center [566, 166] width 41 height 82
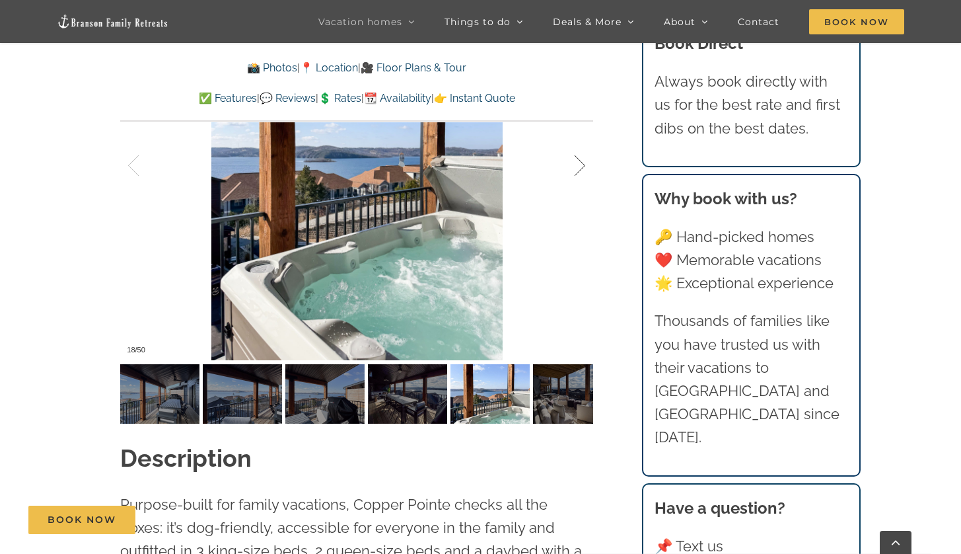
click at [581, 167] on div at bounding box center [566, 166] width 41 height 82
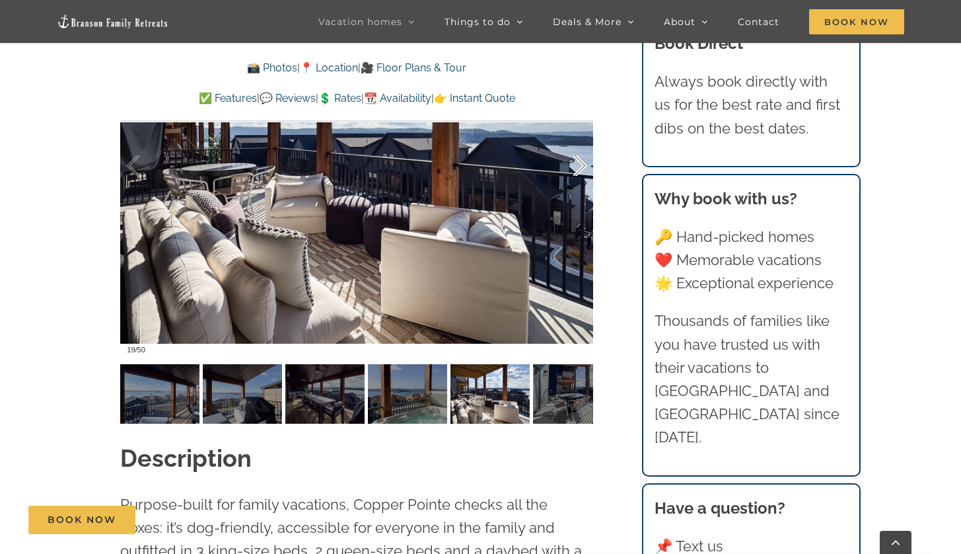
click at [581, 167] on div at bounding box center [566, 166] width 41 height 82
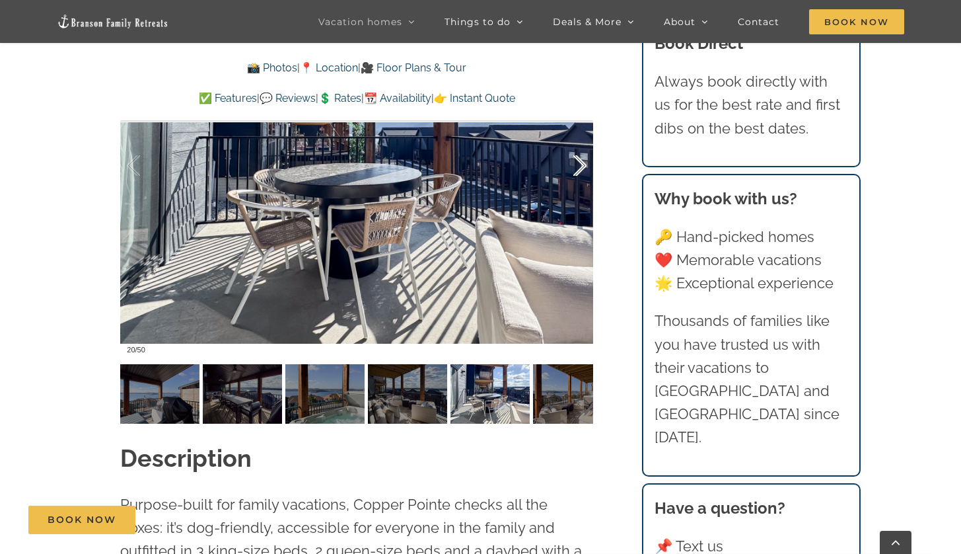
click at [581, 167] on div at bounding box center [566, 166] width 41 height 82
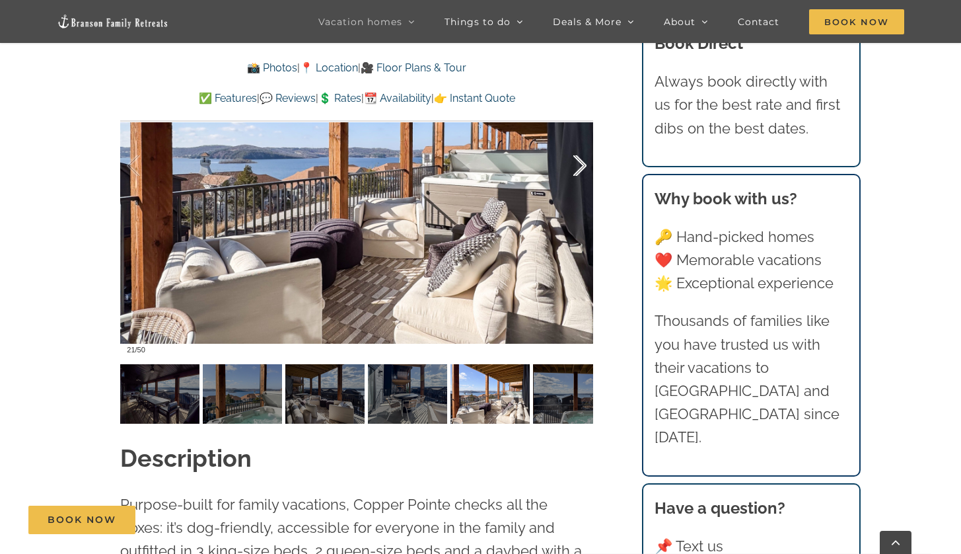
click at [581, 167] on div at bounding box center [566, 166] width 41 height 82
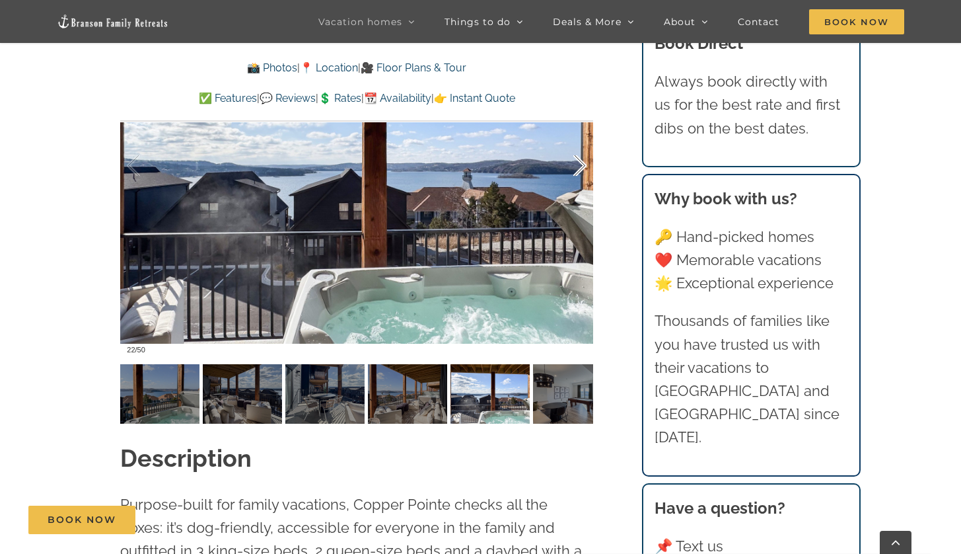
click at [581, 167] on div at bounding box center [566, 166] width 41 height 82
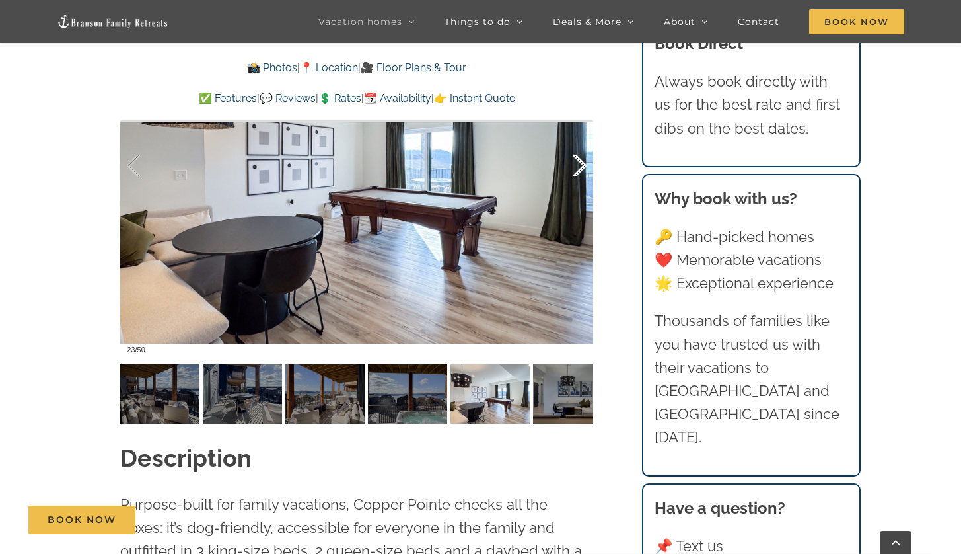
click at [581, 167] on div at bounding box center [566, 166] width 41 height 82
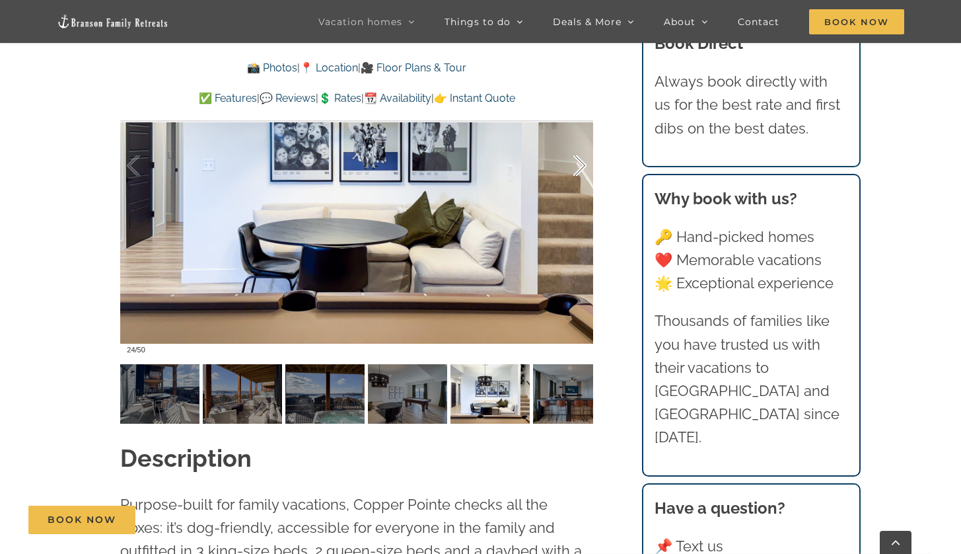
click at [581, 167] on div at bounding box center [566, 166] width 41 height 82
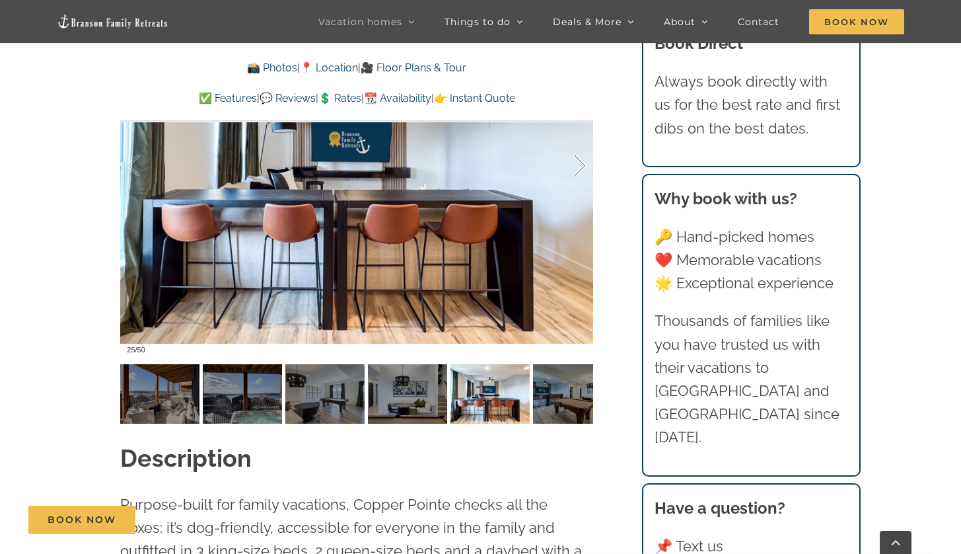
click at [581, 167] on div at bounding box center [566, 166] width 41 height 82
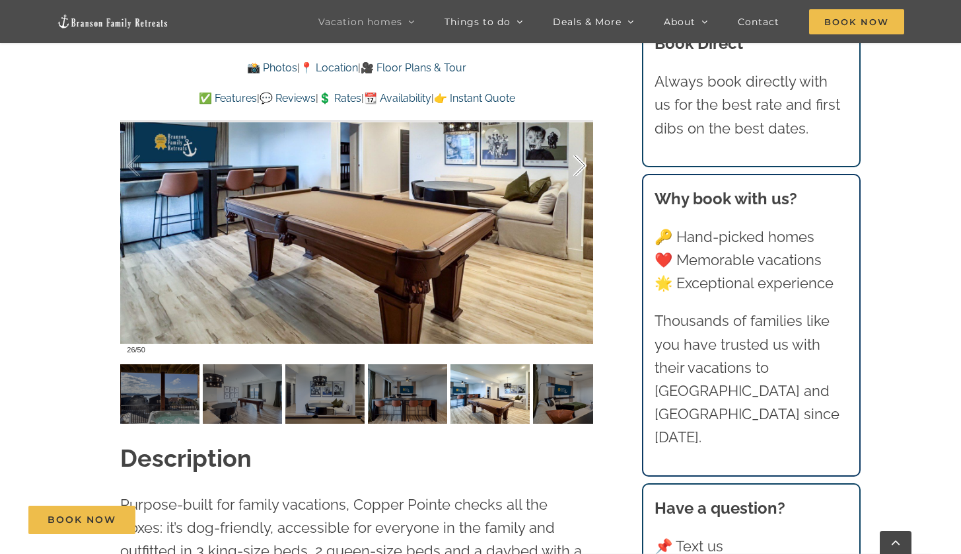
click at [581, 167] on div at bounding box center [566, 166] width 41 height 82
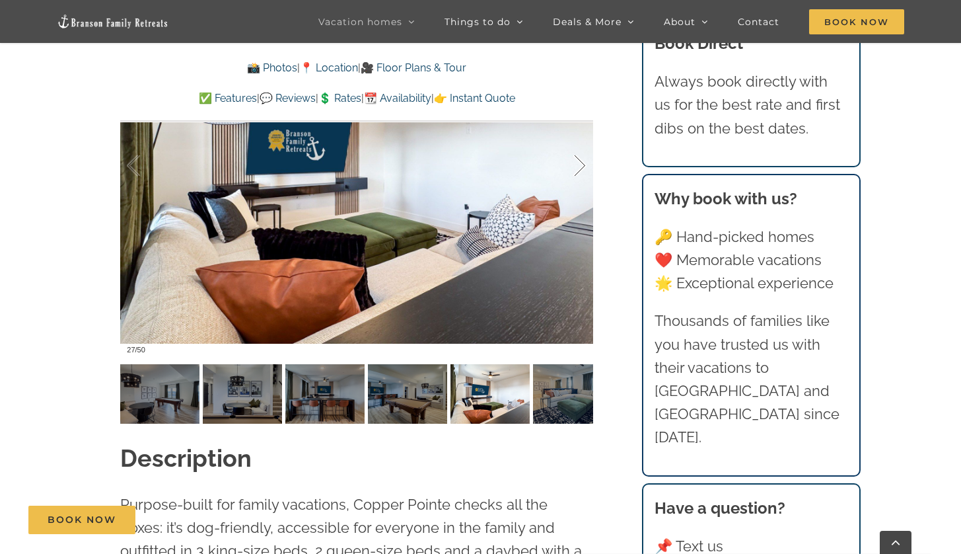
click at [581, 167] on div at bounding box center [566, 166] width 41 height 82
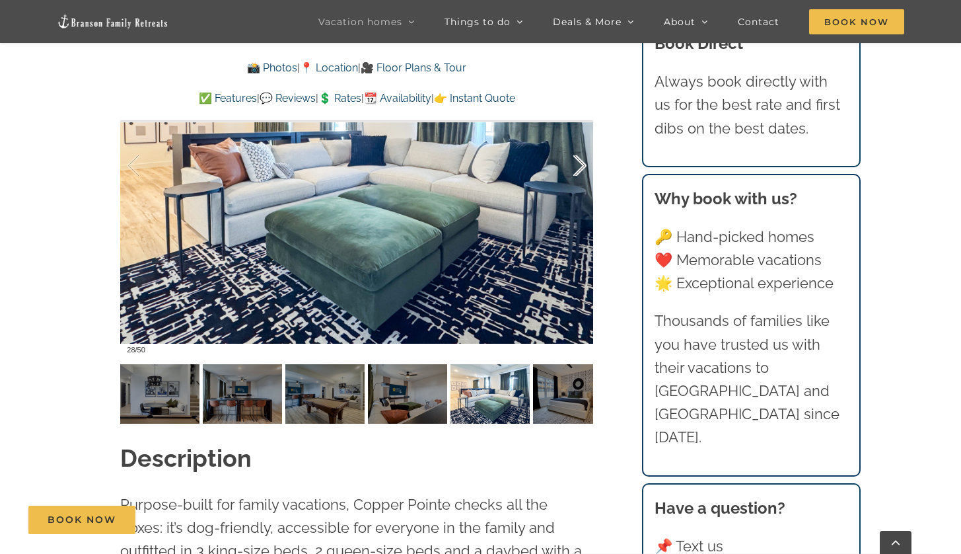
click at [581, 167] on div at bounding box center [566, 166] width 41 height 82
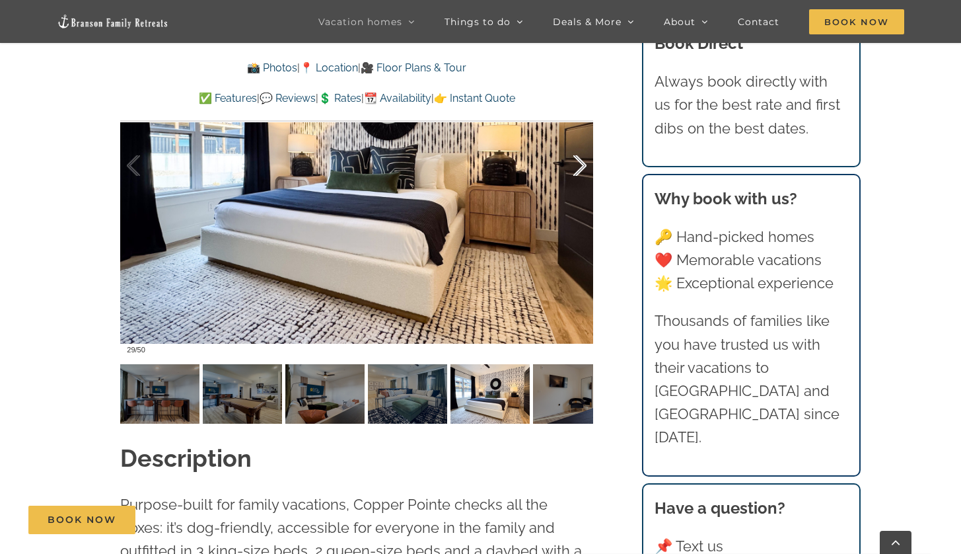
click at [581, 167] on div at bounding box center [566, 166] width 41 height 82
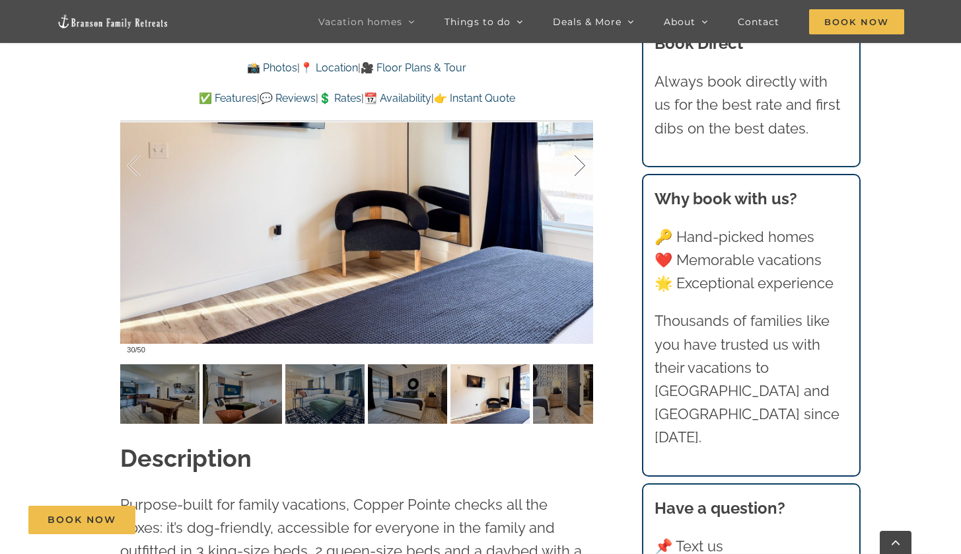
click at [581, 167] on div at bounding box center [566, 166] width 41 height 82
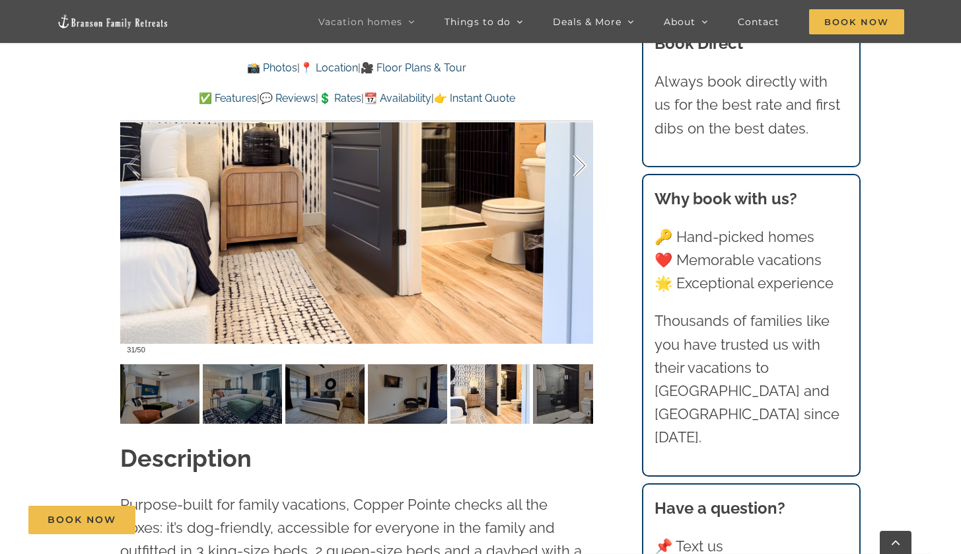
click at [581, 167] on div at bounding box center [566, 166] width 41 height 82
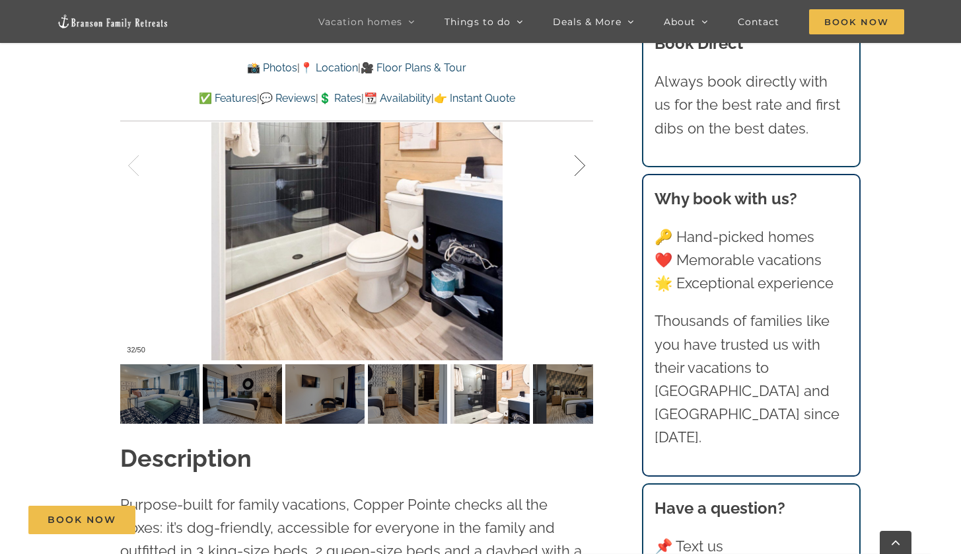
click at [581, 167] on div at bounding box center [566, 166] width 41 height 82
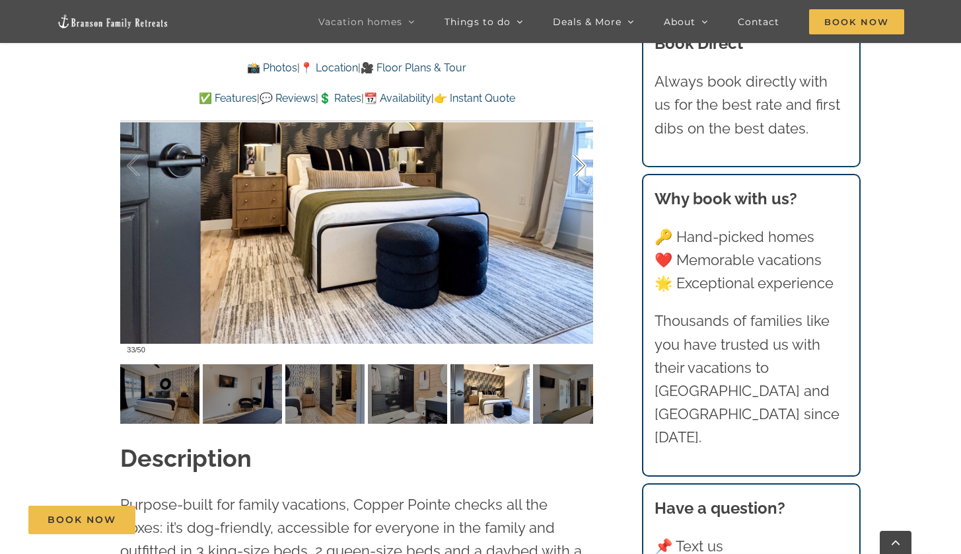
click at [581, 167] on div at bounding box center [566, 166] width 41 height 82
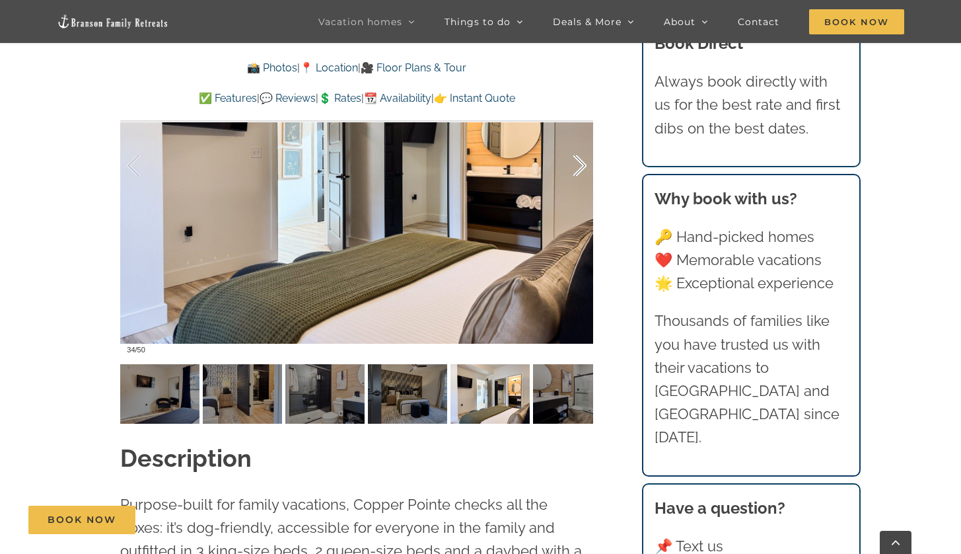
click at [581, 167] on div at bounding box center [566, 166] width 41 height 82
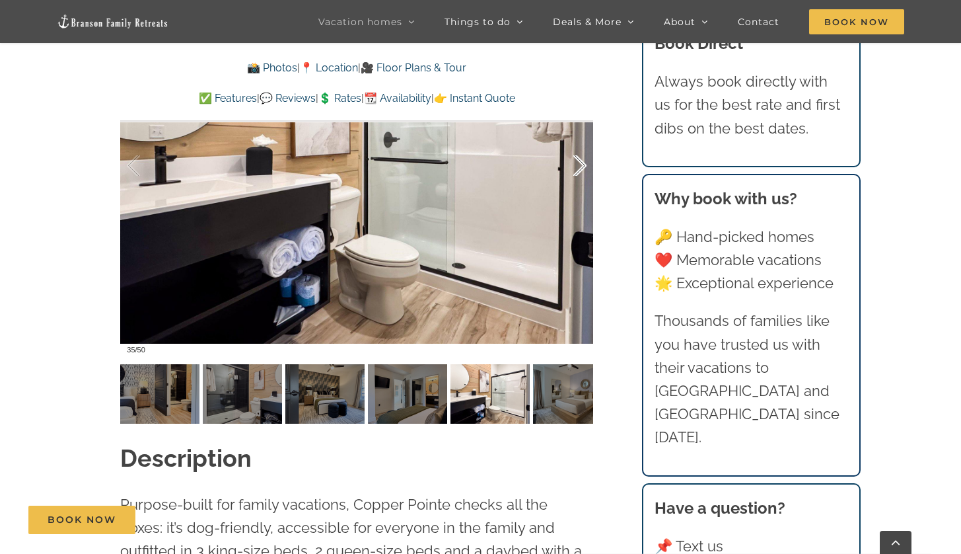
click at [581, 167] on div at bounding box center [566, 166] width 41 height 82
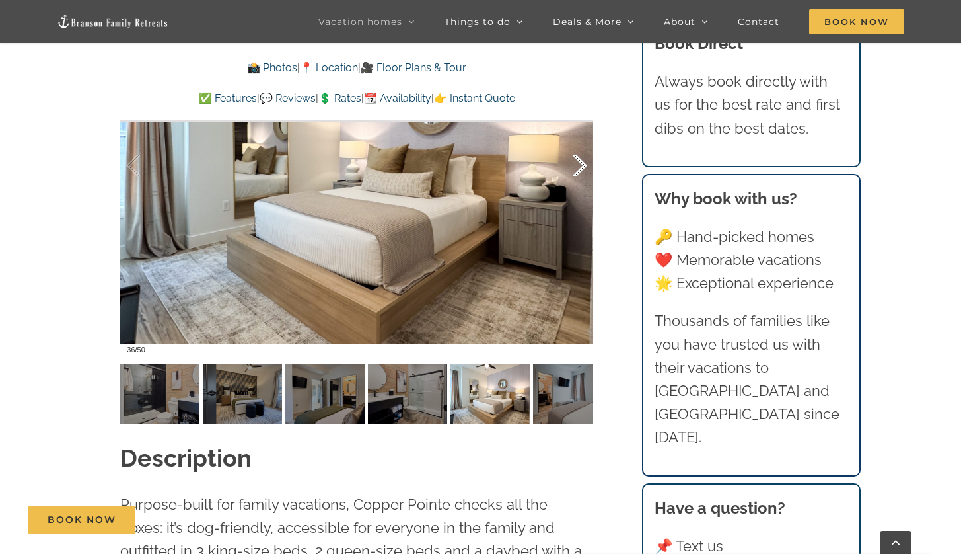
click at [581, 167] on div at bounding box center [566, 166] width 41 height 82
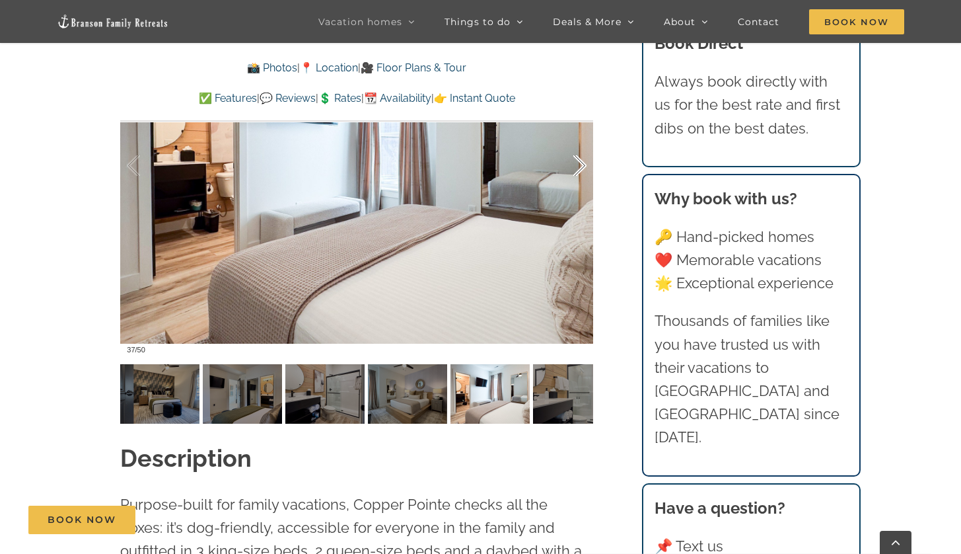
click at [581, 167] on div at bounding box center [566, 166] width 41 height 82
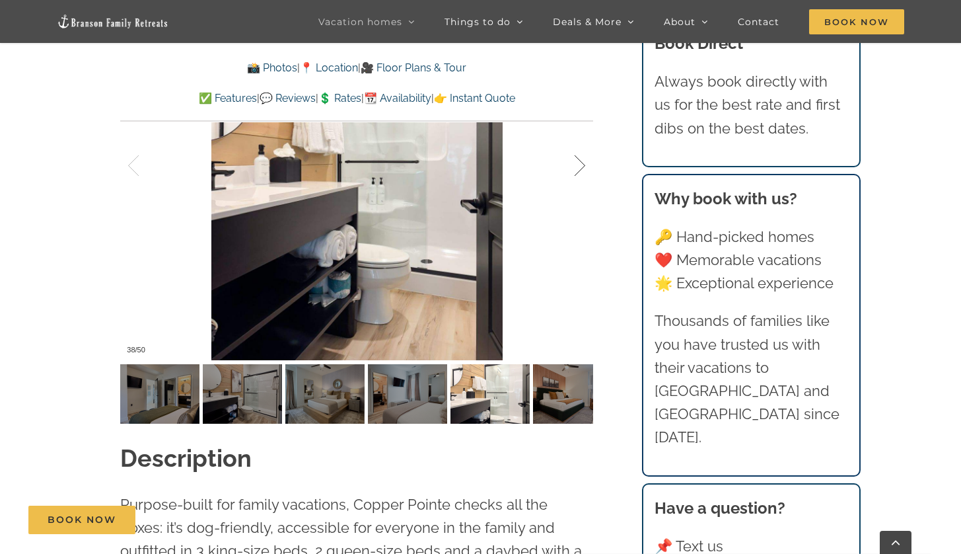
click at [581, 167] on div at bounding box center [566, 166] width 41 height 82
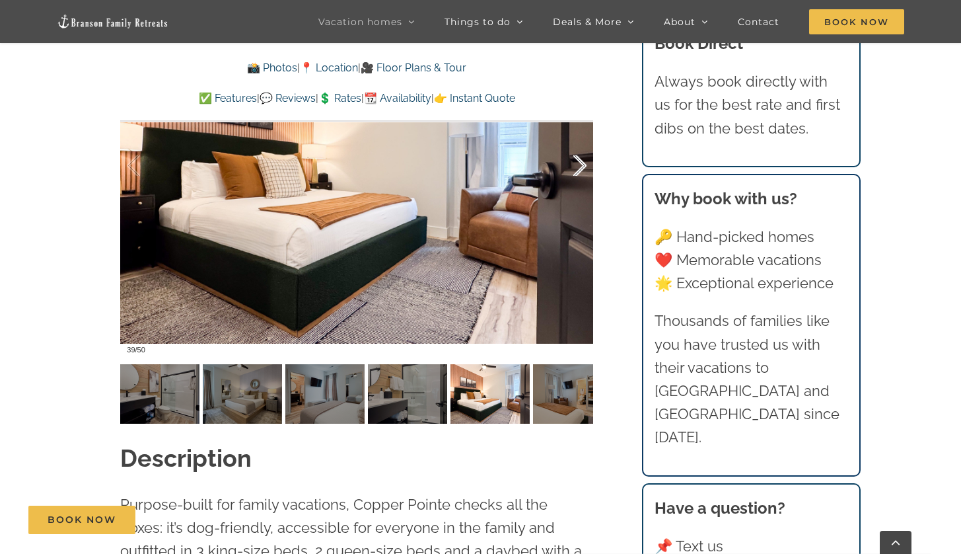
click at [581, 167] on div at bounding box center [566, 166] width 41 height 82
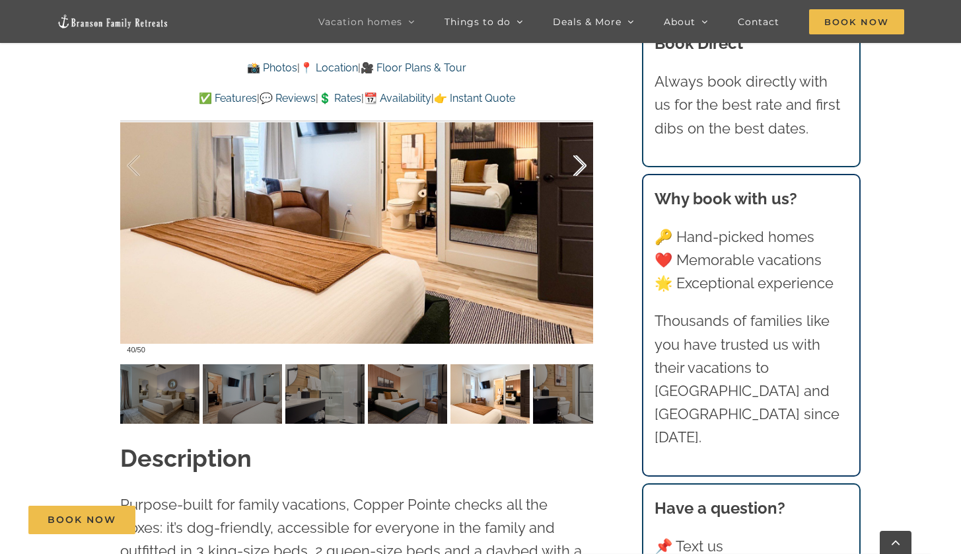
click at [581, 167] on div at bounding box center [566, 166] width 41 height 82
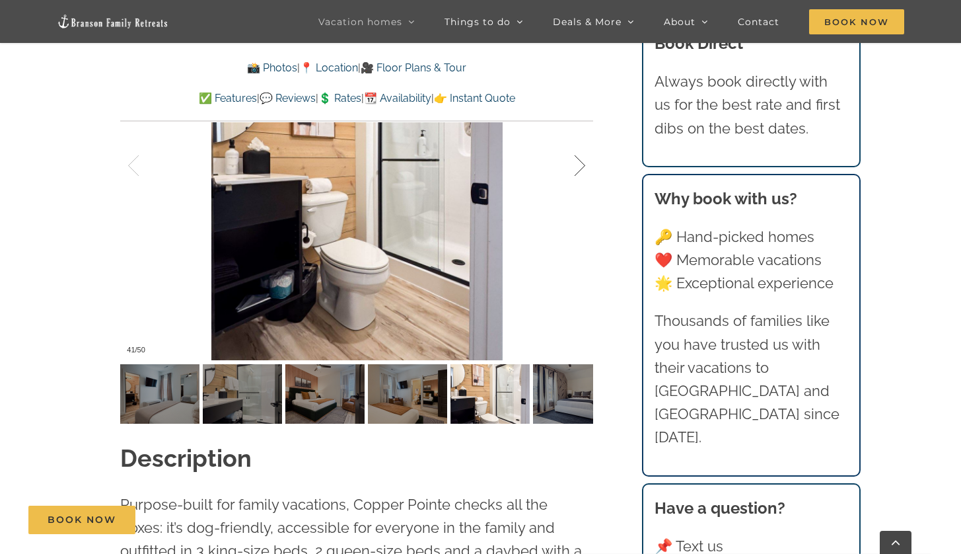
click at [581, 167] on div at bounding box center [566, 166] width 41 height 82
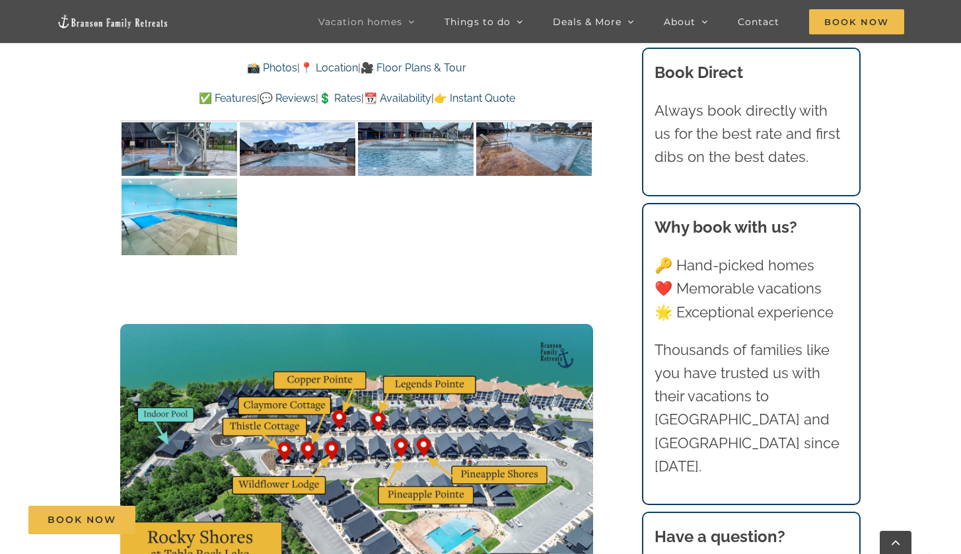
scroll to position [3195, 0]
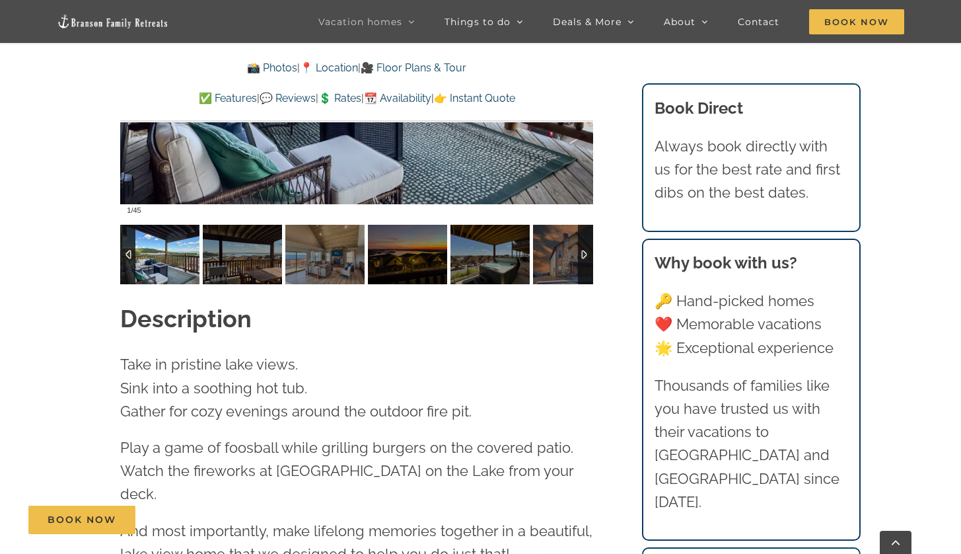
scroll to position [770, 0]
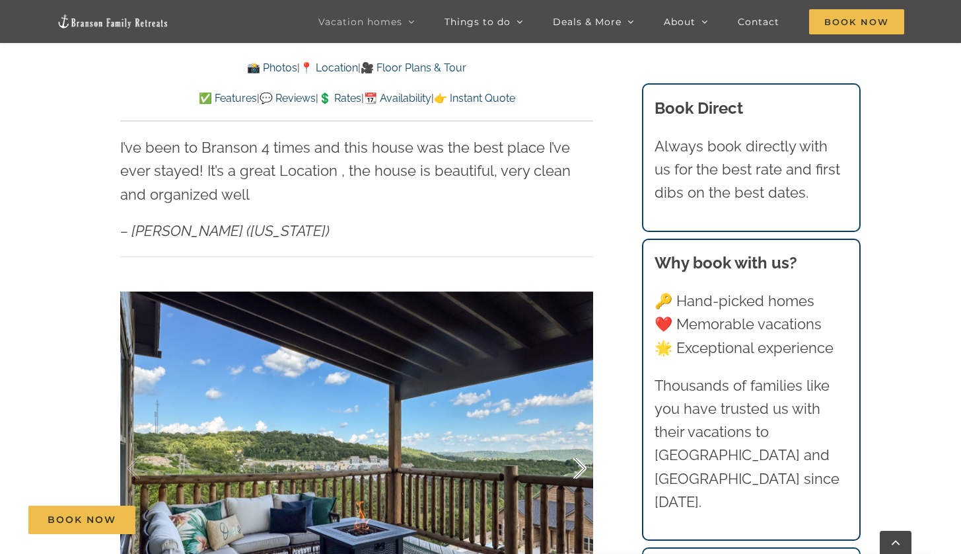
click at [574, 439] on div at bounding box center [566, 469] width 41 height 82
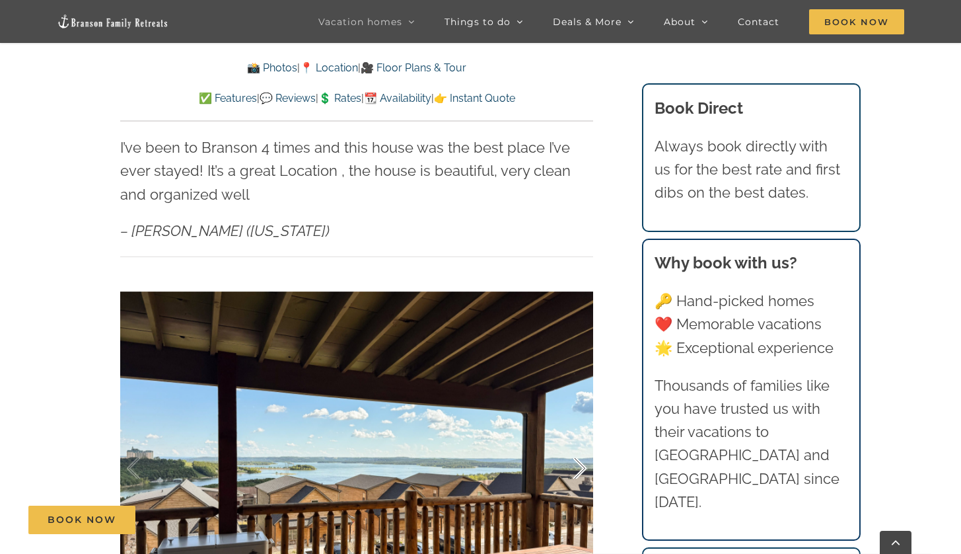
click at [574, 439] on div at bounding box center [566, 469] width 41 height 82
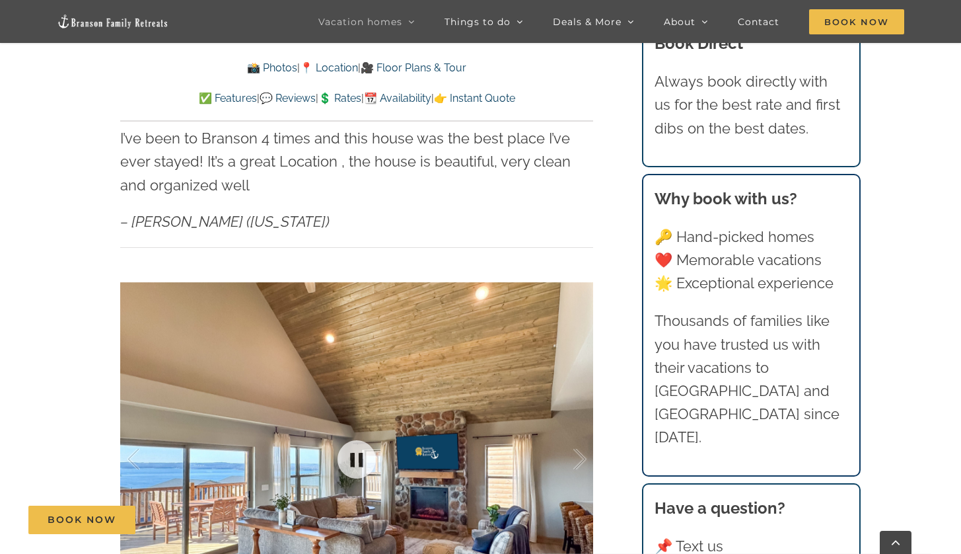
scroll to position [882, 0]
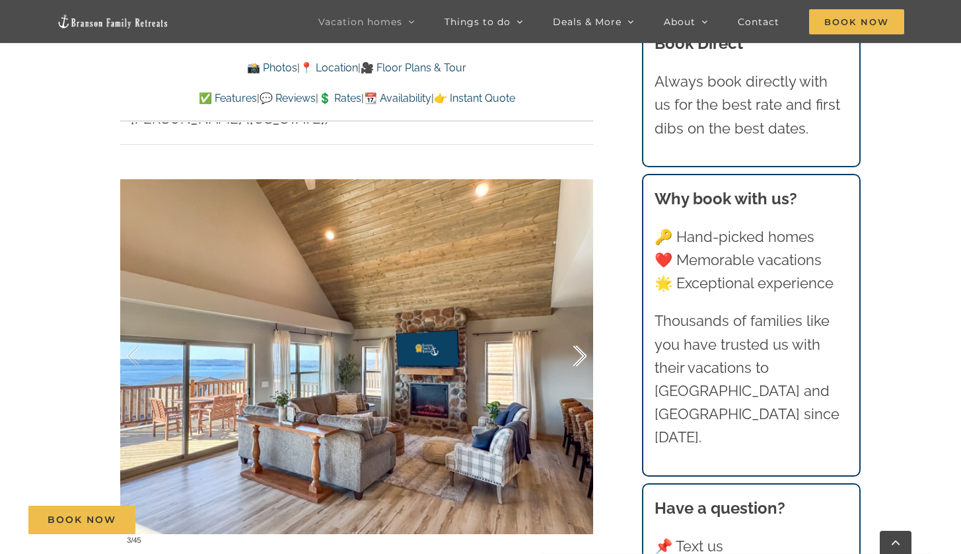
click at [578, 337] on div at bounding box center [566, 356] width 41 height 82
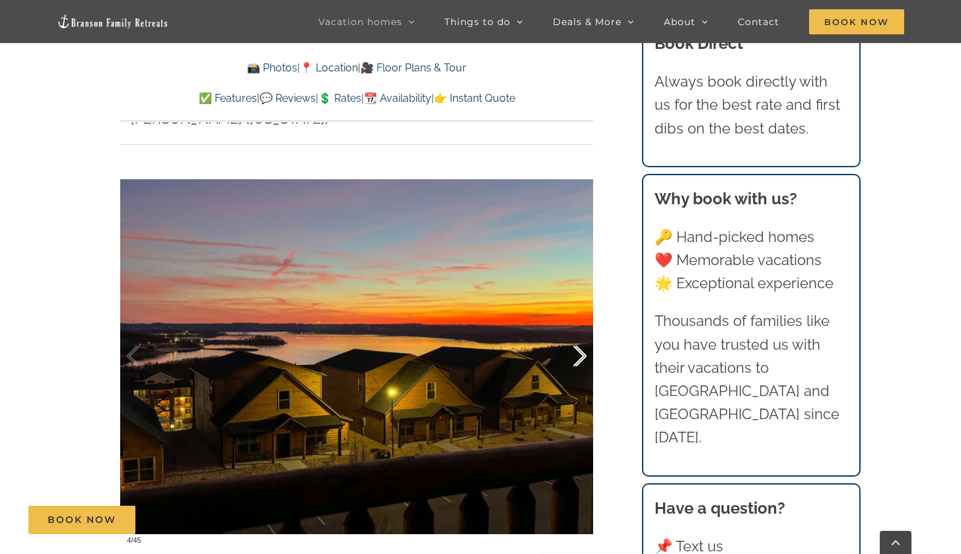
click at [578, 337] on div at bounding box center [566, 356] width 41 height 82
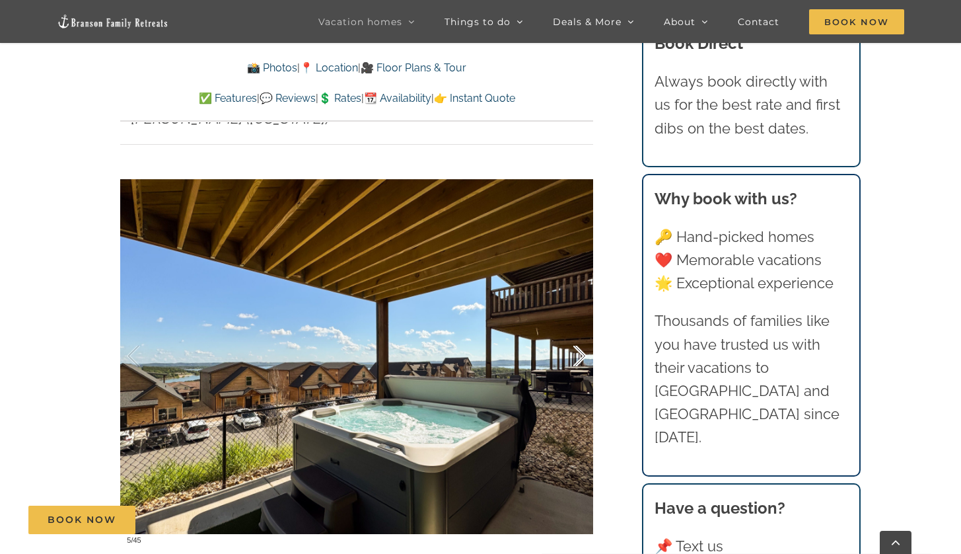
click at [578, 337] on div at bounding box center [566, 356] width 41 height 82
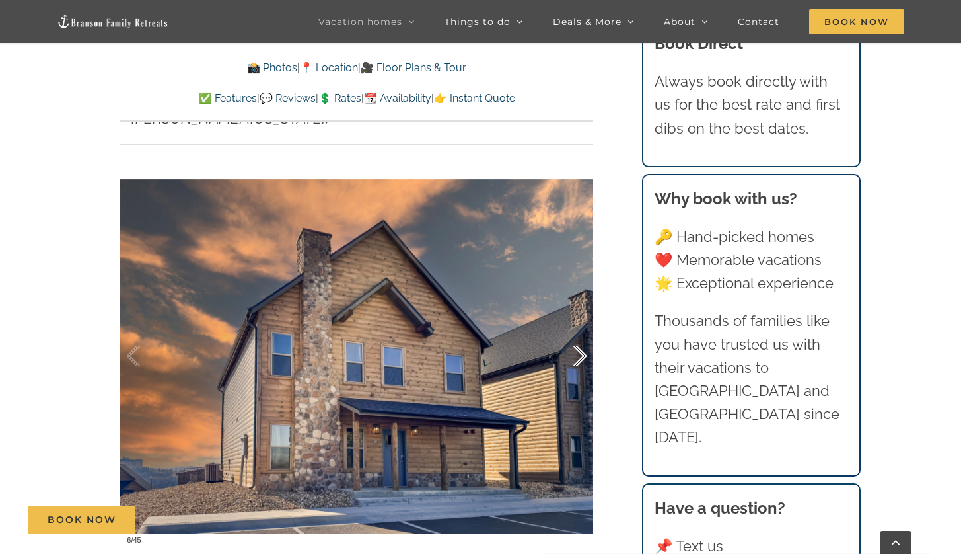
click at [578, 337] on div at bounding box center [566, 356] width 41 height 82
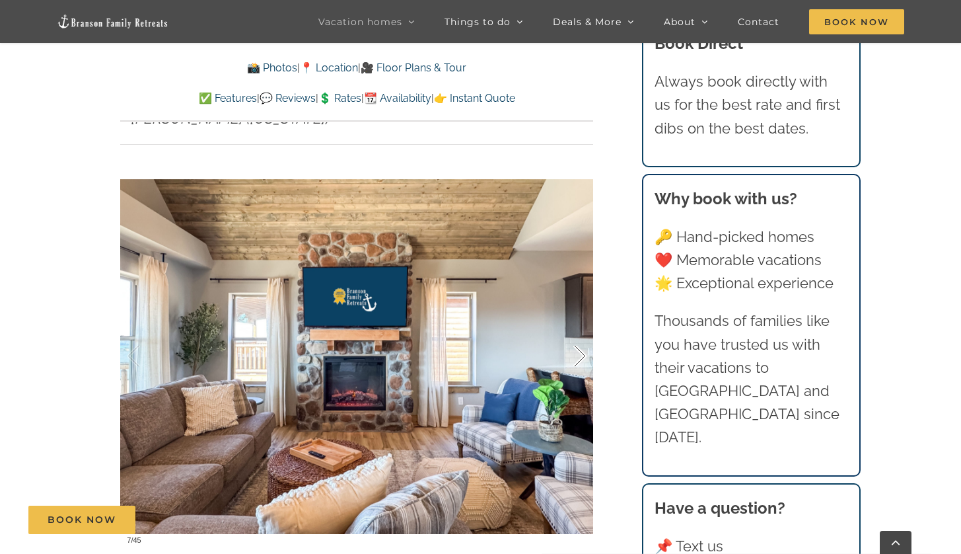
click at [578, 337] on div at bounding box center [566, 356] width 41 height 82
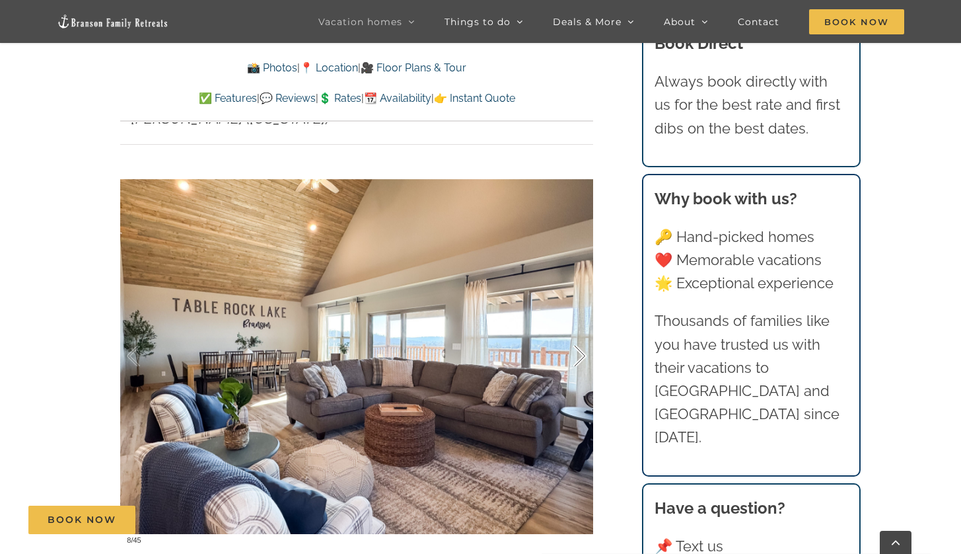
click at [578, 337] on div at bounding box center [566, 356] width 41 height 82
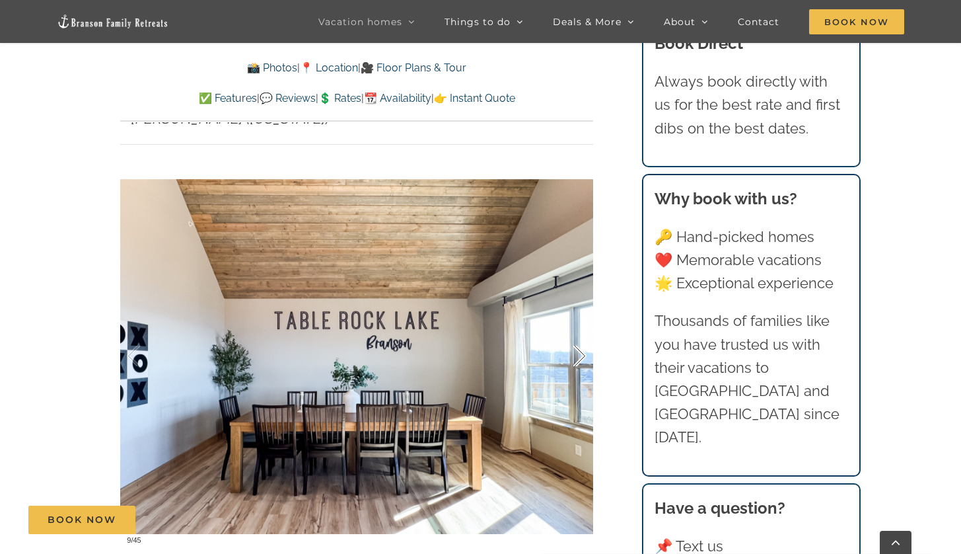
click at [578, 337] on div at bounding box center [566, 356] width 41 height 82
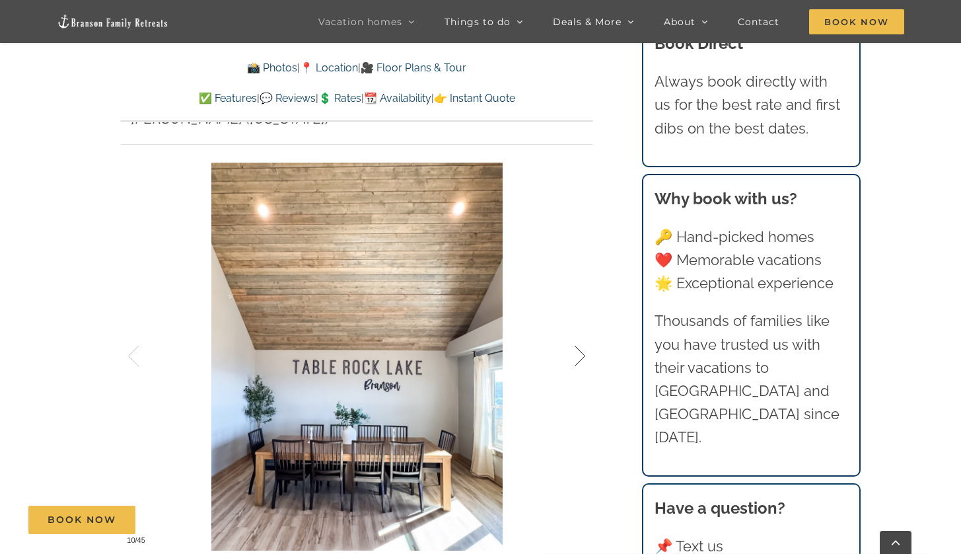
click at [578, 337] on div at bounding box center [566, 356] width 41 height 82
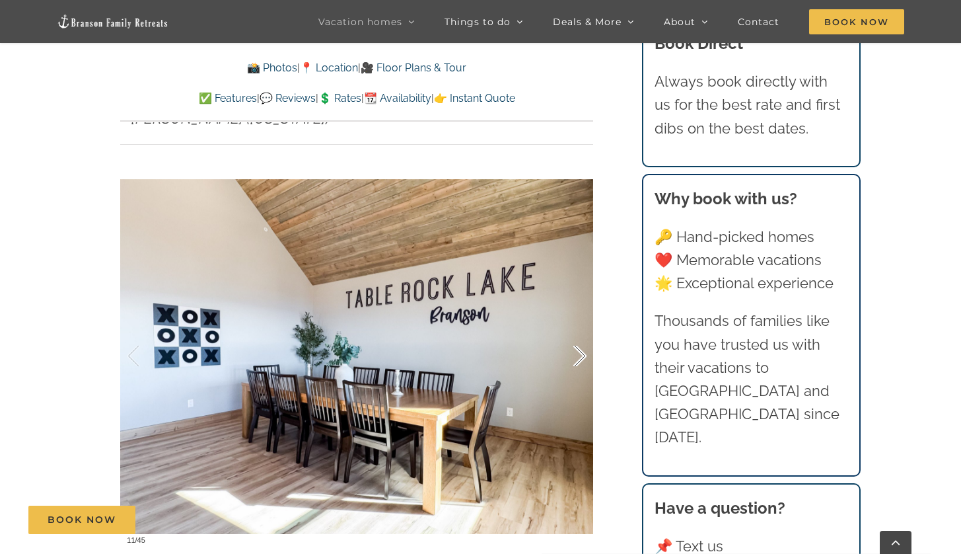
click at [578, 337] on div at bounding box center [566, 356] width 41 height 82
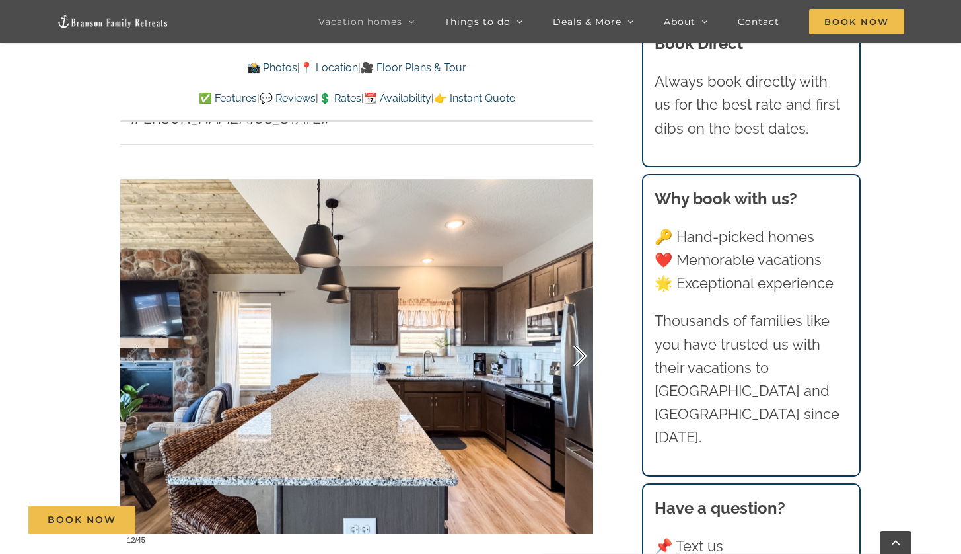
click at [578, 337] on div at bounding box center [566, 356] width 41 height 82
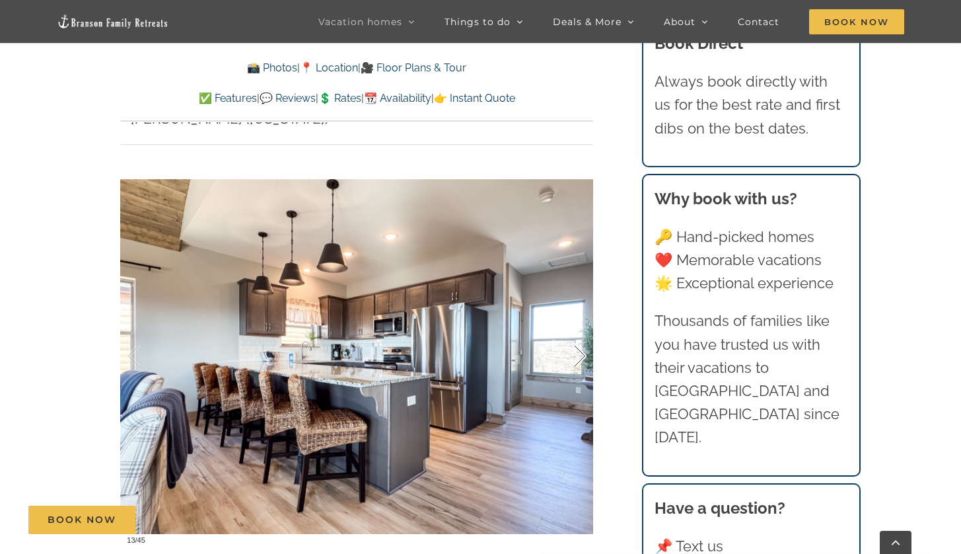
click at [578, 336] on div at bounding box center [566, 356] width 41 height 82
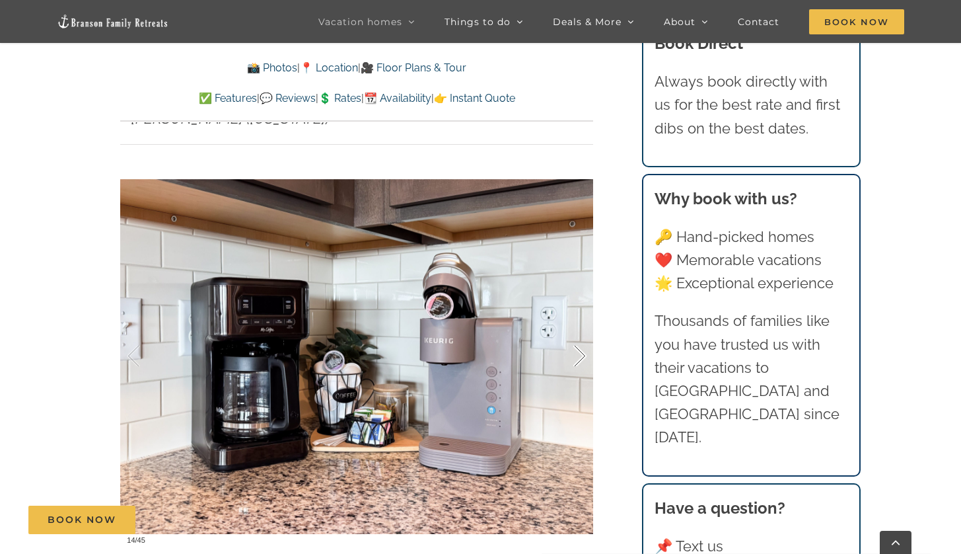
click at [577, 336] on div at bounding box center [566, 356] width 41 height 82
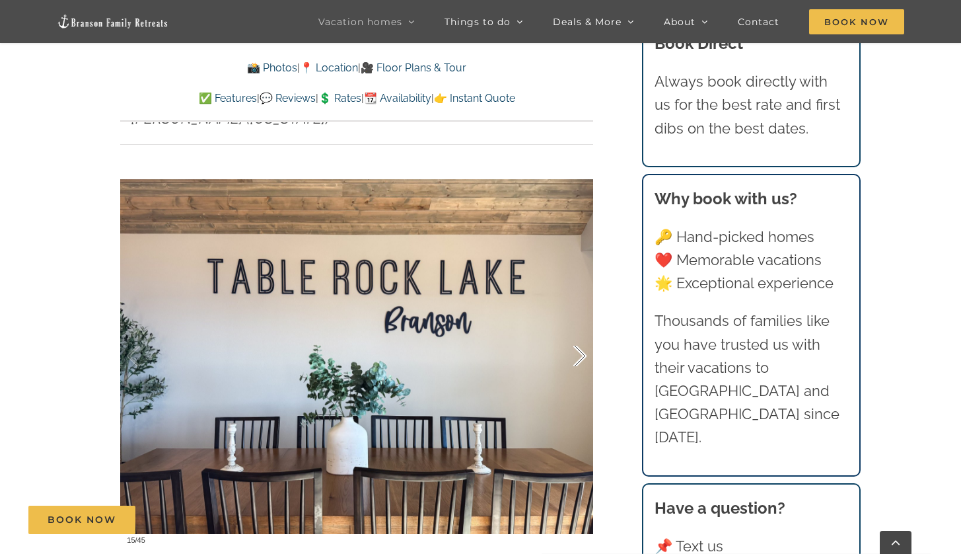
click at [577, 336] on div at bounding box center [566, 356] width 41 height 82
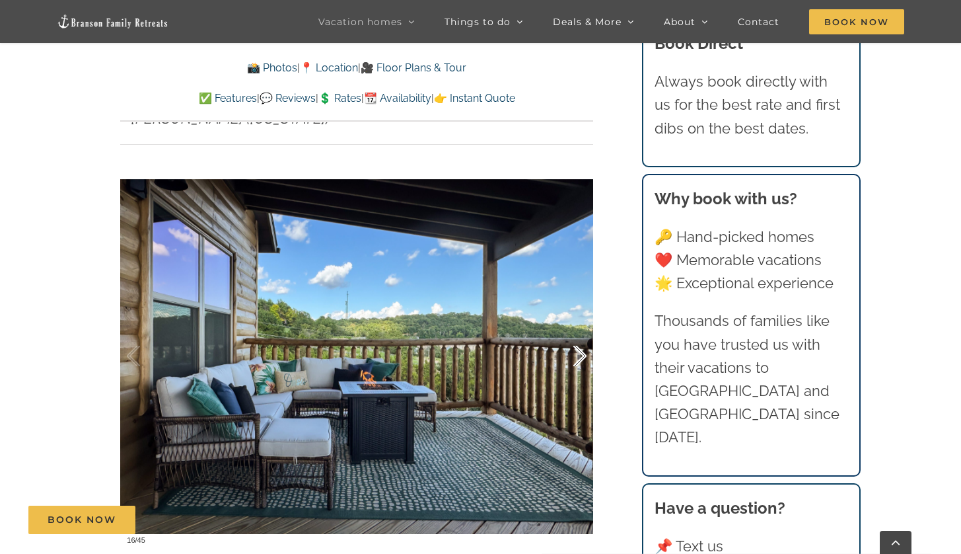
click at [577, 336] on div at bounding box center [566, 356] width 41 height 82
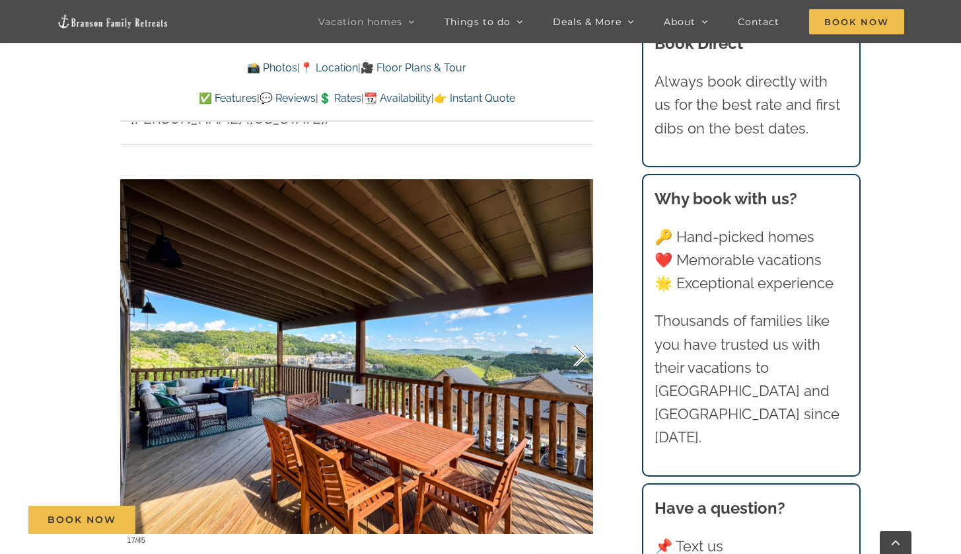
click at [577, 336] on div at bounding box center [566, 356] width 41 height 82
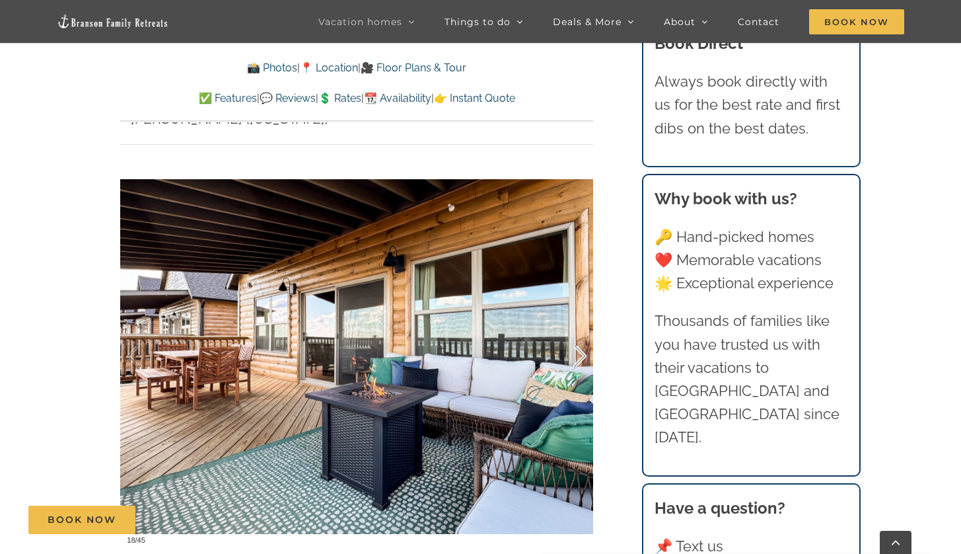
click at [577, 335] on div at bounding box center [566, 356] width 41 height 82
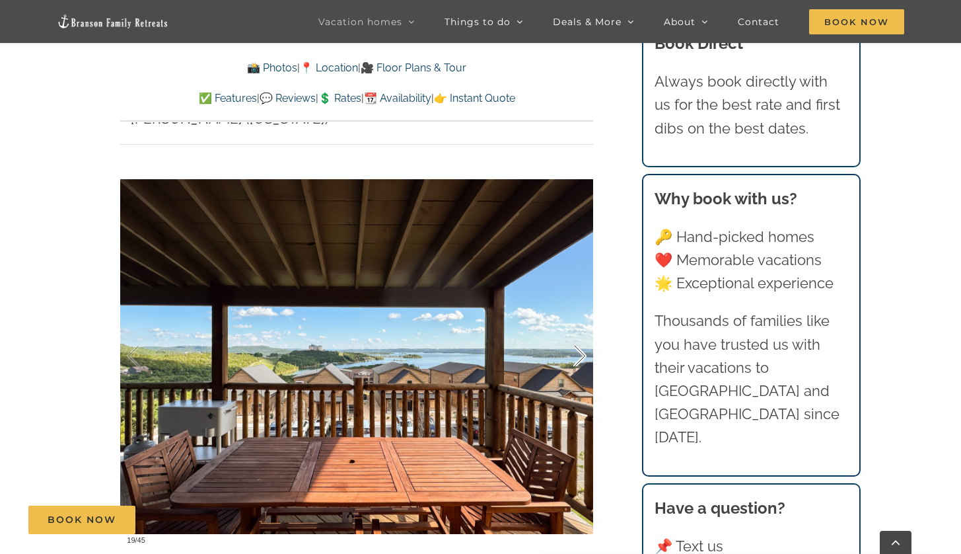
click at [577, 335] on div at bounding box center [566, 356] width 41 height 82
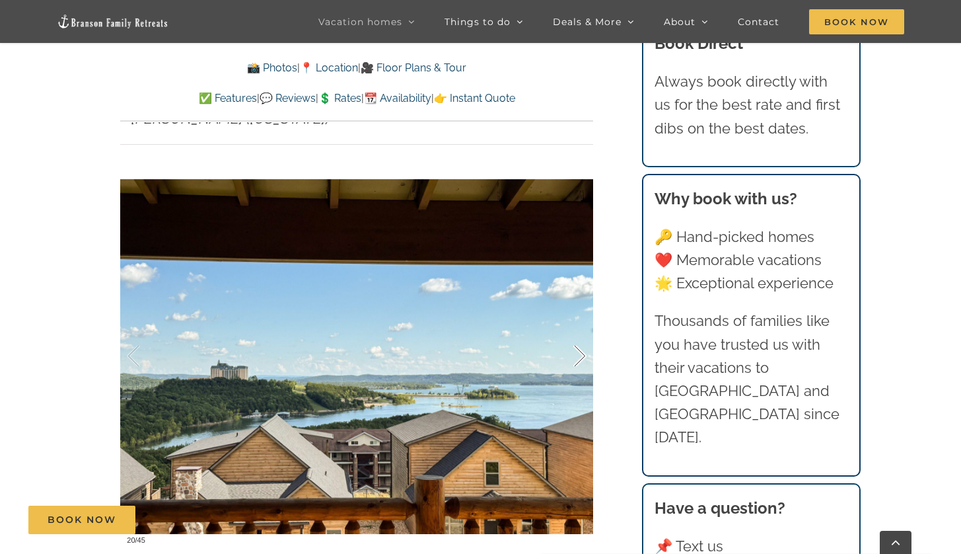
click at [576, 334] on div at bounding box center [566, 356] width 41 height 82
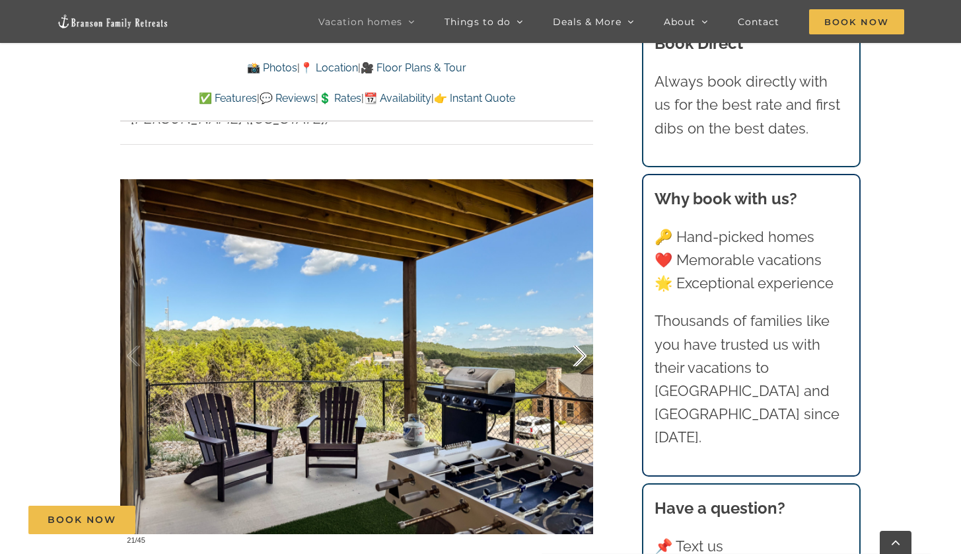
click at [576, 334] on div at bounding box center [566, 356] width 41 height 82
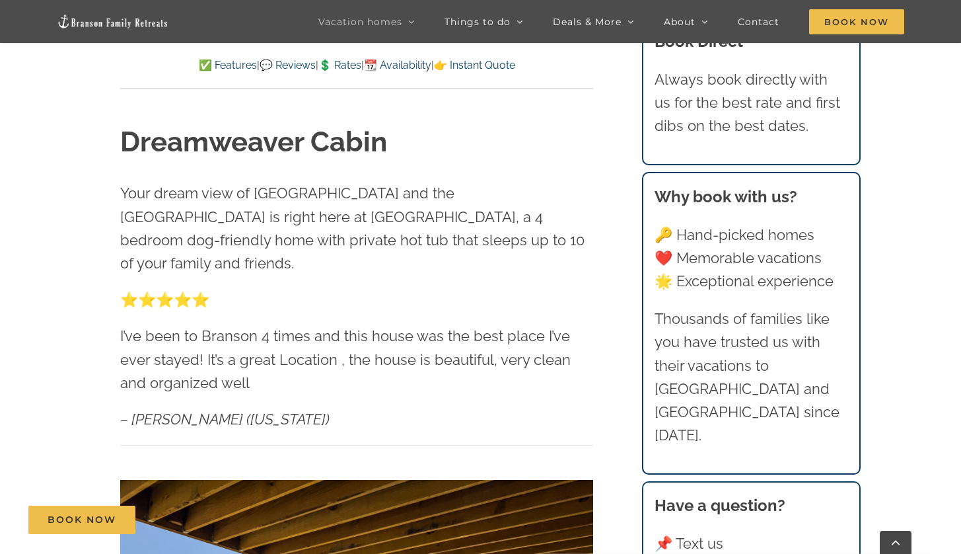
scroll to position [445, 0]
